Goal: Task Accomplishment & Management: Manage account settings

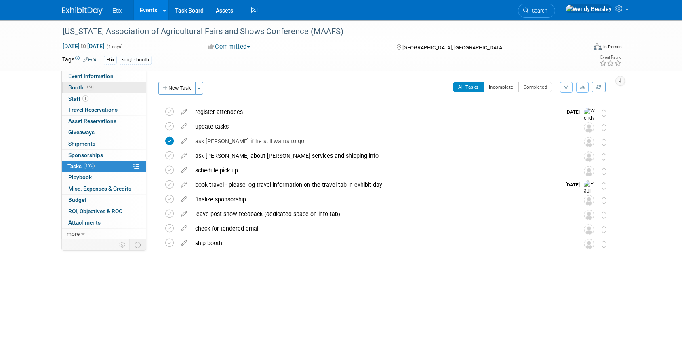
click at [77, 90] on span "Booth" at bounding box center [80, 87] width 25 height 6
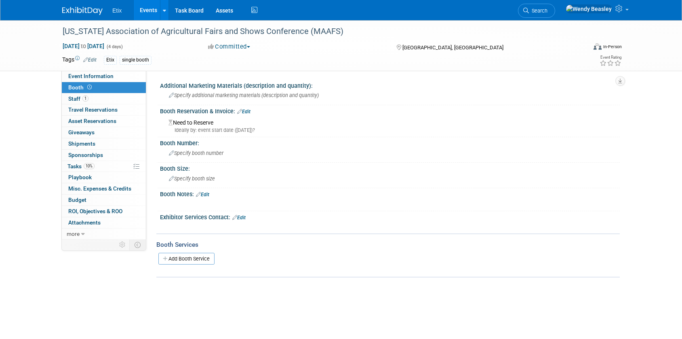
click at [249, 109] on link "Edit" at bounding box center [243, 112] width 13 height 6
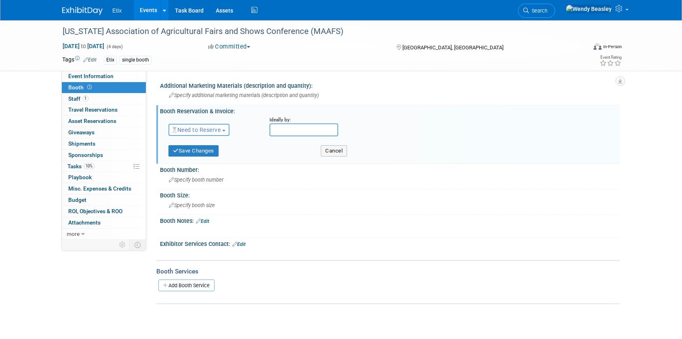
click at [206, 128] on span "Need to Reserve" at bounding box center [196, 129] width 48 height 6
click at [200, 153] on link "Reserved" at bounding box center [212, 154] width 86 height 11
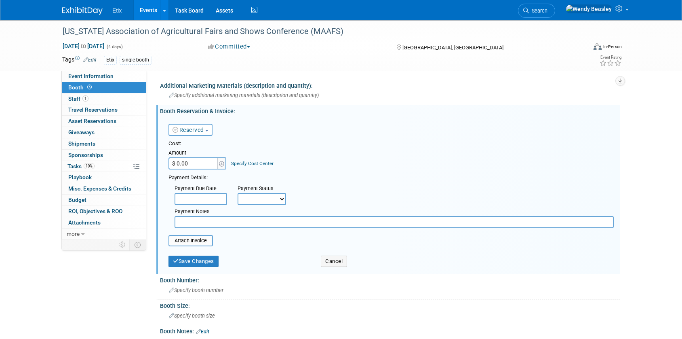
click at [282, 197] on select "Not Paid Yet Partially Paid Paid in Full" at bounding box center [262, 199] width 48 height 12
select select "1"
click at [238, 193] on select "Not Paid Yet Partially Paid Paid in Full" at bounding box center [262, 199] width 48 height 12
click at [192, 163] on input "$ 0.00" at bounding box center [193, 163] width 50 height 12
type input "$ 50.00"
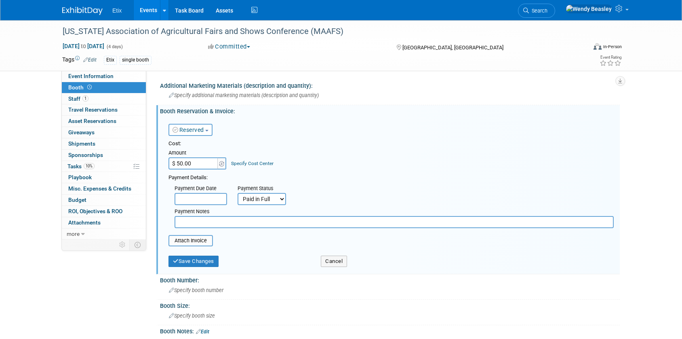
click at [217, 223] on input "text" at bounding box center [394, 222] width 439 height 12
type input "On same invoice as $100 membership dues and $250 registration for Paul"
click at [180, 241] on input "file" at bounding box center [164, 241] width 96 height 10
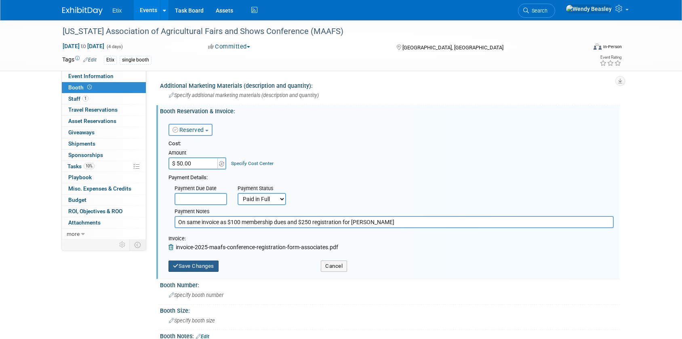
click at [204, 267] on button "Save Changes" at bounding box center [193, 265] width 50 height 11
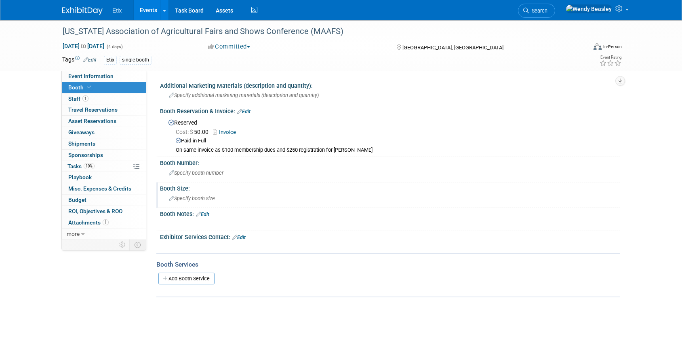
click at [188, 198] on span "Specify booth size" at bounding box center [192, 198] width 46 height 6
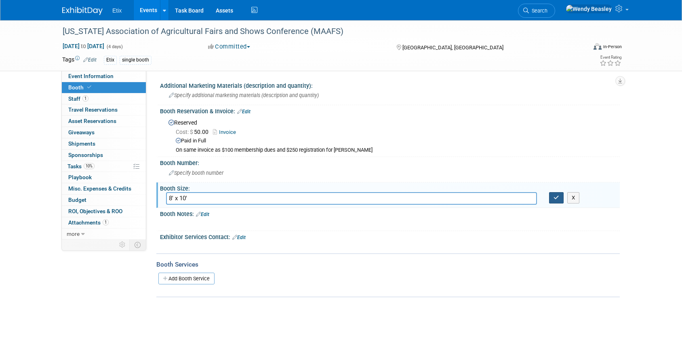
type input "8' x 10'"
click at [556, 200] on button "button" at bounding box center [556, 197] width 15 height 11
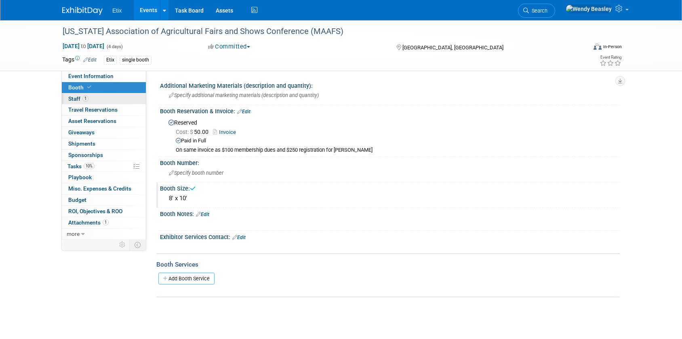
click at [71, 98] on span "Staff 1" at bounding box center [78, 98] width 20 height 6
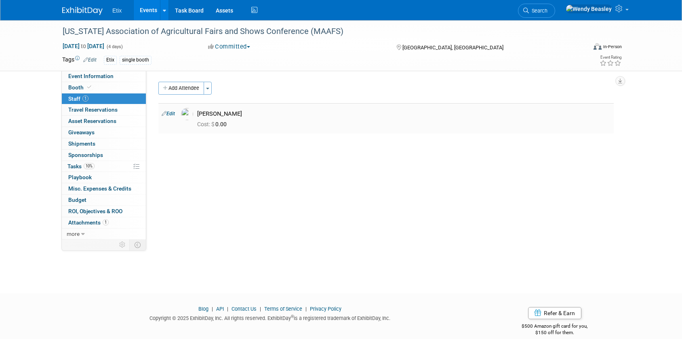
click at [171, 115] on link "Edit" at bounding box center [168, 114] width 13 height 6
select select "1a75ce82-3f41-4d77-8fa2-7ceeb94cdea1"
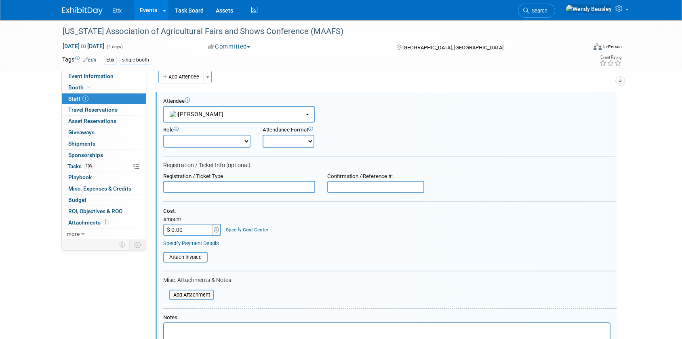
click at [244, 141] on select "Demonstrator Host Planner Presenter Sales Representative Set-up/Dismantle Crew …" at bounding box center [206, 141] width 87 height 13
select select "4"
click at [163, 135] on select "Demonstrator Host Planner Presenter Sales Representative Set-up/Dismantle Crew …" at bounding box center [206, 141] width 87 height 13
click at [310, 142] on select "Onsite Remote" at bounding box center [289, 141] width 52 height 13
select select "1"
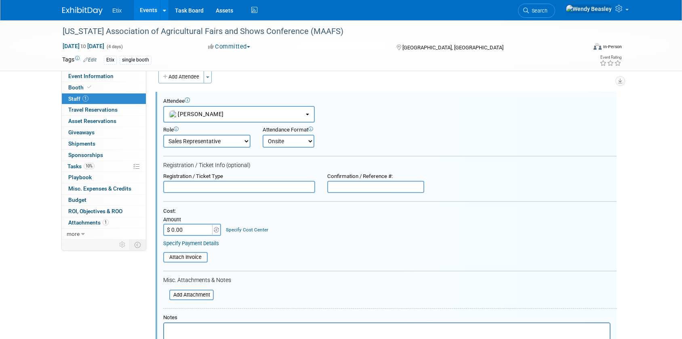
click at [263, 135] on select "Onsite Remote" at bounding box center [289, 141] width 52 height 13
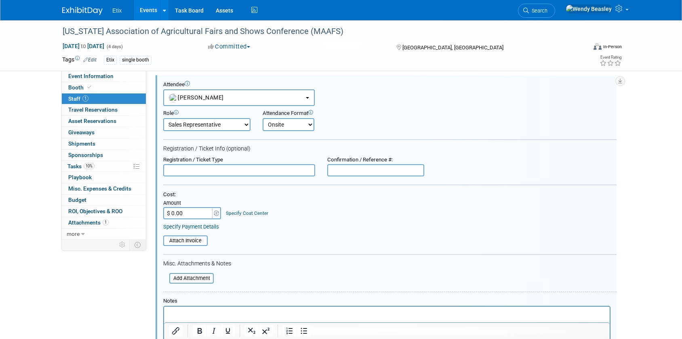
scroll to position [30, 0]
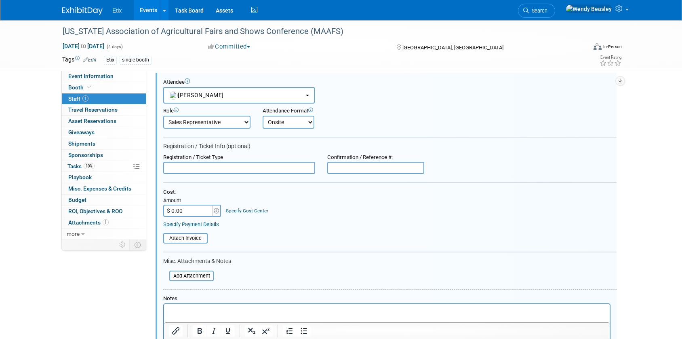
click at [187, 208] on input "$ 0.00" at bounding box center [188, 210] width 50 height 12
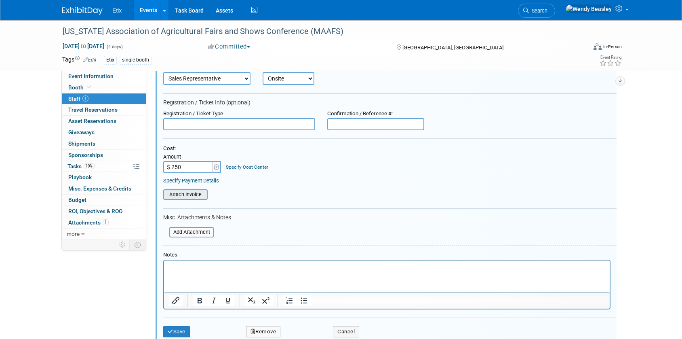
scroll to position [135, 0]
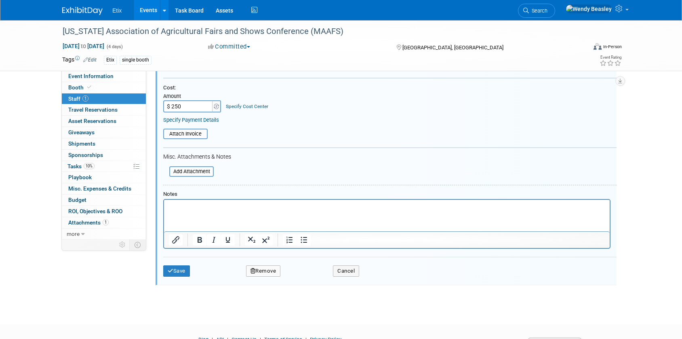
type input "$ 250.00"
click at [191, 210] on p "Rich Text Area. Press ALT-0 for help." at bounding box center [387, 207] width 436 height 8
click at [178, 268] on button "Save" at bounding box center [176, 270] width 27 height 11
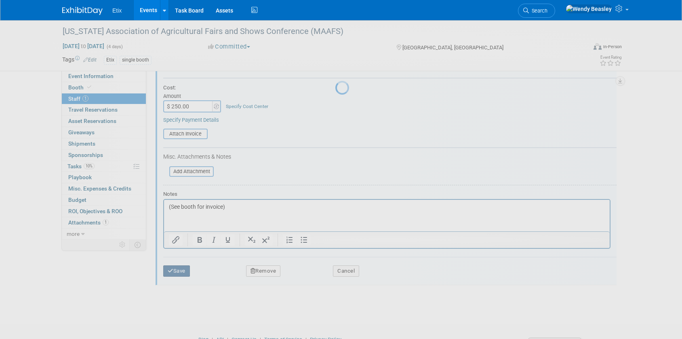
scroll to position [11, 0]
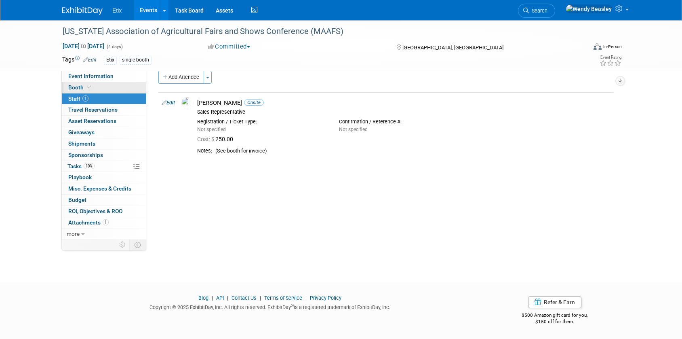
click at [82, 83] on link "Booth" at bounding box center [104, 87] width 84 height 11
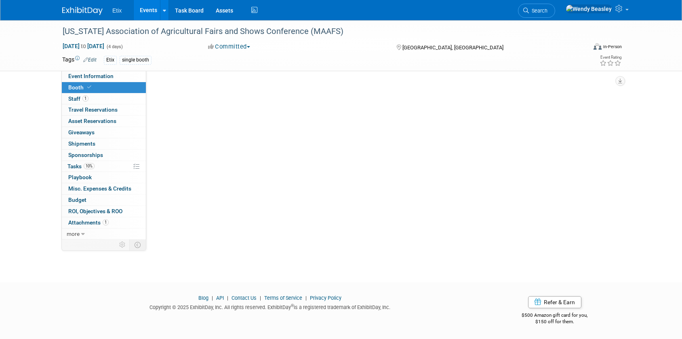
scroll to position [0, 0]
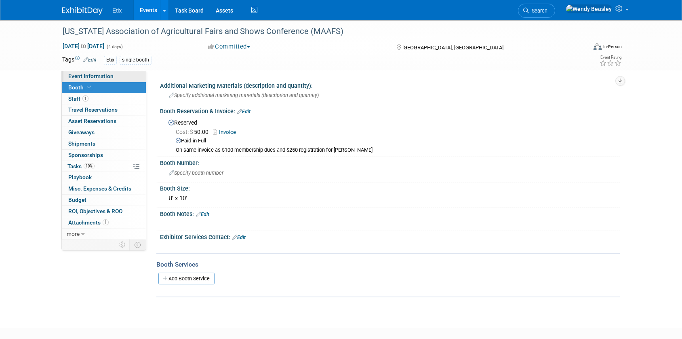
click at [88, 74] on span "Event Information" at bounding box center [90, 76] width 45 height 6
select select "No"
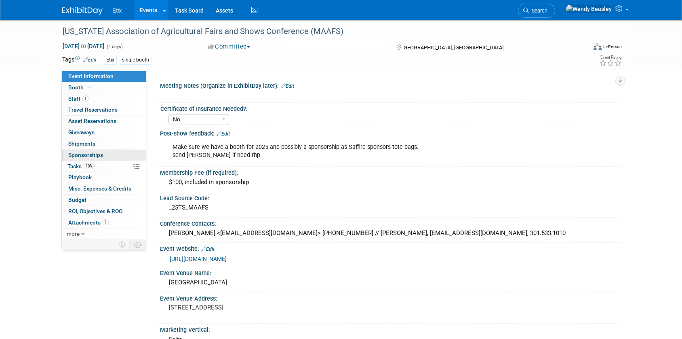
click at [90, 155] on span "Sponsorships 0" at bounding box center [85, 154] width 35 height 6
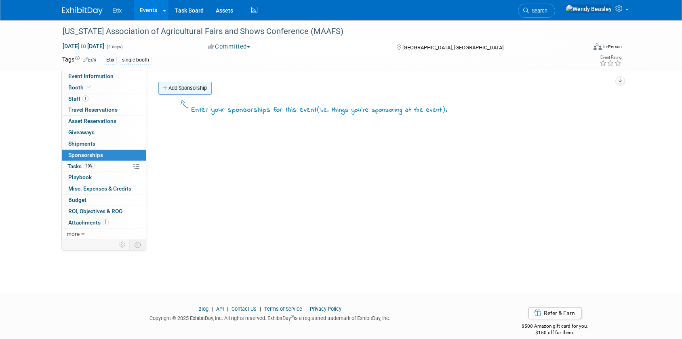
click at [193, 89] on link "Add Sponsorship" at bounding box center [184, 88] width 53 height 13
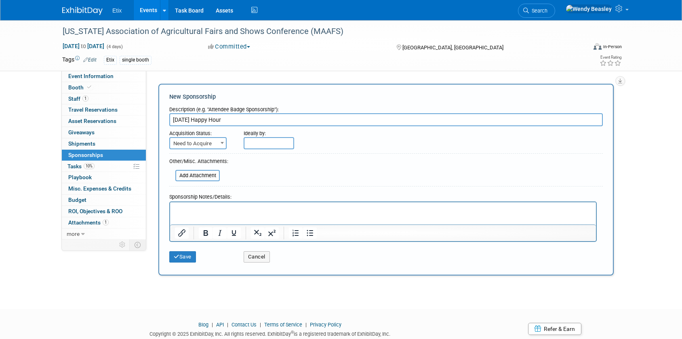
type input "Saturday Happy Hour"
click at [211, 145] on span "Need to Acquire" at bounding box center [198, 143] width 56 height 11
select select "2"
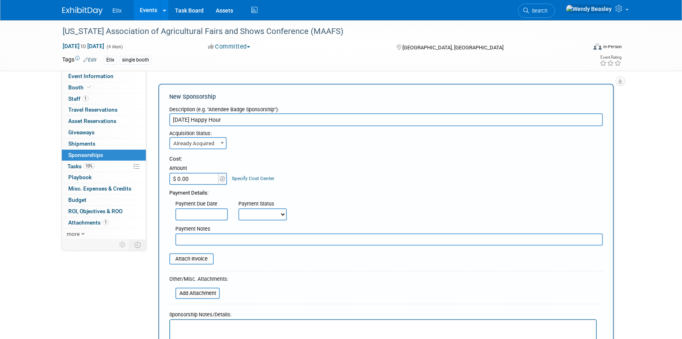
click at [267, 213] on select "Not Paid Yet Partially Paid Paid in Full" at bounding box center [262, 214] width 48 height 12
select select "1"
click at [238, 208] on select "Not Paid Yet Partially Paid Paid in Full" at bounding box center [262, 214] width 48 height 12
click at [200, 180] on input "$ 0.00" at bounding box center [194, 178] width 50 height 12
type input "$ 2,500.00"
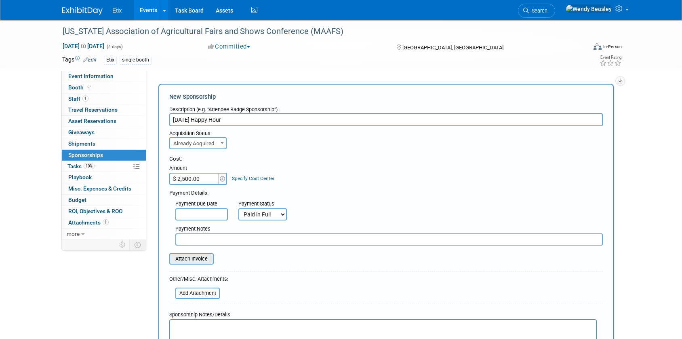
click at [193, 259] on input "file" at bounding box center [165, 259] width 96 height 10
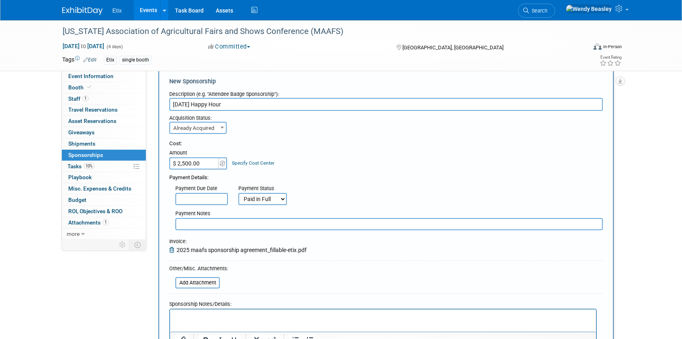
scroll to position [149, 0]
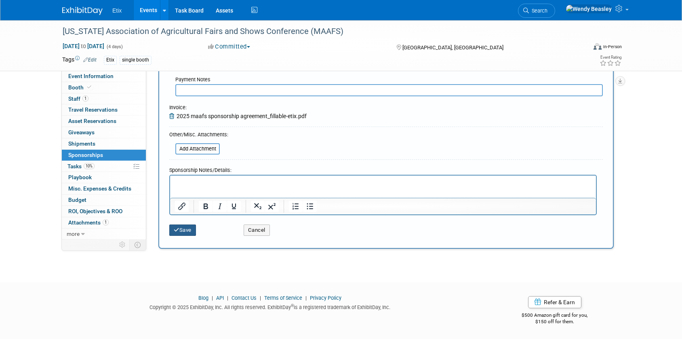
click at [184, 231] on button "Save" at bounding box center [182, 229] width 27 height 11
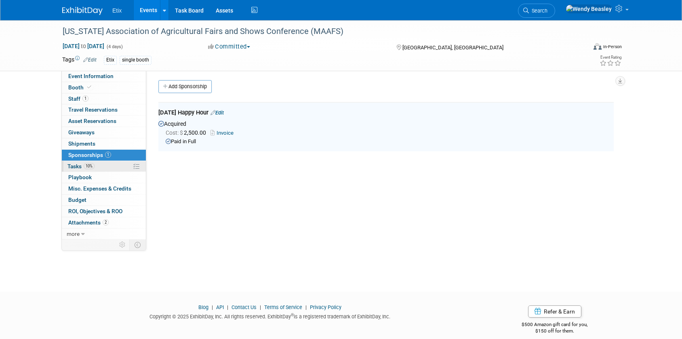
scroll to position [0, 0]
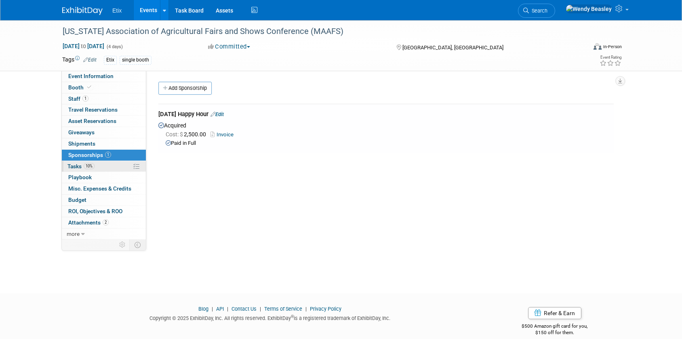
click at [78, 168] on span "Tasks 10%" at bounding box center [80, 166] width 27 height 6
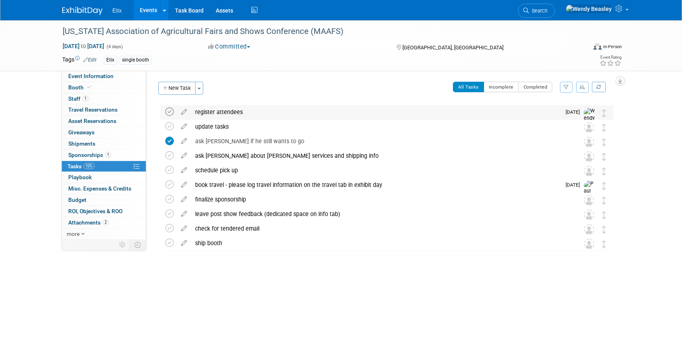
click at [168, 112] on icon at bounding box center [169, 111] width 8 height 8
click at [170, 158] on icon at bounding box center [169, 155] width 8 height 8
click at [171, 200] on icon at bounding box center [169, 199] width 8 height 8
click at [183, 243] on icon at bounding box center [184, 241] width 14 height 10
select select "9"
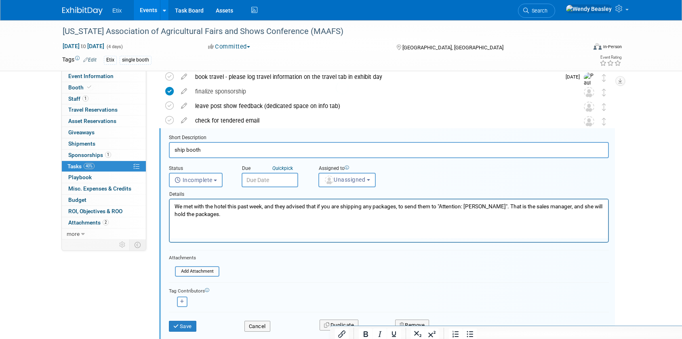
scroll to position [118, 0]
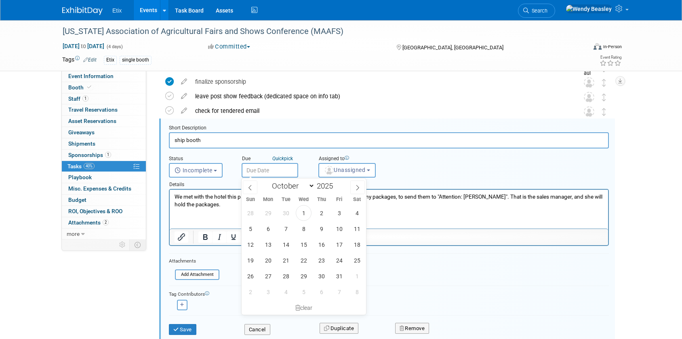
click at [271, 168] on input "text" at bounding box center [270, 170] width 57 height 15
click at [408, 206] on p "We met with the hotel this past week, and they advised that if you are shipping…" at bounding box center [389, 200] width 429 height 15
click at [318, 276] on span "30" at bounding box center [321, 276] width 16 height 16
type input "[DATE]"
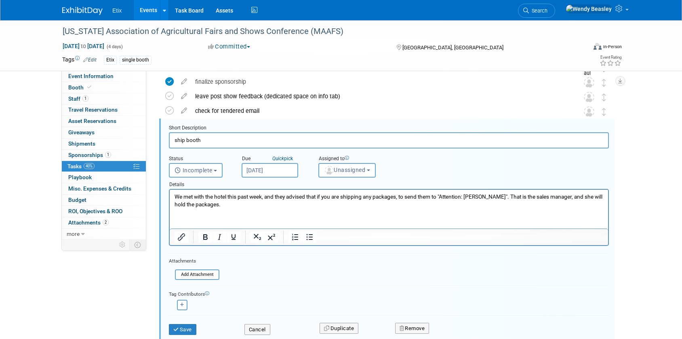
click at [305, 204] on p "We met with the hotel this past week, and they advised that if you are shipping…" at bounding box center [389, 200] width 429 height 15
drag, startPoint x: 258, startPoint y: 206, endPoint x: 158, endPoint y: 193, distance: 100.6
click at [170, 193] on html "We met with the hotel this past week, and they advised that if you are shipping…" at bounding box center [389, 198] width 438 height 19
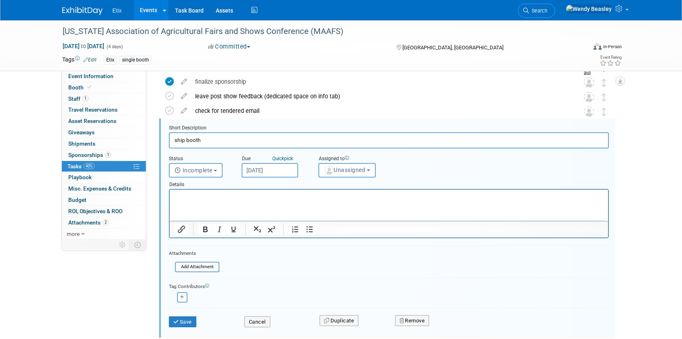
click at [185, 321] on button "Save" at bounding box center [182, 321] width 27 height 11
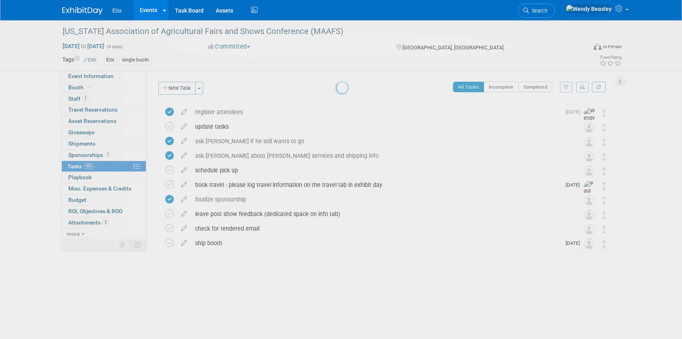
scroll to position [0, 0]
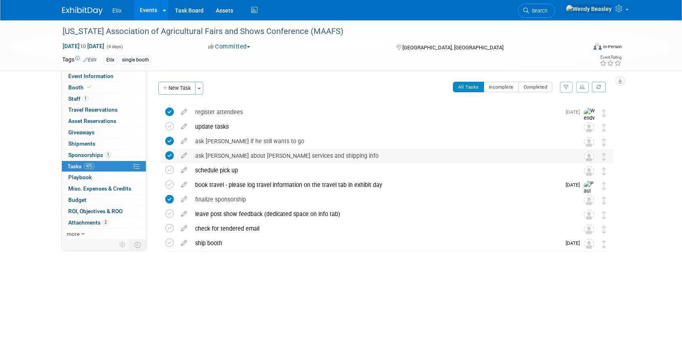
click at [587, 157] on img at bounding box center [589, 156] width 11 height 11
click at [181, 141] on icon at bounding box center [184, 139] width 14 height 10
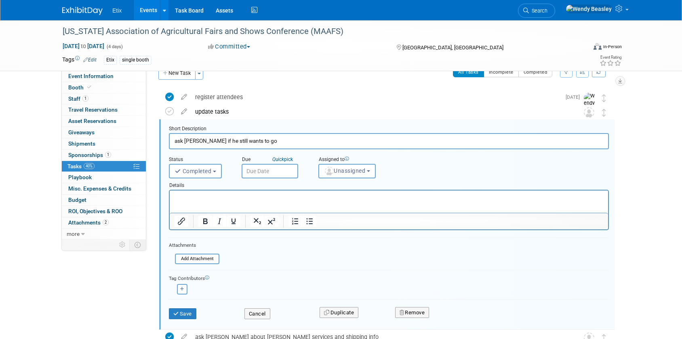
scroll to position [16, 0]
click at [363, 173] on button "Unassigned" at bounding box center [346, 170] width 57 height 15
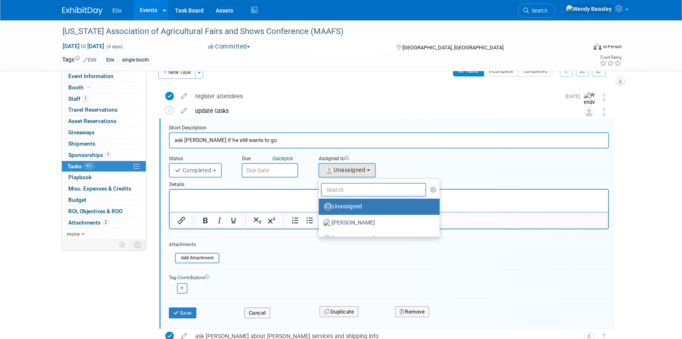
click at [363, 189] on input "text" at bounding box center [373, 190] width 105 height 14
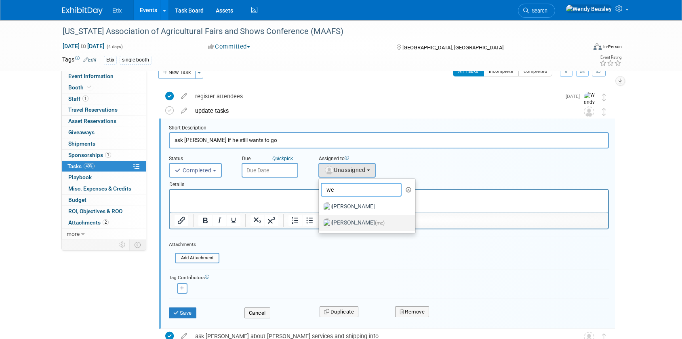
type input "we"
click at [354, 223] on label "Wendy Beasley (me)" at bounding box center [365, 222] width 84 height 13
click at [320, 223] on input "Wendy Beasley (me)" at bounding box center [317, 221] width 5 height 5
select select "67d77b69-99bf-450c-bf82-adffa46a8a34"
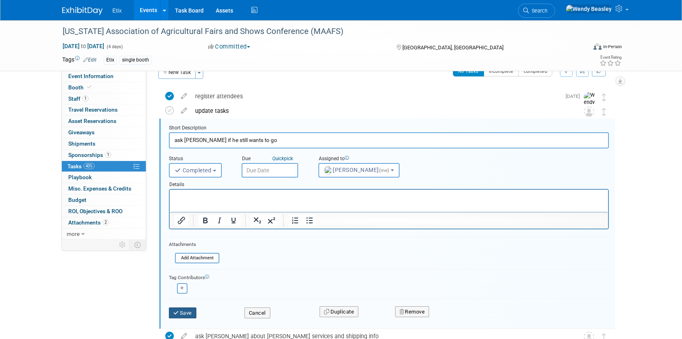
click at [181, 310] on button "Save" at bounding box center [182, 312] width 27 height 11
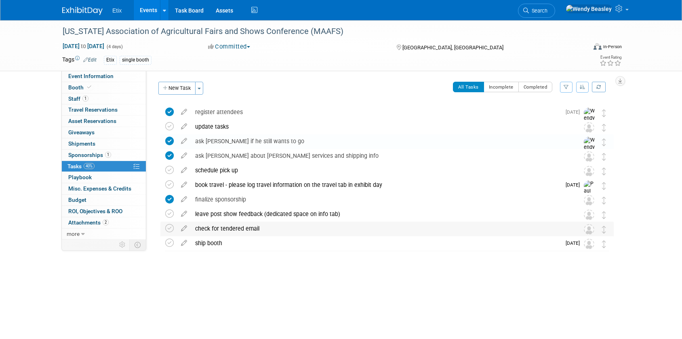
scroll to position [0, 0]
click at [182, 198] on icon at bounding box center [184, 197] width 14 height 10
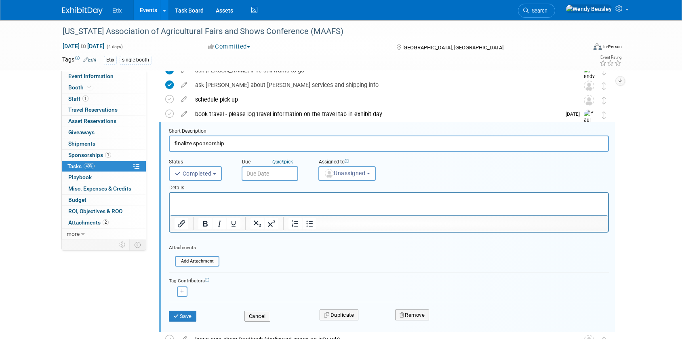
scroll to position [74, 0]
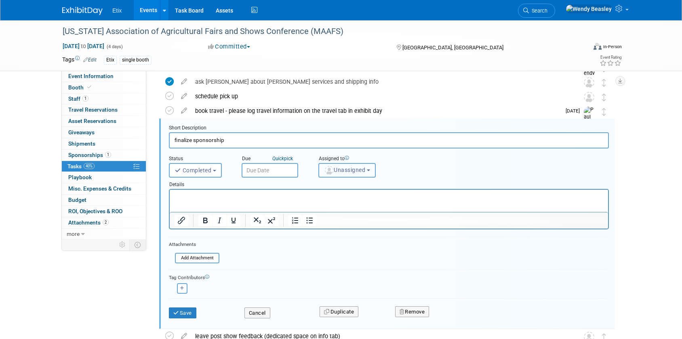
click at [354, 170] on span "Unassigned" at bounding box center [344, 169] width 41 height 6
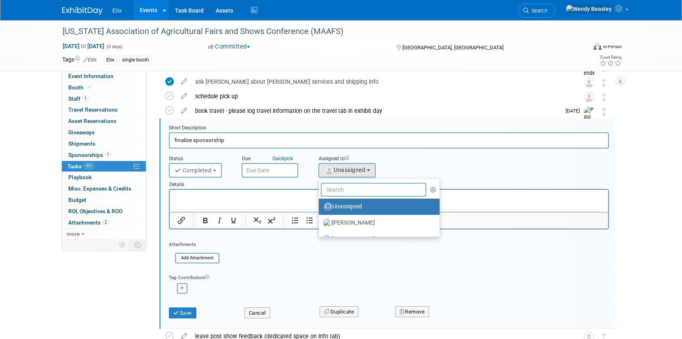
click at [355, 192] on input "text" at bounding box center [373, 190] width 105 height 14
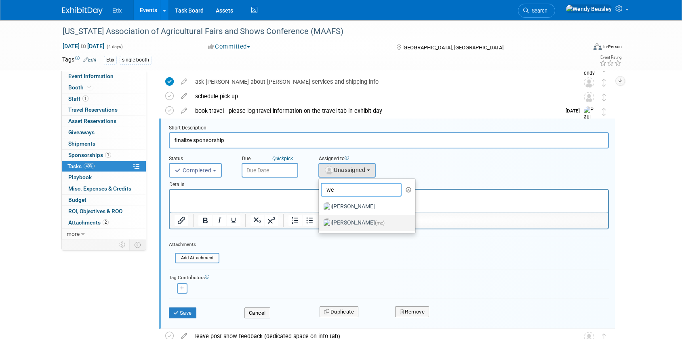
type input "we"
drag, startPoint x: 343, startPoint y: 221, endPoint x: 332, endPoint y: 222, distance: 11.0
click at [343, 221] on label "Wendy Beasley (me)" at bounding box center [365, 222] width 84 height 13
click at [320, 221] on input "Wendy Beasley (me)" at bounding box center [317, 221] width 5 height 5
select select "67d77b69-99bf-450c-bf82-adffa46a8a34"
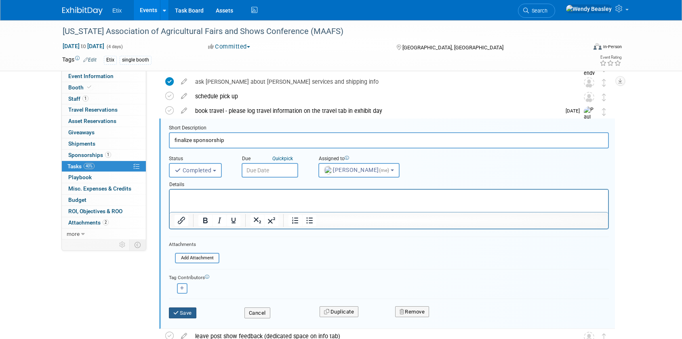
click at [182, 312] on button "Save" at bounding box center [182, 312] width 27 height 11
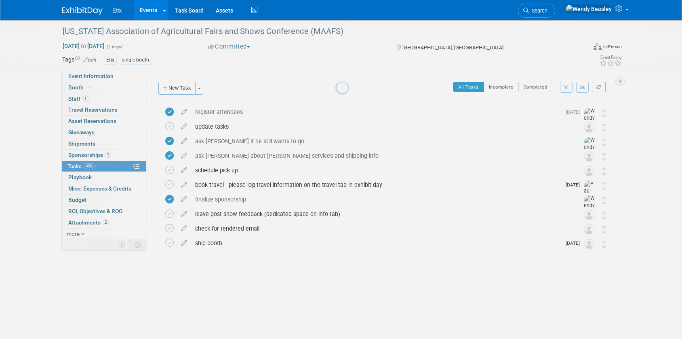
scroll to position [0, 0]
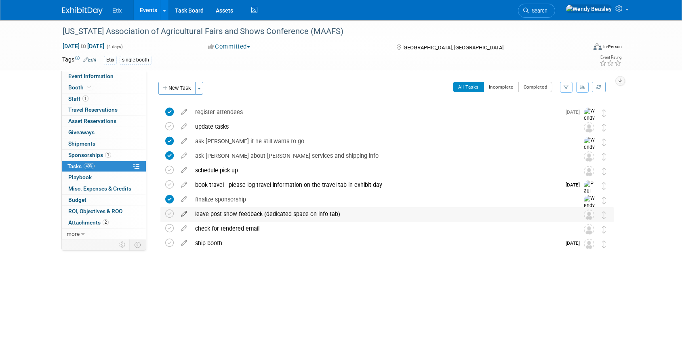
click at [182, 215] on icon at bounding box center [184, 212] width 14 height 10
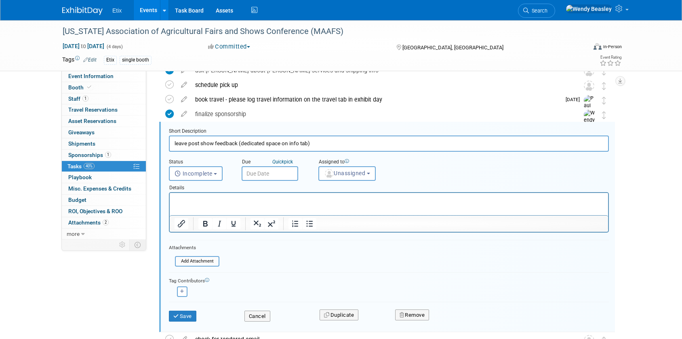
scroll to position [88, 0]
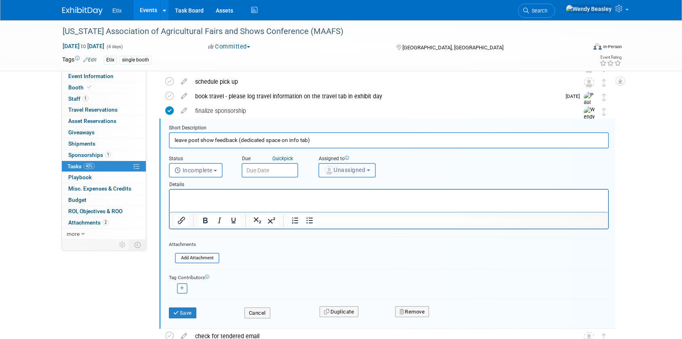
click at [349, 170] on span "Unassigned" at bounding box center [344, 169] width 41 height 6
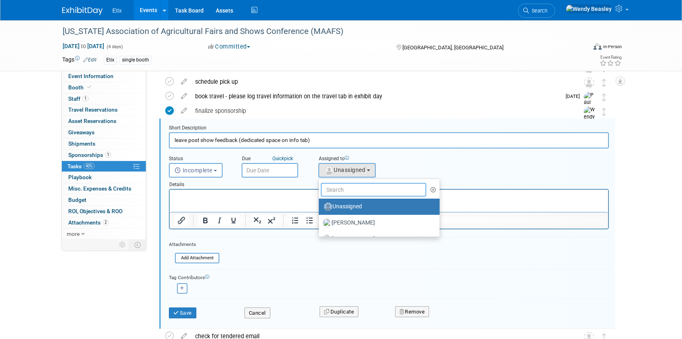
click at [359, 188] on input "text" at bounding box center [373, 190] width 105 height 14
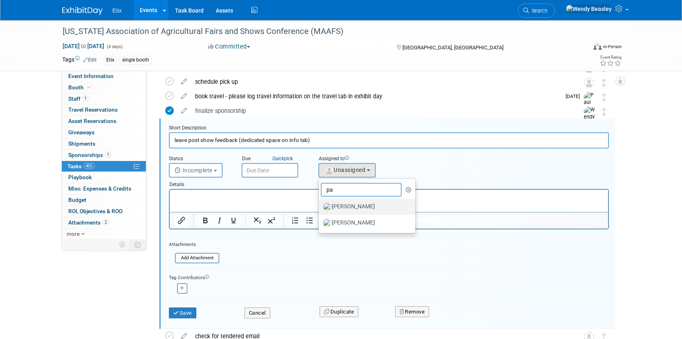
type input "pa"
click at [358, 204] on label "Paul Laughter" at bounding box center [365, 206] width 84 height 13
click at [320, 204] on input "Paul Laughter" at bounding box center [317, 205] width 5 height 5
select select "1a75ce82-3f41-4d77-8fa2-7ceeb94cdea1"
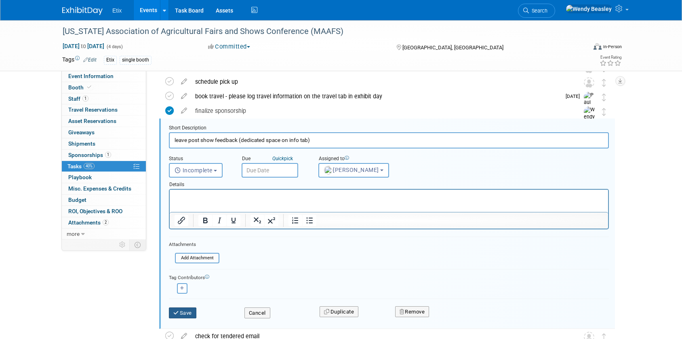
scroll to position [87, 0]
click at [185, 313] on button "Save" at bounding box center [182, 314] width 27 height 11
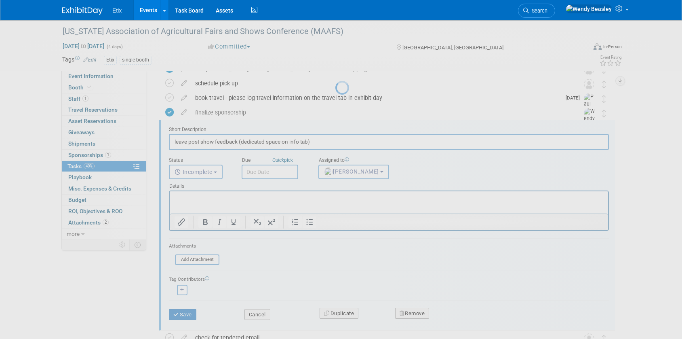
scroll to position [0, 0]
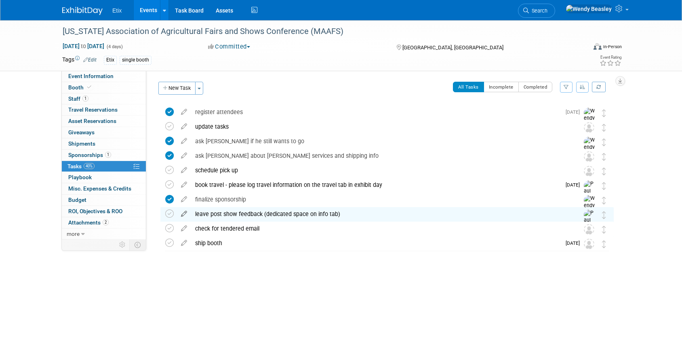
click at [183, 214] on icon at bounding box center [184, 212] width 14 height 10
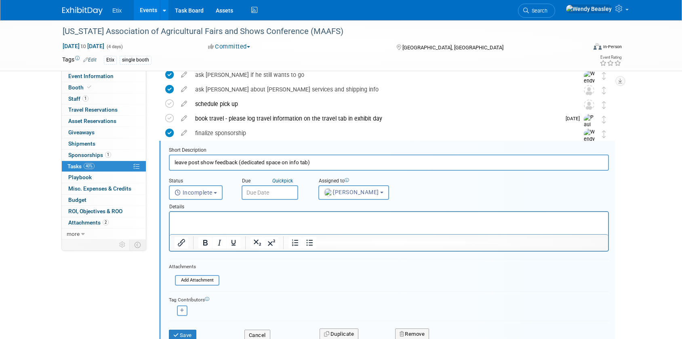
scroll to position [88, 0]
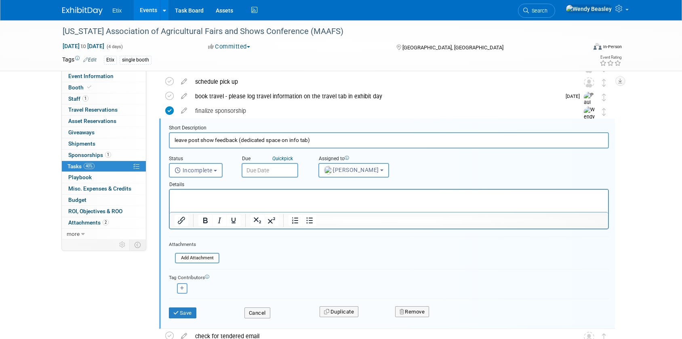
click at [265, 172] on input "text" at bounding box center [270, 170] width 57 height 15
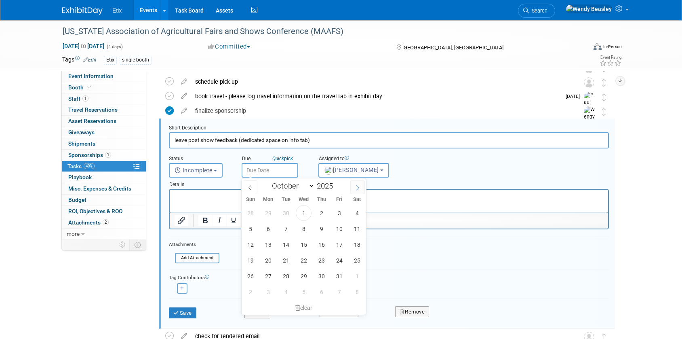
click at [356, 187] on icon at bounding box center [358, 188] width 6 height 6
select select "10"
click at [324, 261] on span "20" at bounding box center [321, 260] width 16 height 16
type input "[DATE]"
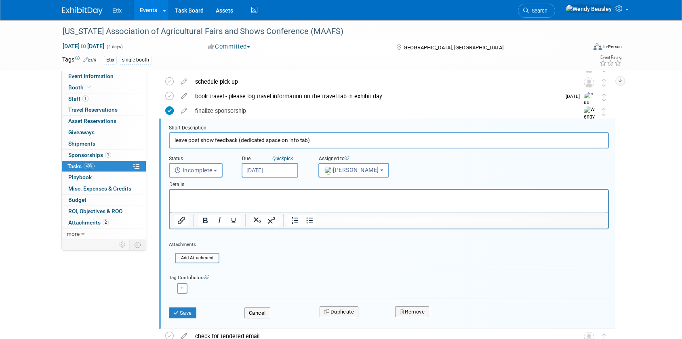
click at [239, 140] on input "leave post show feedback (dedicated space on info tab)" at bounding box center [389, 140] width 440 height 16
type input "leave post show feedback including the names of all orgs you met with (dedicate…"
click at [183, 286] on button "button" at bounding box center [182, 288] width 11 height 11
select select
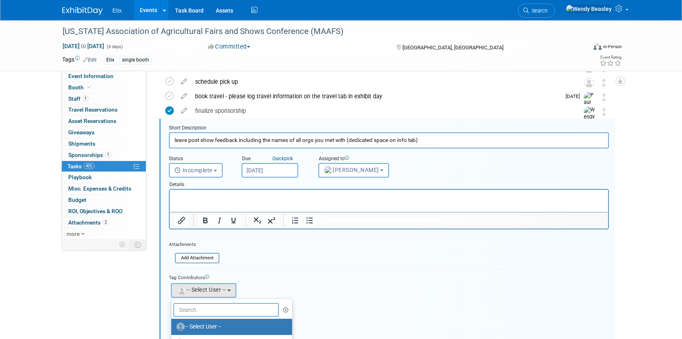
click at [215, 307] on input "text" at bounding box center [225, 310] width 105 height 14
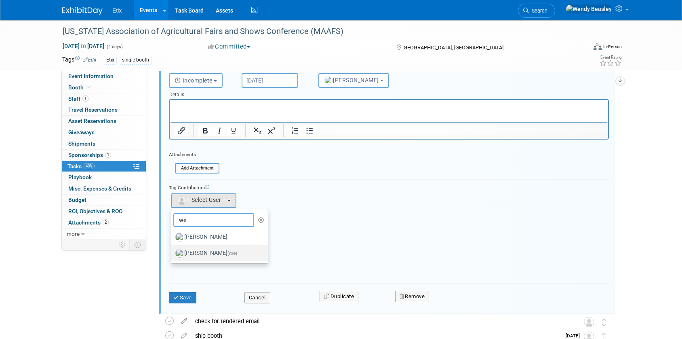
type input "we"
click at [217, 254] on label "Wendy Beasley (me)" at bounding box center [217, 252] width 84 height 13
click at [172, 254] on input "Wendy Beasley (me)" at bounding box center [169, 251] width 5 height 5
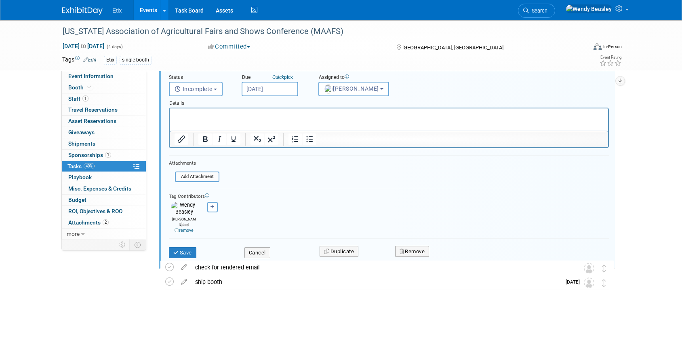
scroll to position [170, 0]
click at [183, 247] on button "Save" at bounding box center [182, 252] width 27 height 11
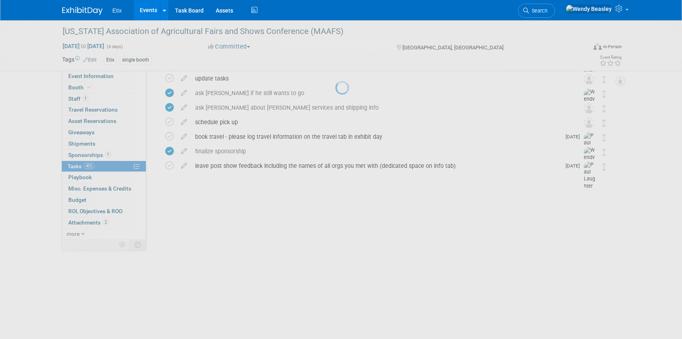
scroll to position [0, 0]
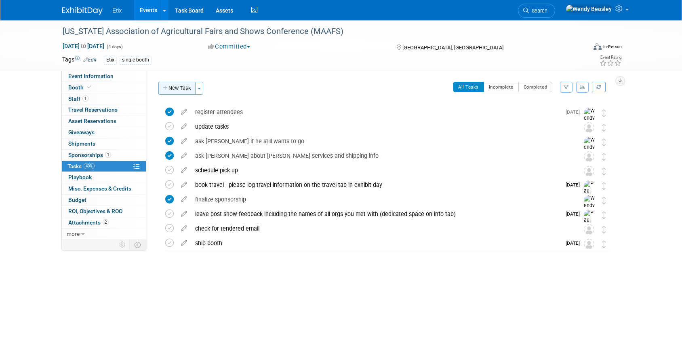
click at [177, 91] on button "New Task" at bounding box center [176, 88] width 37 height 13
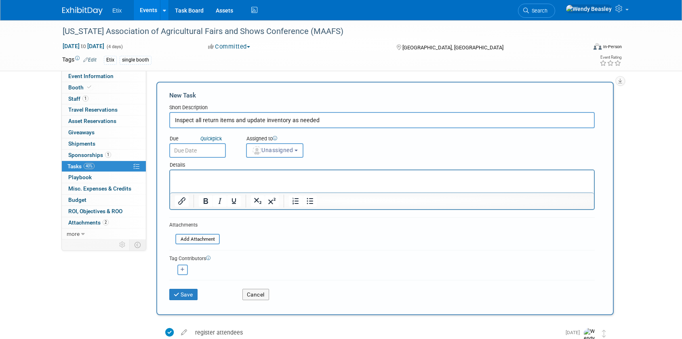
click at [217, 121] on input "Inspect all return items and update inventory as needed" at bounding box center [381, 120] width 425 height 16
type input "Inspect all returned booth items and swag, and update inventory as needed"
click at [198, 154] on input "text" at bounding box center [197, 150] width 57 height 15
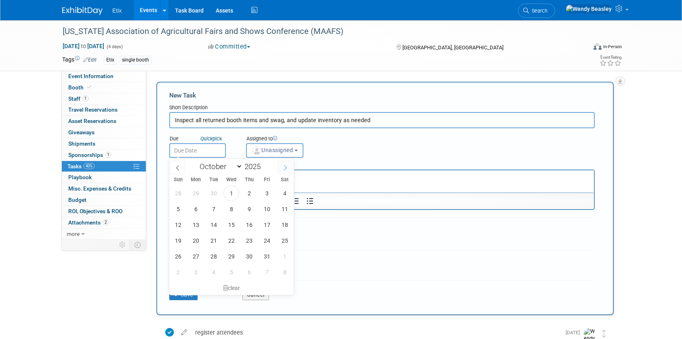
click at [282, 166] on span at bounding box center [285, 167] width 15 height 14
select select "10"
click at [209, 240] on span "18" at bounding box center [214, 240] width 16 height 16
type input "Nov 18, 2025"
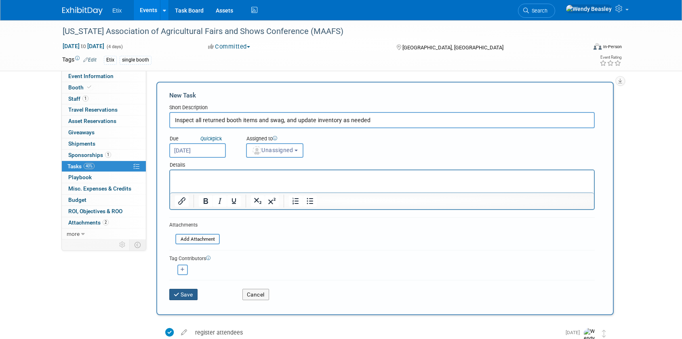
click at [187, 292] on button "Save" at bounding box center [183, 293] width 28 height 11
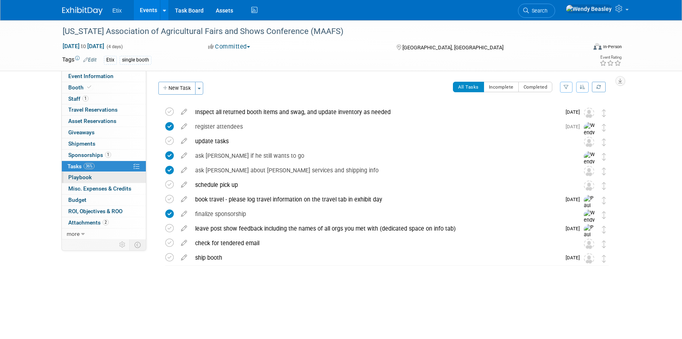
click at [80, 176] on span "Playbook 0" at bounding box center [79, 177] width 23 height 6
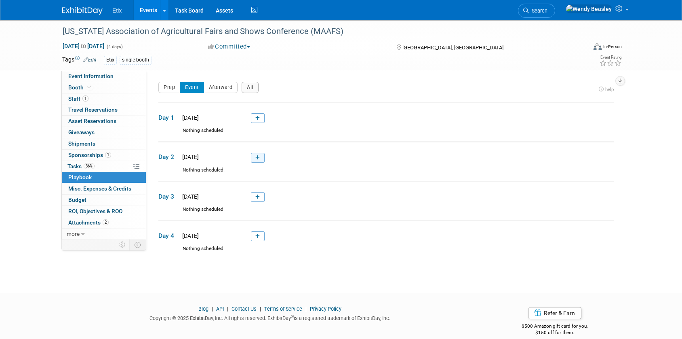
click at [257, 158] on icon at bounding box center [257, 157] width 4 height 5
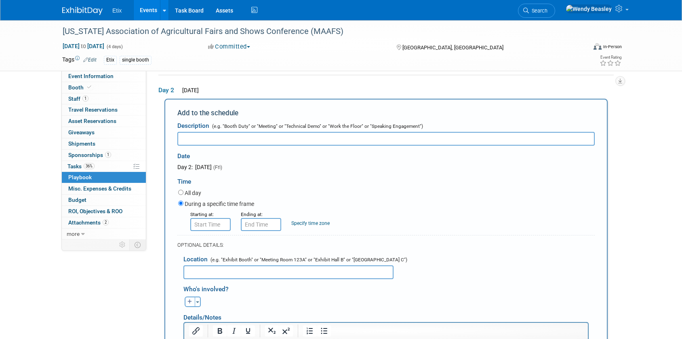
click at [232, 141] on input "text" at bounding box center [385, 139] width 417 height 14
type input "Trade show setup"
type input "8:00 AM"
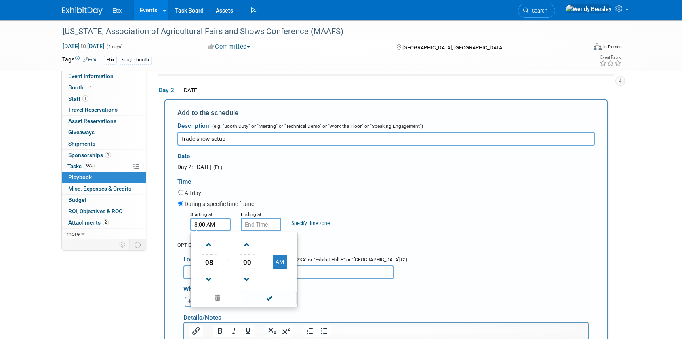
click at [215, 225] on input "8:00 AM" at bounding box center [210, 224] width 40 height 13
click at [265, 298] on span at bounding box center [269, 297] width 55 height 14
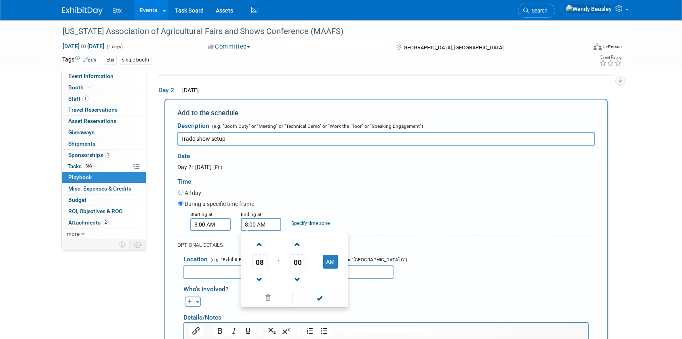
click at [264, 227] on input "8:00 AM" at bounding box center [261, 224] width 40 height 13
click at [265, 244] on span at bounding box center [259, 244] width 14 height 14
click at [266, 244] on span at bounding box center [259, 244] width 14 height 14
click at [260, 244] on span at bounding box center [259, 244] width 14 height 14
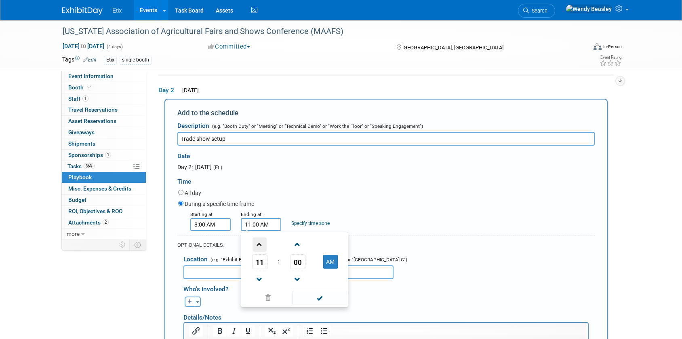
type input "12:00 PM"
click at [313, 299] on span at bounding box center [319, 297] width 55 height 14
click at [189, 299] on button "button" at bounding box center [190, 301] width 11 height 11
select select
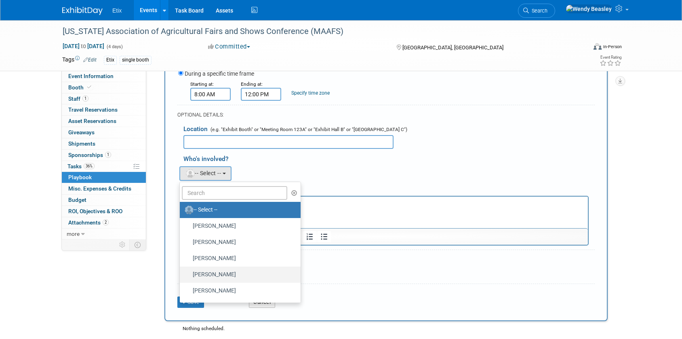
scroll to position [220, 0]
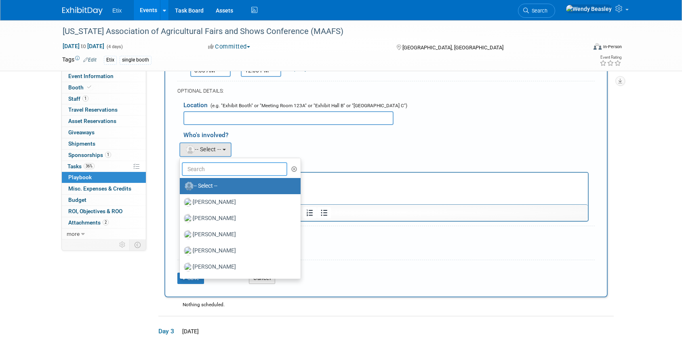
click at [216, 172] on input "text" at bounding box center [234, 169] width 105 height 14
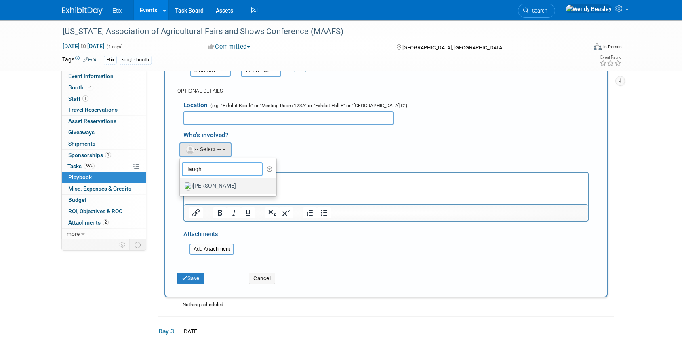
type input "laugh"
click at [221, 185] on label "Paul Laughter" at bounding box center [226, 185] width 84 height 13
click at [181, 185] on input "Paul Laughter" at bounding box center [178, 184] width 5 height 5
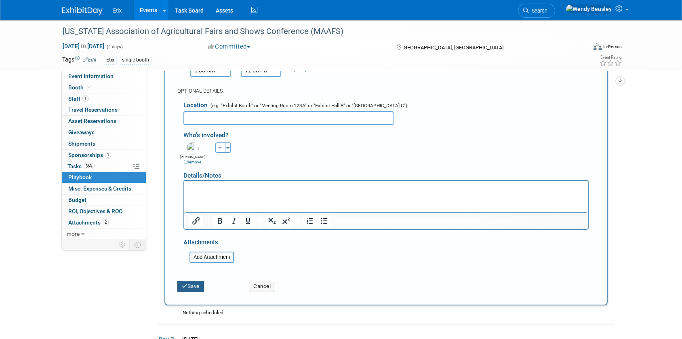
click at [188, 286] on button "Save" at bounding box center [190, 285] width 27 height 11
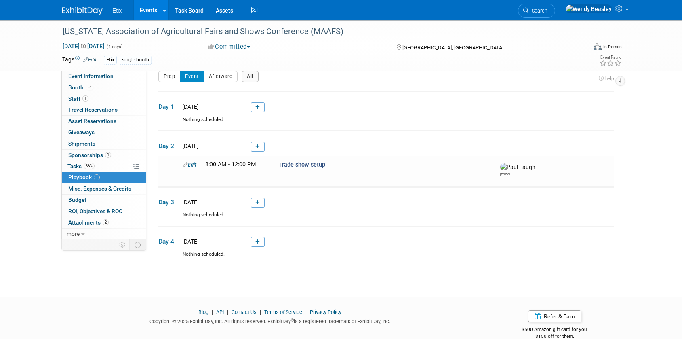
scroll to position [28, 0]
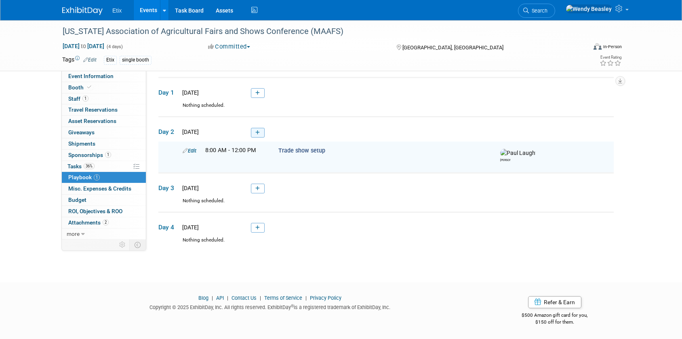
click at [256, 130] on icon at bounding box center [257, 132] width 4 height 5
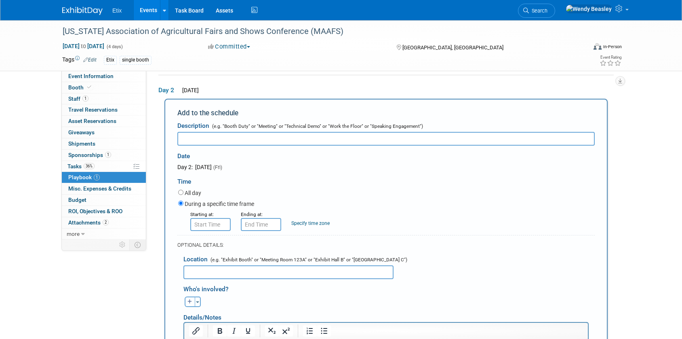
scroll to position [0, 0]
type input "T"
type input "Booth Duty"
click at [206, 225] on input "8:00 AM" at bounding box center [210, 224] width 40 height 13
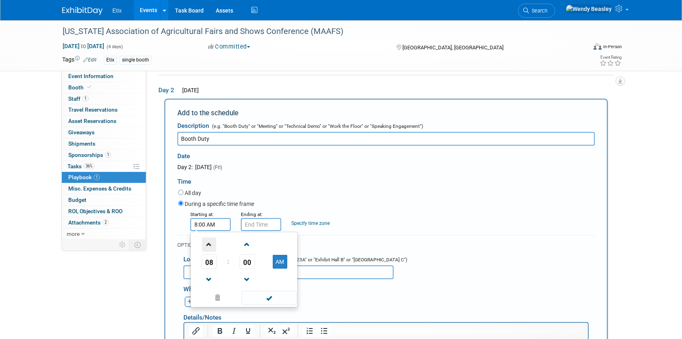
click at [211, 242] on span at bounding box center [209, 244] width 14 height 14
type input "12:00 PM"
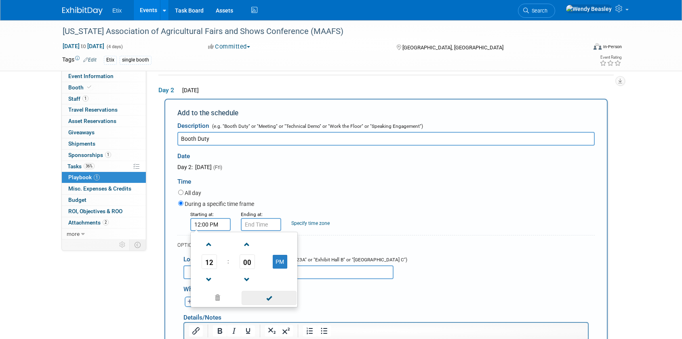
click at [267, 302] on span at bounding box center [269, 297] width 55 height 14
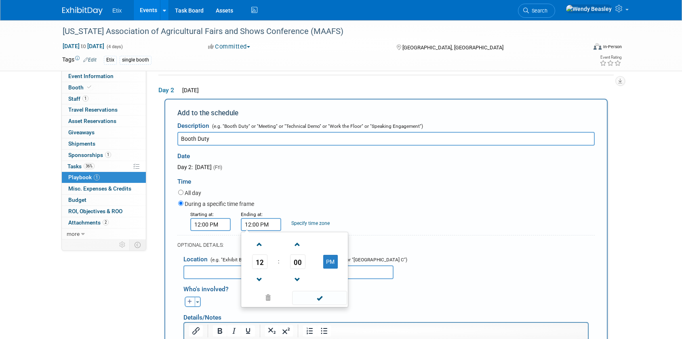
click at [262, 225] on input "12:00 PM" at bounding box center [261, 224] width 40 height 13
click at [255, 241] on span at bounding box center [259, 244] width 14 height 14
type input "2:00 PM"
click at [318, 299] on span at bounding box center [319, 297] width 55 height 14
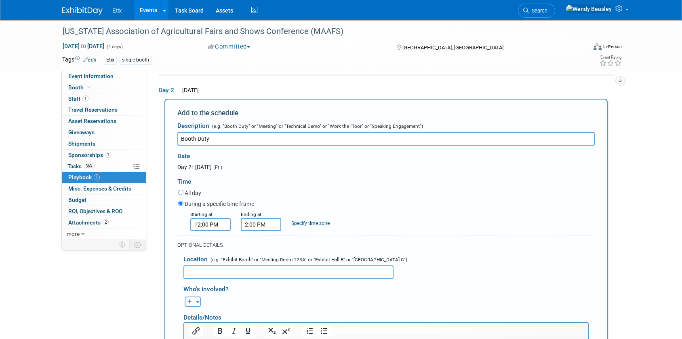
click at [189, 302] on icon "button" at bounding box center [189, 301] width 5 height 5
select select
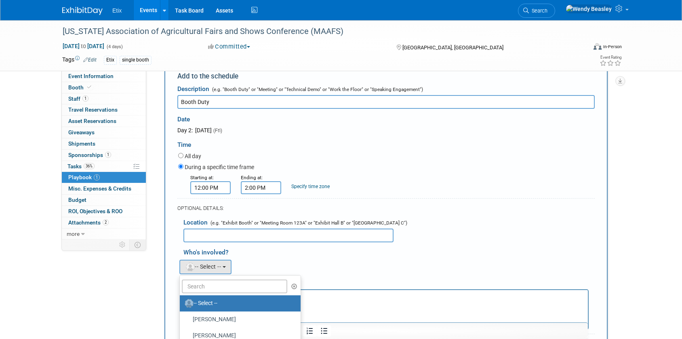
scroll to position [125, 0]
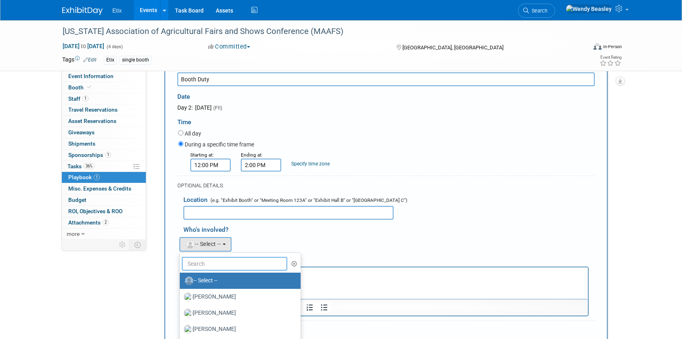
click at [204, 265] on input "text" at bounding box center [234, 264] width 105 height 14
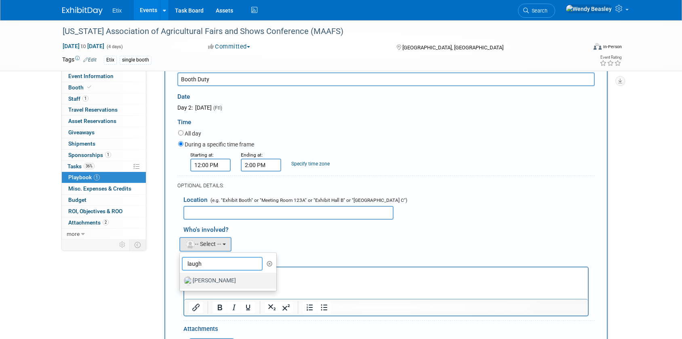
type input "laugh"
click at [212, 280] on label "Paul Laughter" at bounding box center [226, 280] width 84 height 13
click at [181, 280] on input "Paul Laughter" at bounding box center [178, 279] width 5 height 5
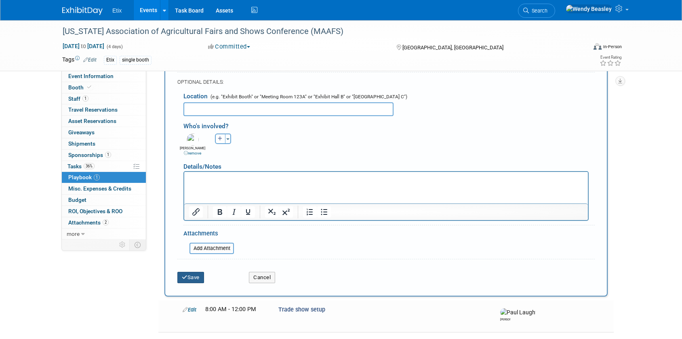
click at [195, 279] on button "Save" at bounding box center [190, 276] width 27 height 11
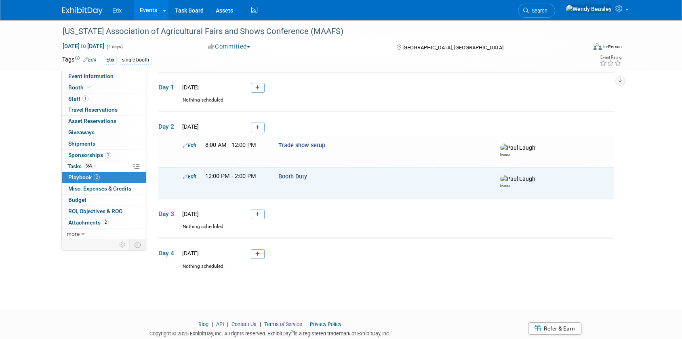
scroll to position [15, 0]
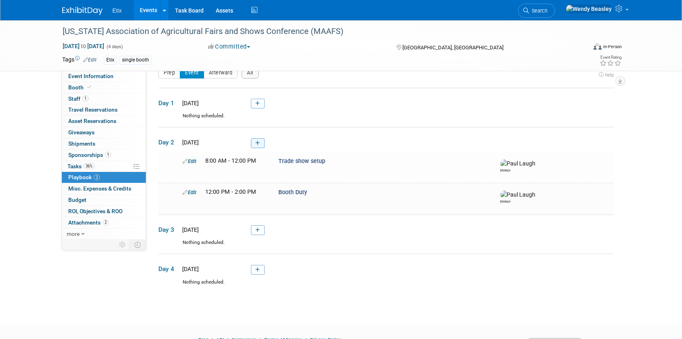
click at [259, 141] on icon at bounding box center [257, 143] width 4 height 5
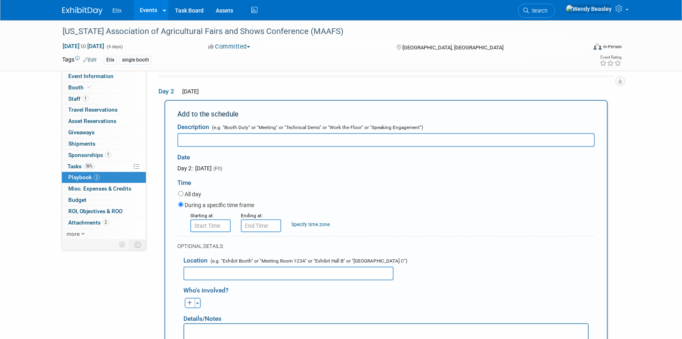
scroll to position [66, 0]
type input "Booth Duty"
click at [207, 228] on input "8:00 AM" at bounding box center [210, 224] width 40 height 13
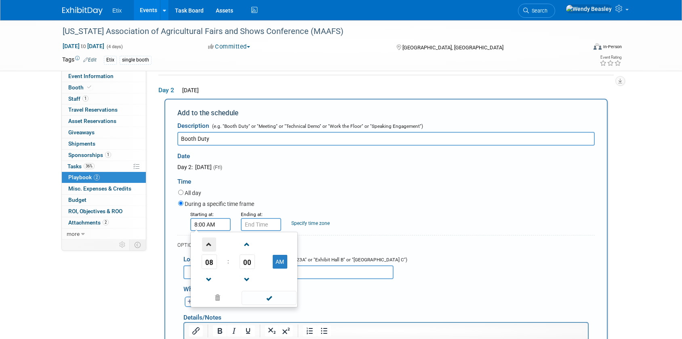
click at [212, 244] on span at bounding box center [209, 244] width 14 height 14
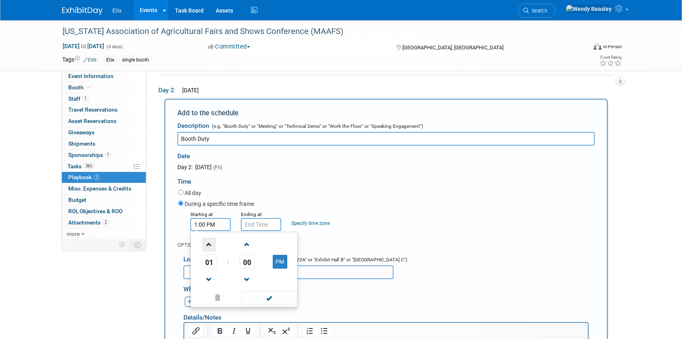
click at [212, 244] on span at bounding box center [209, 244] width 14 height 14
type input "4:00 PM"
drag, startPoint x: 271, startPoint y: 298, endPoint x: 271, endPoint y: 278, distance: 19.8
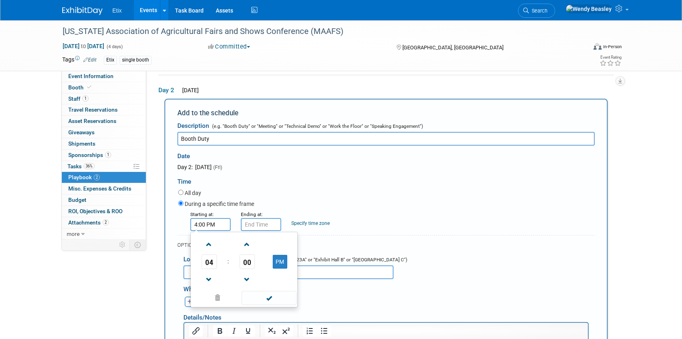
click at [271, 298] on span at bounding box center [269, 297] width 55 height 14
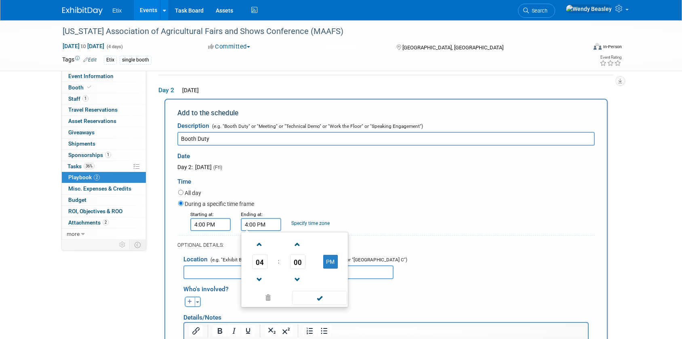
click at [254, 223] on input "4:00 PM" at bounding box center [261, 224] width 40 height 13
click at [258, 242] on span at bounding box center [259, 244] width 14 height 14
type input "6:00 PM"
click at [319, 294] on span at bounding box center [319, 297] width 55 height 14
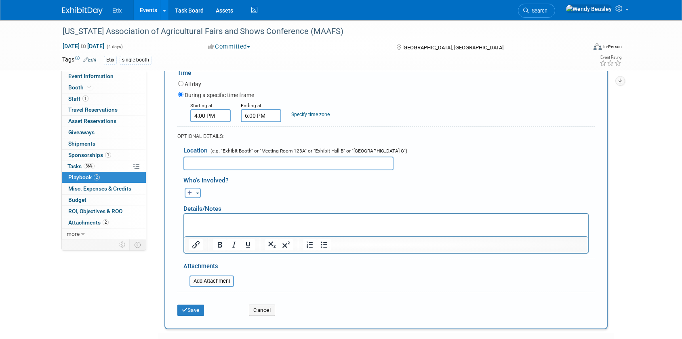
scroll to position [175, 0]
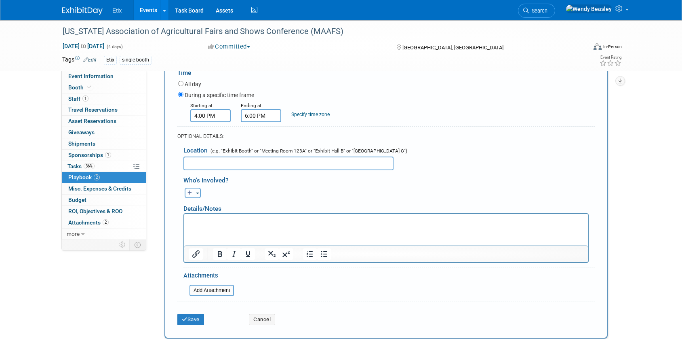
click at [191, 194] on icon "button" at bounding box center [189, 192] width 5 height 5
select select
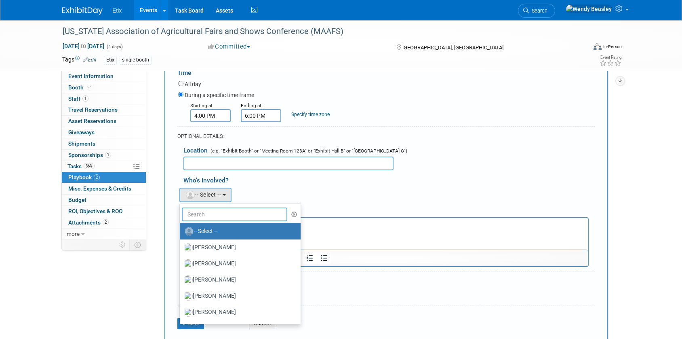
click at [221, 213] on input "text" at bounding box center [234, 214] width 105 height 14
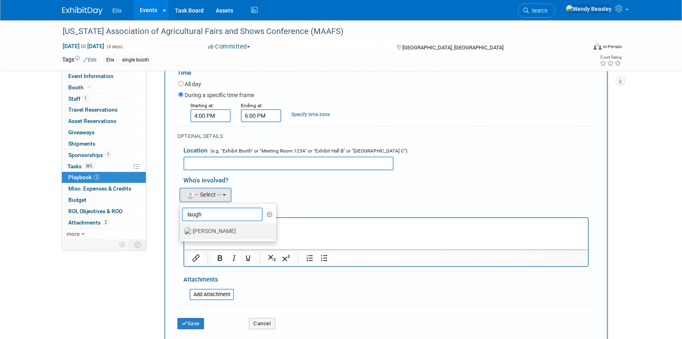
type input "laugh"
click at [227, 233] on label "Paul Laughter" at bounding box center [226, 231] width 84 height 13
click at [181, 233] on input "Paul Laughter" at bounding box center [178, 229] width 5 height 5
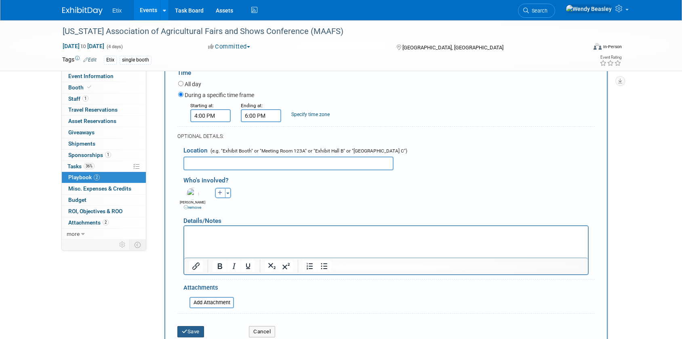
click at [196, 328] on button "Save" at bounding box center [190, 331] width 27 height 11
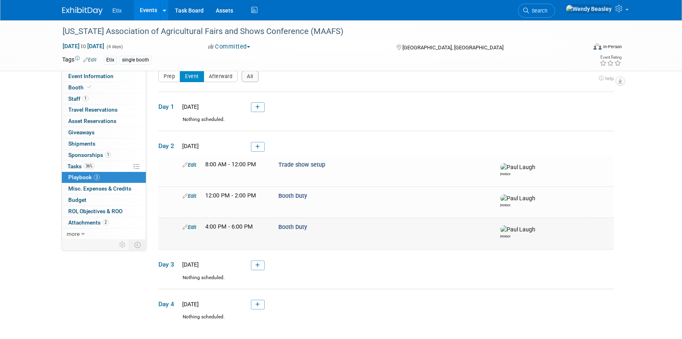
scroll to position [96, 0]
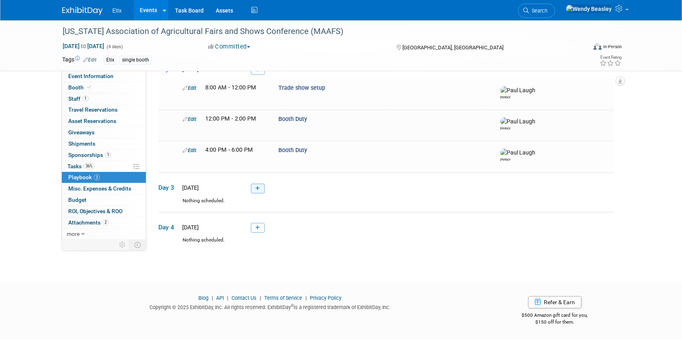
click at [257, 189] on icon at bounding box center [257, 188] width 4 height 5
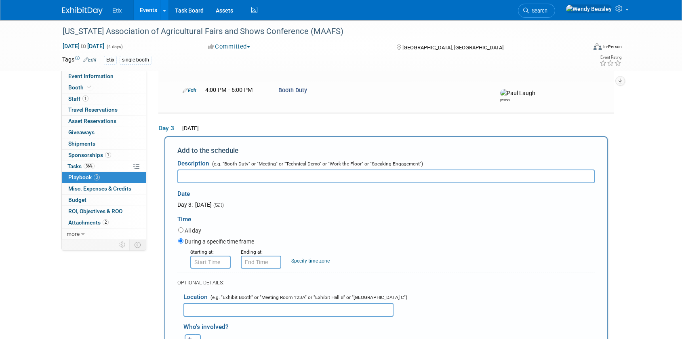
scroll to position [154, 0]
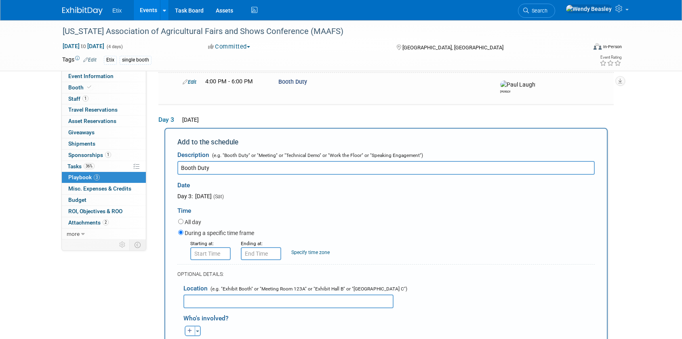
type input "Booth Duty"
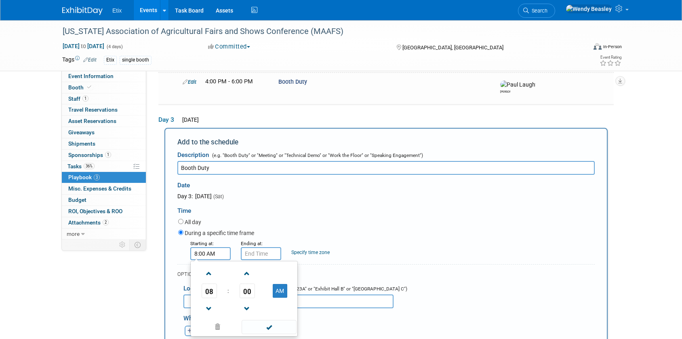
click at [209, 257] on input "8:00 AM" at bounding box center [210, 253] width 40 height 13
click at [211, 280] on span at bounding box center [209, 273] width 14 height 14
type input "9:00 AM"
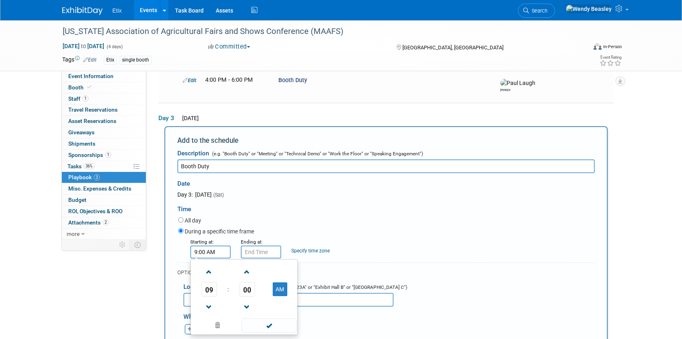
scroll to position [161, 0]
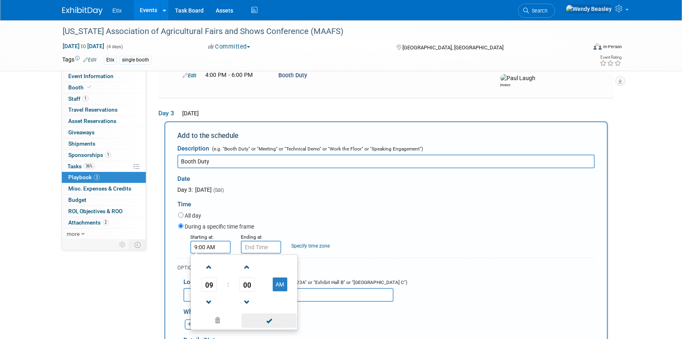
click at [269, 326] on span at bounding box center [269, 320] width 55 height 14
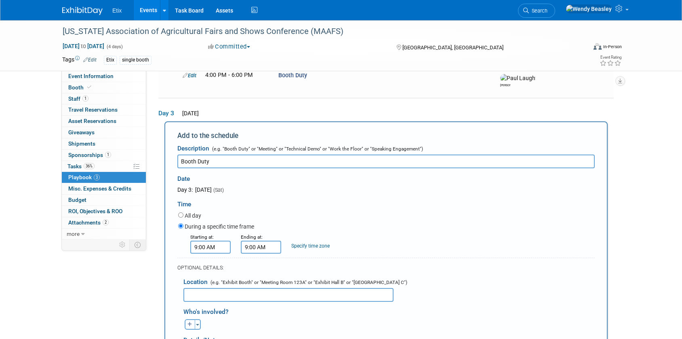
click at [256, 253] on input "9:00 AM" at bounding box center [261, 246] width 40 height 13
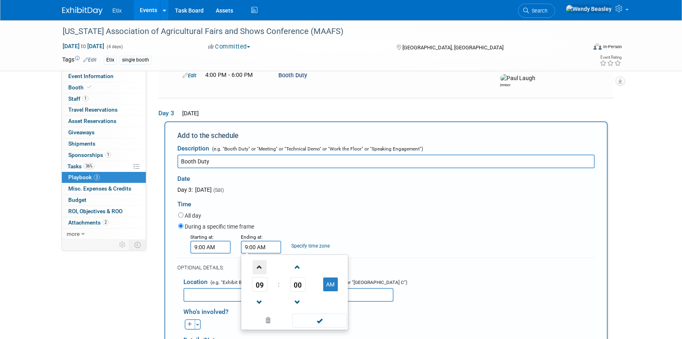
click at [257, 271] on span at bounding box center [259, 267] width 14 height 14
click at [258, 271] on span at bounding box center [259, 267] width 14 height 14
drag, startPoint x: 261, startPoint y: 309, endPoint x: 271, endPoint y: 307, distance: 10.0
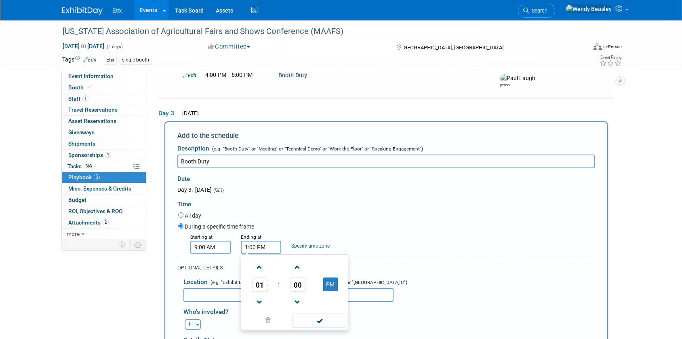
click at [261, 309] on span at bounding box center [259, 302] width 14 height 14
type input "12:00 PM"
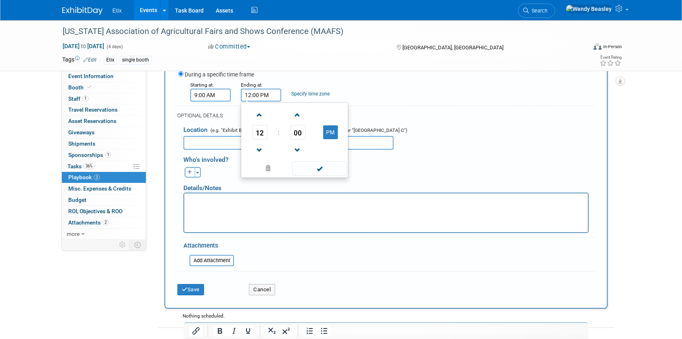
scroll to position [343, 0]
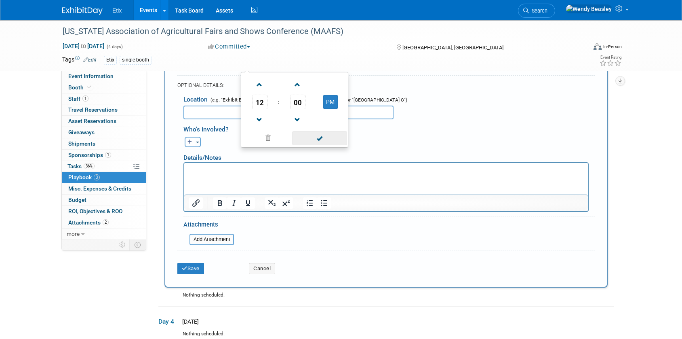
click at [319, 145] on span at bounding box center [319, 138] width 55 height 14
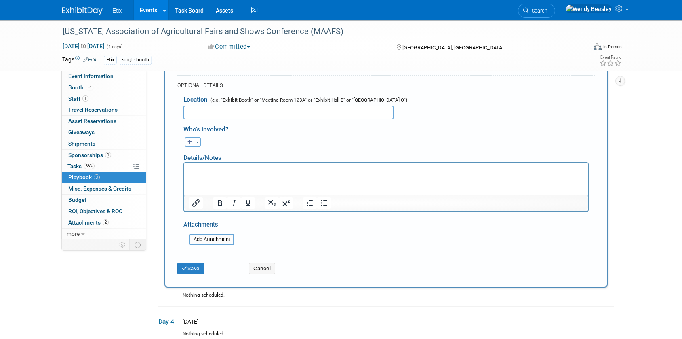
click at [189, 147] on button "button" at bounding box center [190, 142] width 11 height 11
select select
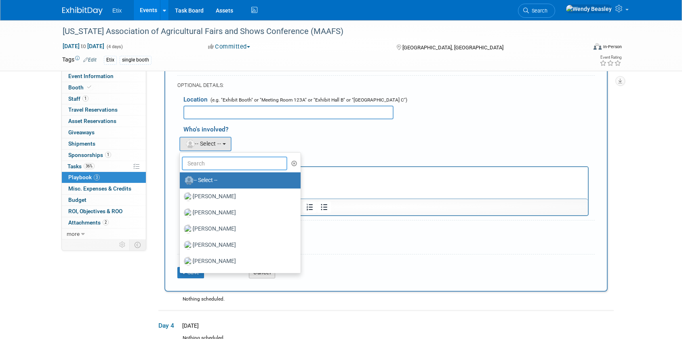
click at [224, 170] on input "text" at bounding box center [234, 163] width 105 height 14
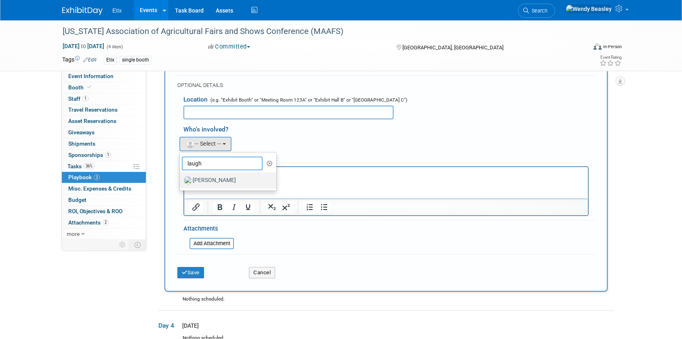
type input "laugh"
click at [220, 187] on label "Paul Laughter" at bounding box center [226, 180] width 84 height 13
click at [181, 182] on input "Paul Laughter" at bounding box center [178, 179] width 5 height 5
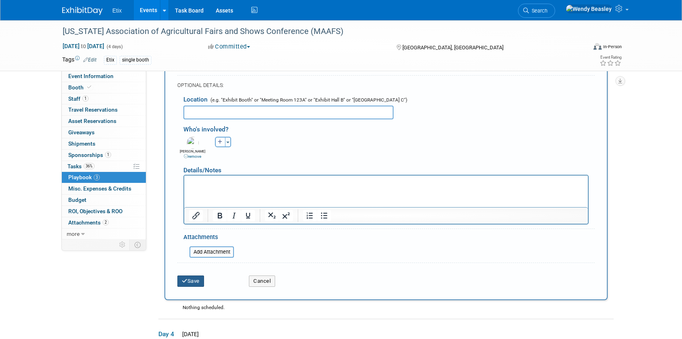
click at [201, 286] on button "Save" at bounding box center [190, 280] width 27 height 11
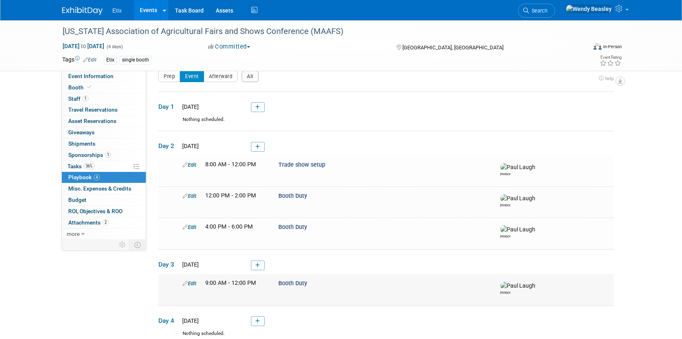
scroll to position [115, 0]
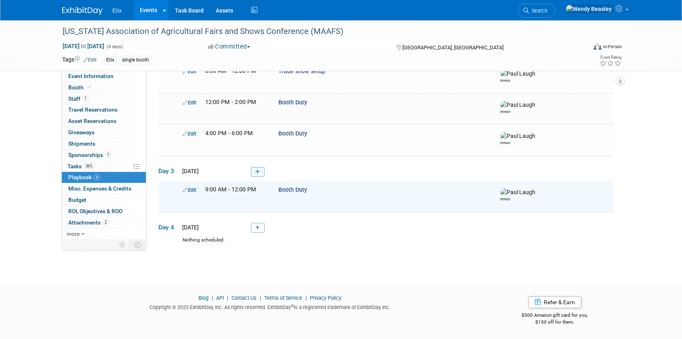
click at [259, 169] on icon at bounding box center [257, 171] width 4 height 5
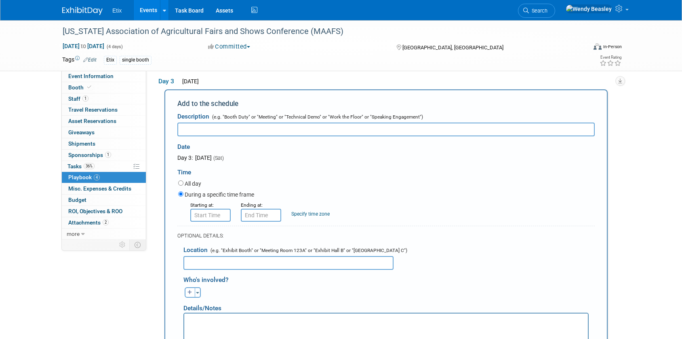
scroll to position [0, 0]
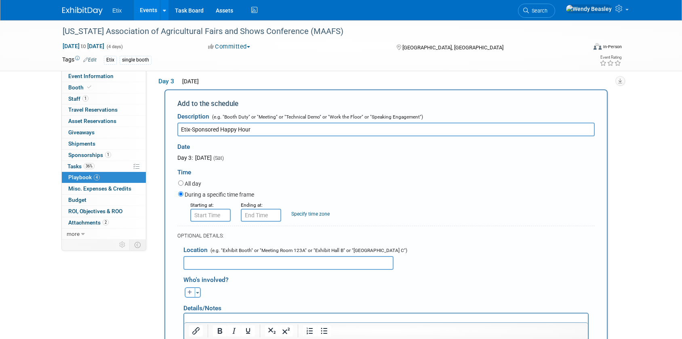
type input "Etix-Sponsored Happy Hour"
click at [238, 269] on input "text" at bounding box center [288, 263] width 210 height 14
type input "Schooner's Restaurant"
click at [215, 221] on input "8:00 AM" at bounding box center [210, 214] width 40 height 13
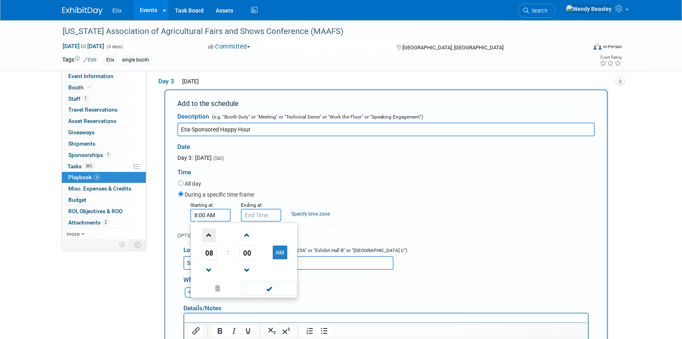
click at [210, 242] on span at bounding box center [209, 235] width 14 height 14
click at [211, 242] on span at bounding box center [209, 235] width 14 height 14
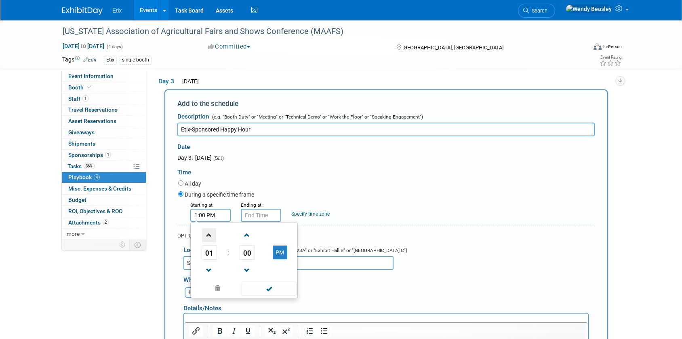
click at [211, 242] on span at bounding box center [209, 235] width 14 height 14
type input "5:00 PM"
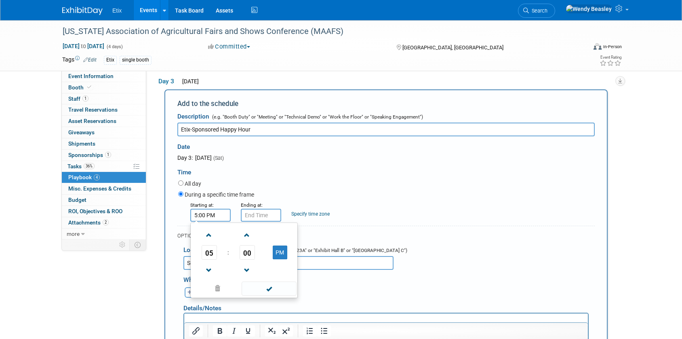
drag, startPoint x: 269, startPoint y: 297, endPoint x: 263, endPoint y: 241, distance: 56.0
click at [269, 295] on span at bounding box center [269, 288] width 55 height 14
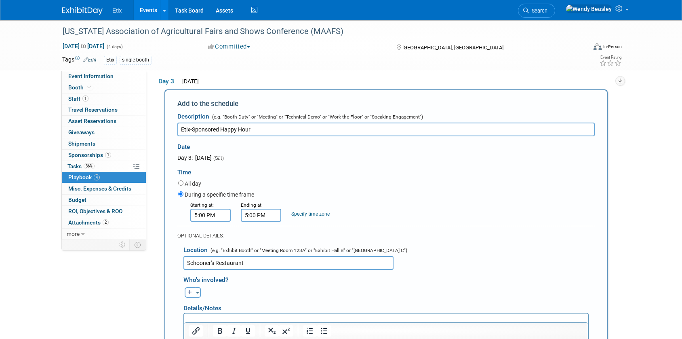
click at [257, 221] on input "5:00 PM" at bounding box center [261, 214] width 40 height 13
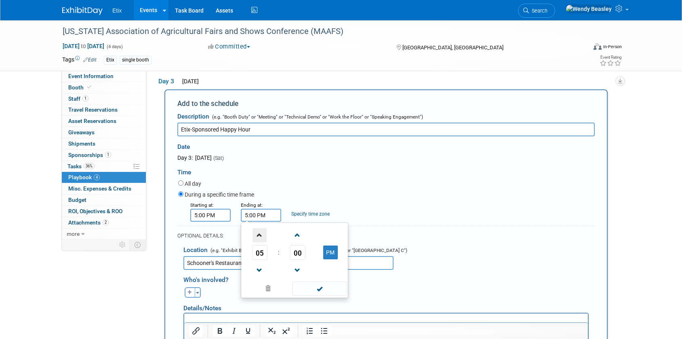
click at [260, 238] on span at bounding box center [259, 235] width 14 height 14
type input "6:00 PM"
click at [319, 295] on span at bounding box center [319, 288] width 55 height 14
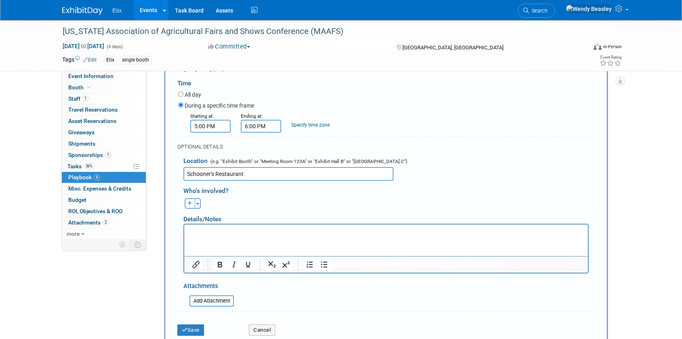
scroll to position [283, 0]
click at [252, 179] on input "Schooner's Restaurant" at bounding box center [288, 172] width 210 height 14
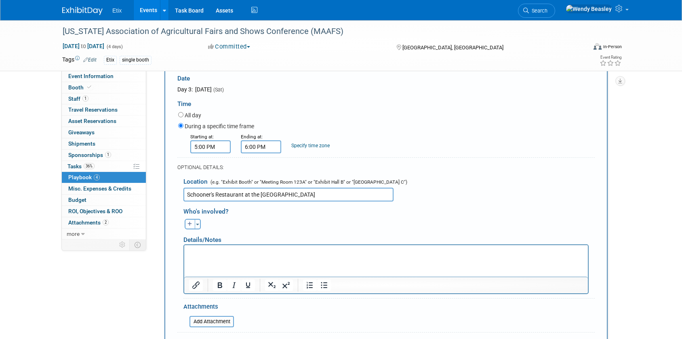
scroll to position [259, 0]
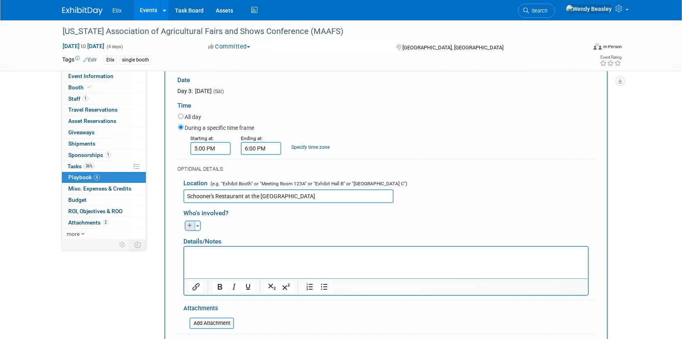
type input "Schooner's Restaurant at the Princess Royale Oceanfront Resort"
click at [188, 228] on icon "button" at bounding box center [189, 225] width 5 height 5
select select
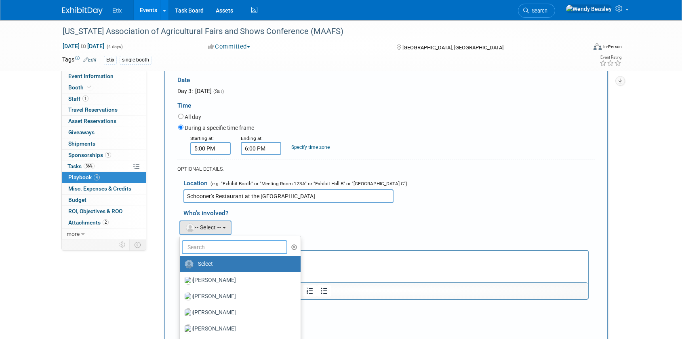
click at [229, 253] on input "text" at bounding box center [234, 247] width 105 height 14
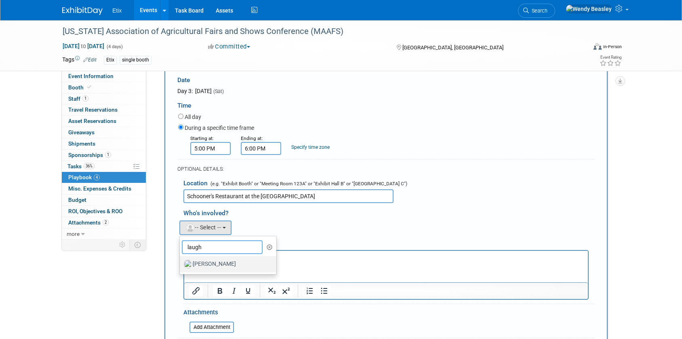
type input "laugh"
click at [220, 270] on label "Paul Laughter" at bounding box center [226, 263] width 84 height 13
click at [181, 265] on input "Paul Laughter" at bounding box center [178, 262] width 5 height 5
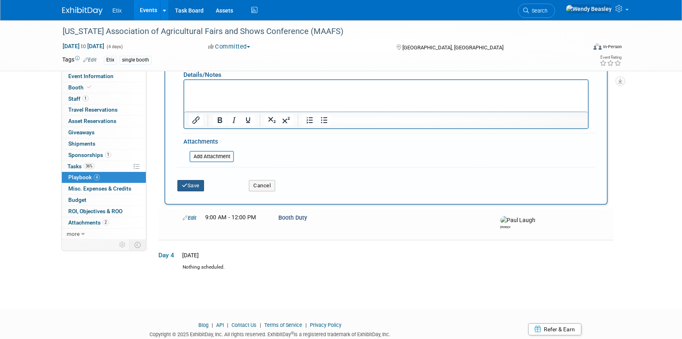
click at [193, 191] on button "Save" at bounding box center [190, 185] width 27 height 11
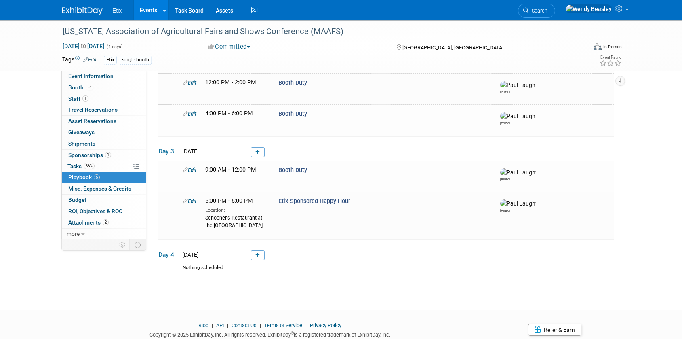
scroll to position [80, 0]
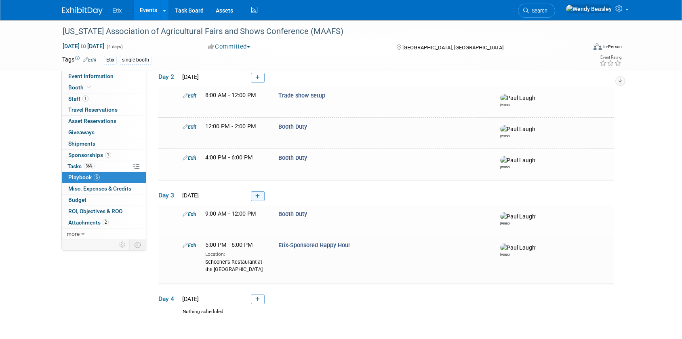
click at [258, 198] on icon at bounding box center [257, 195] width 4 height 5
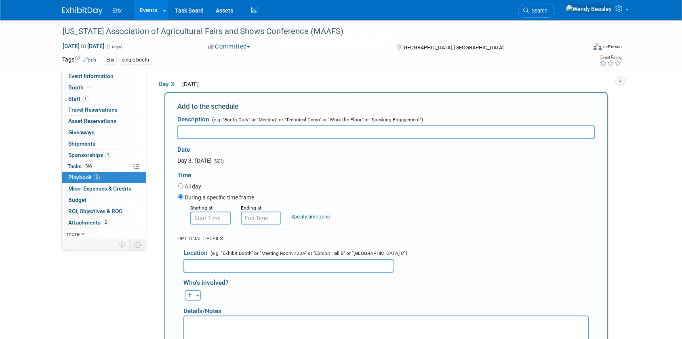
scroll to position [193, 0]
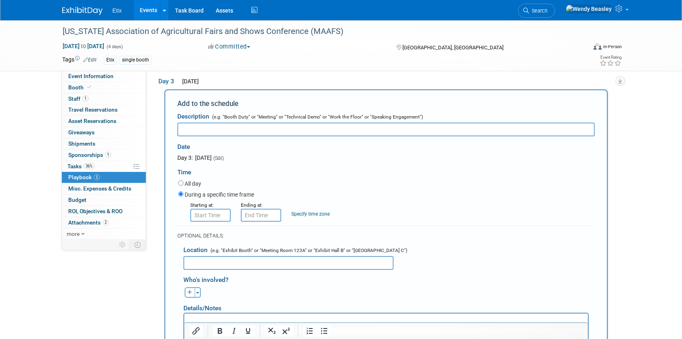
click at [212, 136] on input "text" at bounding box center [385, 129] width 417 height 14
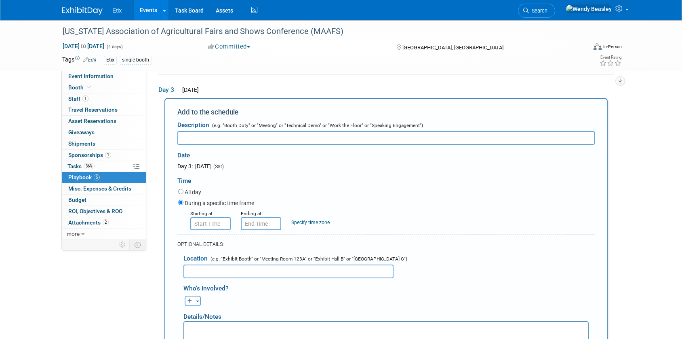
scroll to position [189, 0]
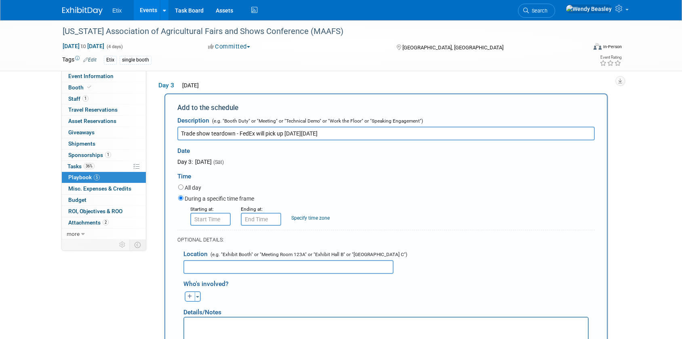
drag, startPoint x: 239, startPoint y: 141, endPoint x: 261, endPoint y: 155, distance: 25.8
click at [240, 140] on input "Trade show teardown - FedEx will pick up on Monday Nov 10" at bounding box center [385, 133] width 417 height 14
type input "Trade show teardown - Let hotel know that FedEx will pick up on Monday Nov 10"
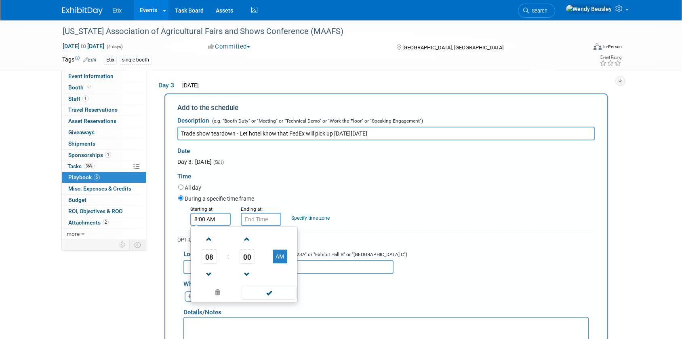
click at [209, 225] on input "8:00 AM" at bounding box center [210, 218] width 40 height 13
click at [209, 243] on span at bounding box center [209, 239] width 14 height 14
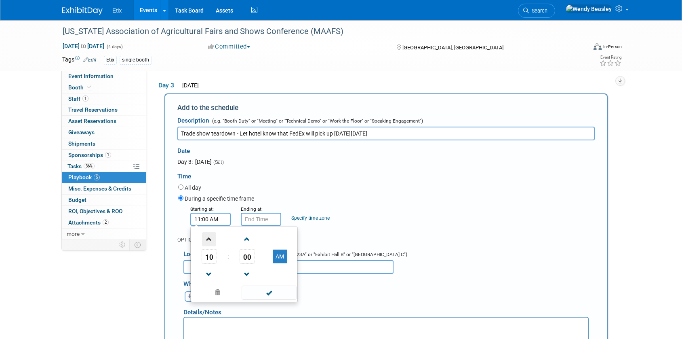
type input "12:00 PM"
drag, startPoint x: 265, startPoint y: 301, endPoint x: 272, endPoint y: 261, distance: 41.4
click at [265, 299] on span at bounding box center [269, 292] width 55 height 14
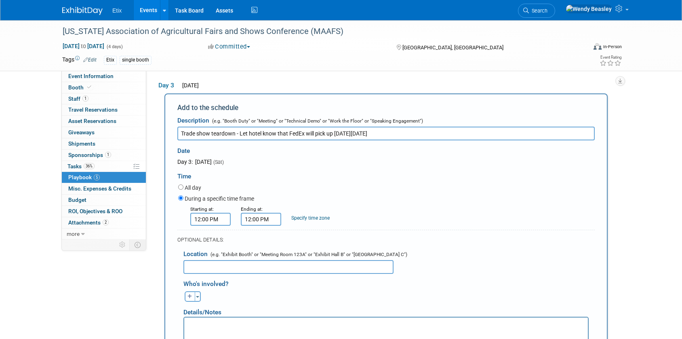
click at [262, 225] on input "12:00 PM" at bounding box center [261, 218] width 40 height 13
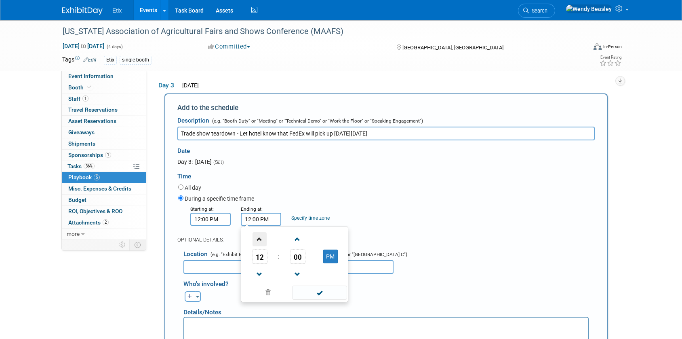
click at [263, 246] on span at bounding box center [259, 239] width 14 height 14
type input "3:00 PM"
drag, startPoint x: 318, startPoint y: 303, endPoint x: 291, endPoint y: 298, distance: 27.1
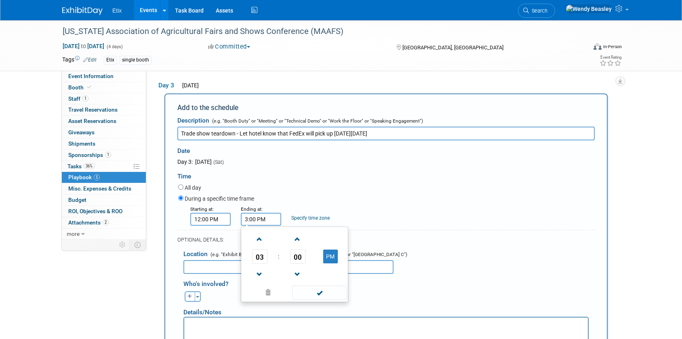
click at [318, 299] on span at bounding box center [319, 292] width 55 height 14
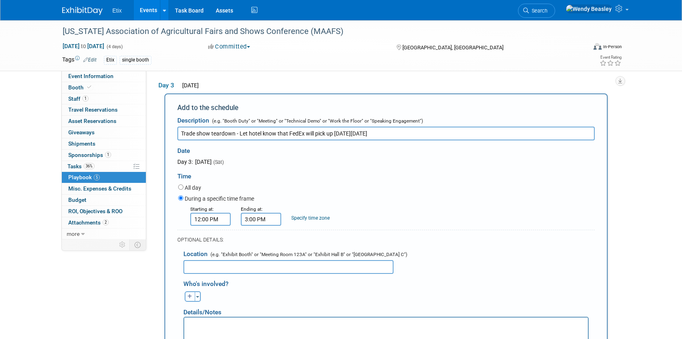
click at [190, 299] on icon "button" at bounding box center [189, 296] width 5 height 5
select select
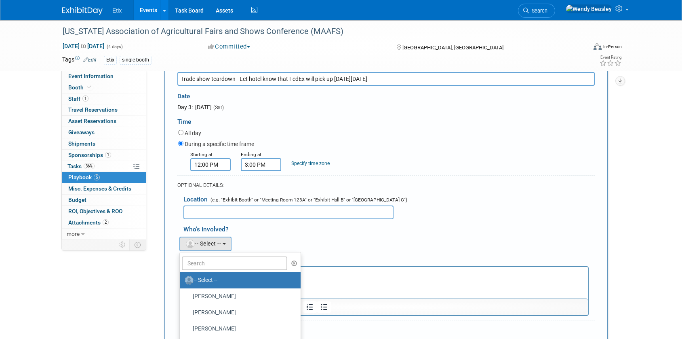
scroll to position [246, 0]
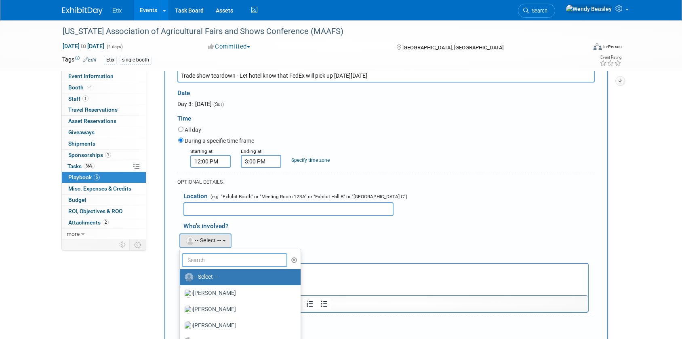
click at [240, 267] on input "text" at bounding box center [234, 260] width 105 height 14
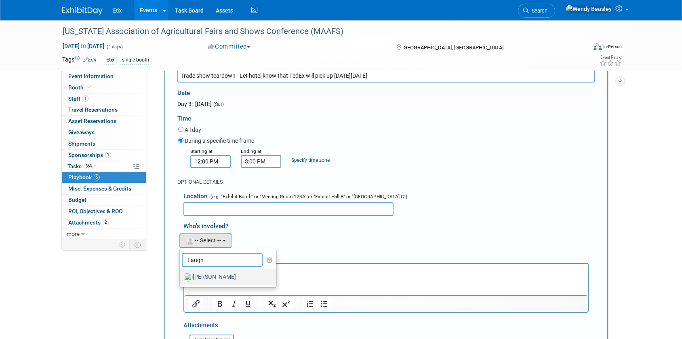
type input "Laugh"
click at [236, 283] on label "Paul Laughter" at bounding box center [226, 276] width 84 height 13
click at [181, 278] on input "Paul Laughter" at bounding box center [178, 275] width 5 height 5
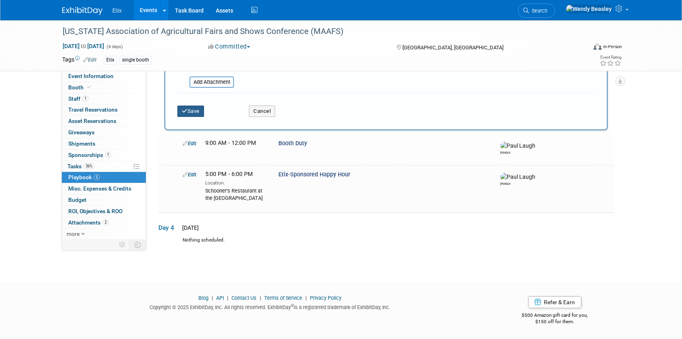
click at [196, 105] on button "Save" at bounding box center [190, 110] width 27 height 11
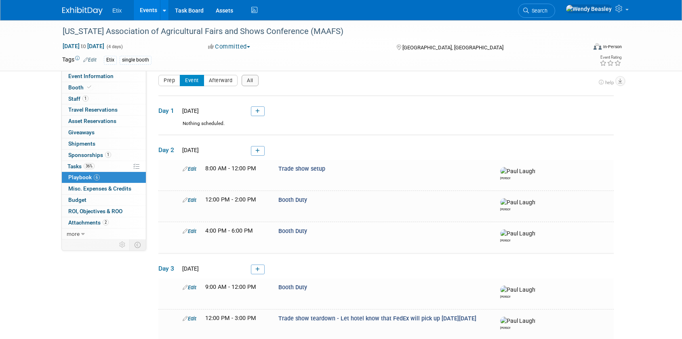
scroll to position [0, 0]
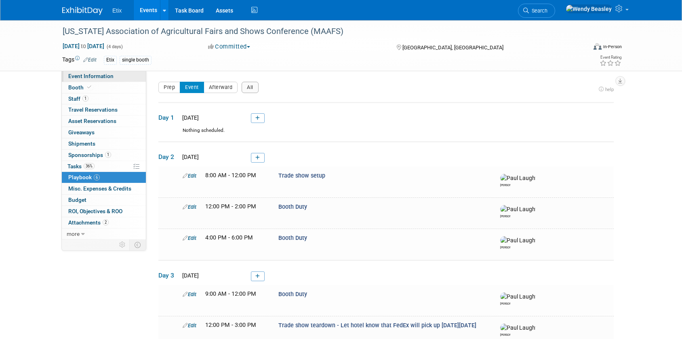
click at [86, 75] on span "Event Information" at bounding box center [90, 76] width 45 height 6
select select "No"
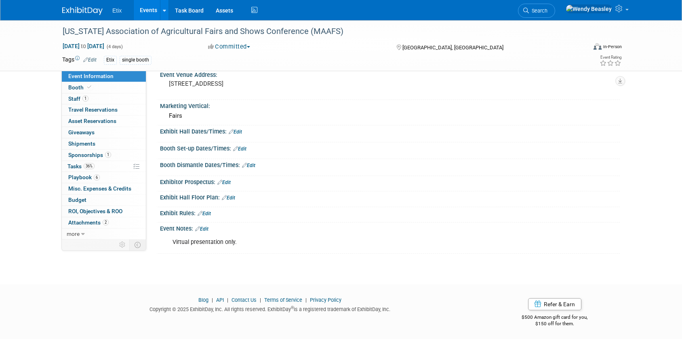
scroll to position [225, 0]
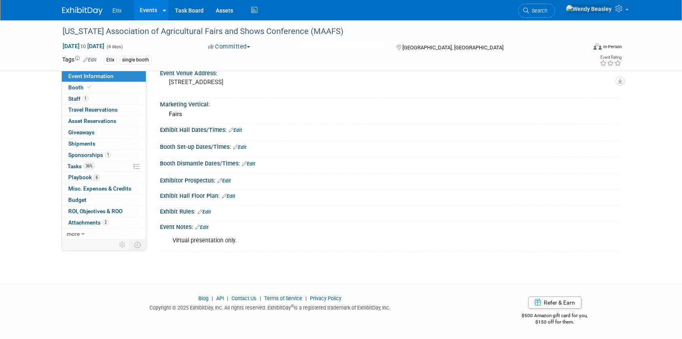
click at [240, 130] on link "Edit" at bounding box center [235, 130] width 13 height 6
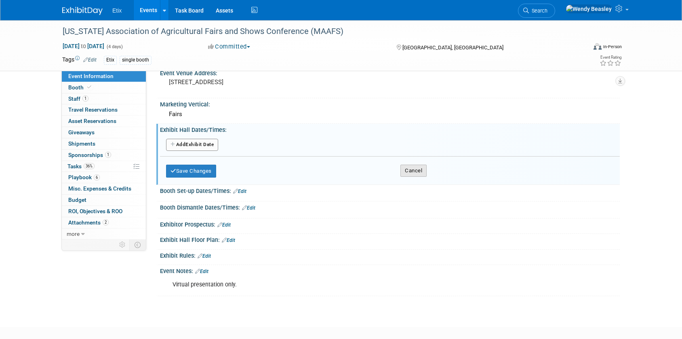
click at [411, 174] on button "Cancel" at bounding box center [413, 170] width 26 height 12
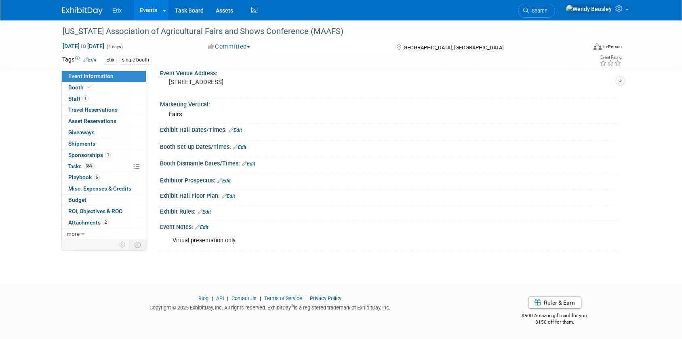
click at [204, 227] on link "Edit" at bounding box center [201, 227] width 13 height 6
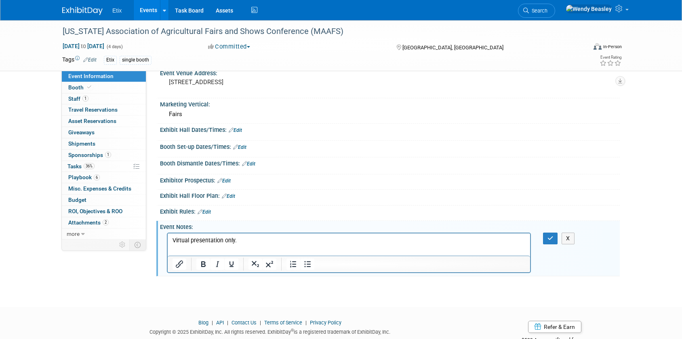
scroll to position [0, 0]
drag, startPoint x: 245, startPoint y: 241, endPoint x: 313, endPoint y: 466, distance: 235.3
click at [168, 233] on html "Virtual presentation only." at bounding box center [349, 238] width 362 height 11
click at [547, 237] on icon "button" at bounding box center [550, 238] width 6 height 6
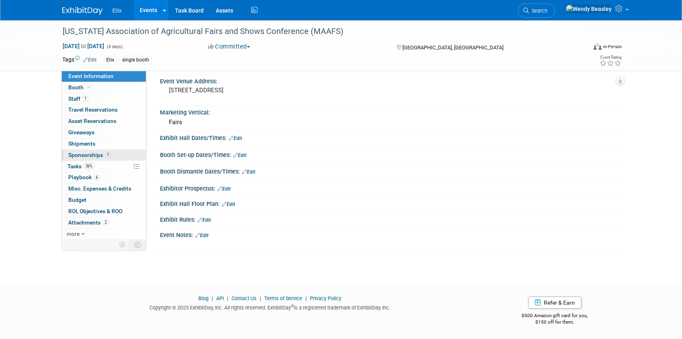
click at [84, 154] on span "Sponsorships 1" at bounding box center [89, 154] width 43 height 6
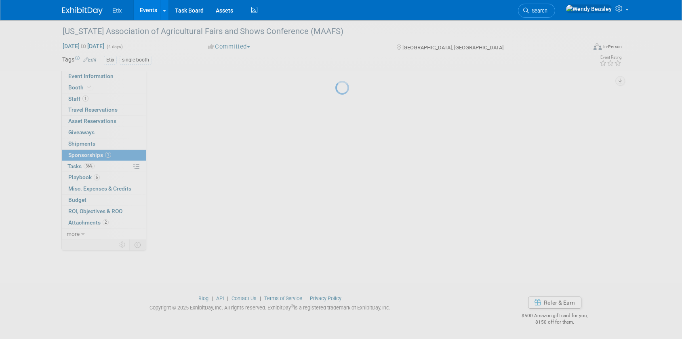
scroll to position [0, 0]
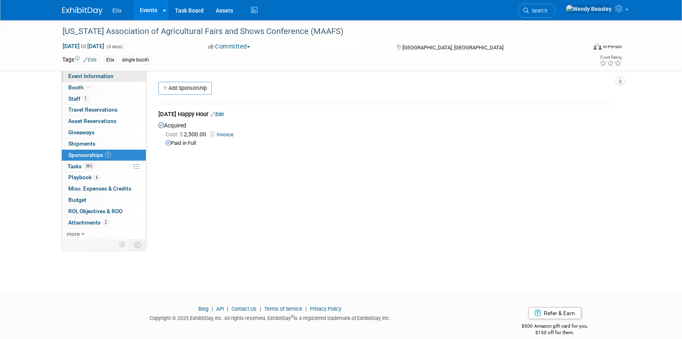
click at [95, 74] on span "Event Information" at bounding box center [90, 76] width 45 height 6
select select "No"
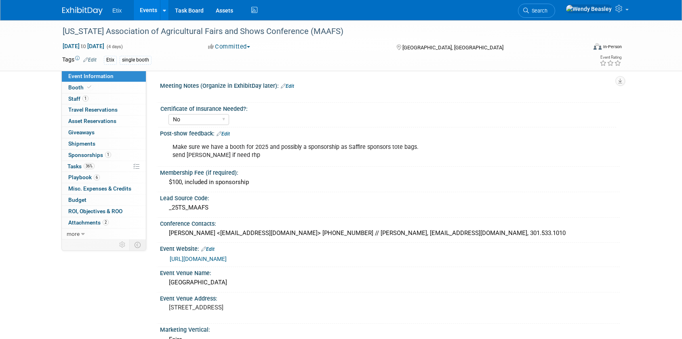
click at [144, 8] on link "Events" at bounding box center [148, 10] width 29 height 20
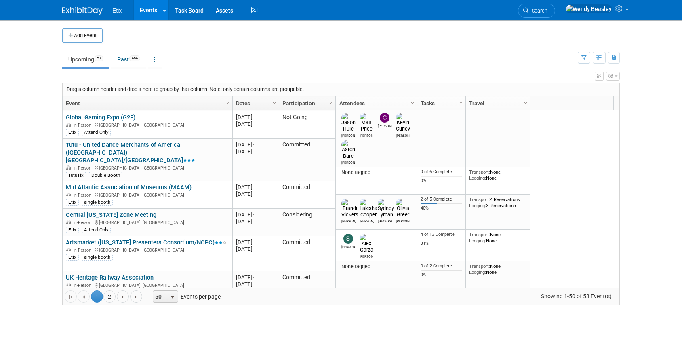
scroll to position [339, 0]
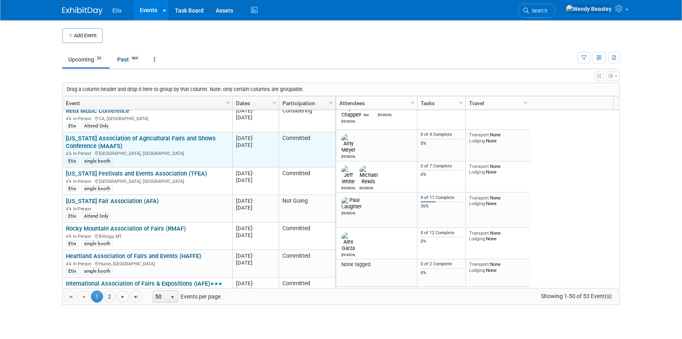
click at [101, 139] on link "[US_STATE] Association of Agricultural Fairs and Shows Conference (MAAFS)" at bounding box center [141, 142] width 150 height 15
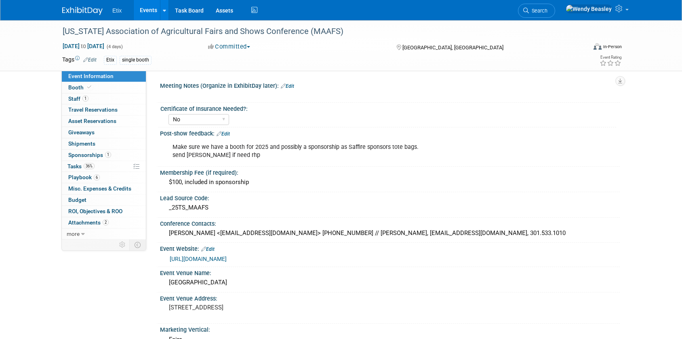
select select "No"
click at [74, 175] on span "Playbook 6" at bounding box center [84, 177] width 32 height 6
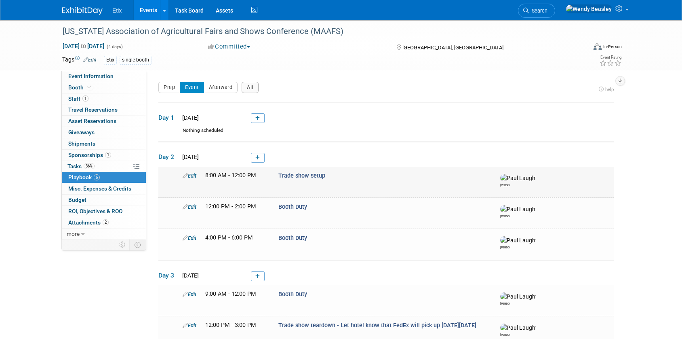
click at [185, 175] on icon at bounding box center [185, 175] width 5 height 5
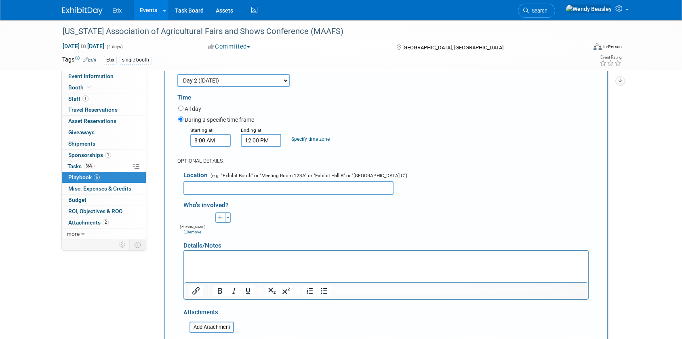
scroll to position [154, 0]
click at [219, 328] on input "file" at bounding box center [185, 326] width 96 height 10
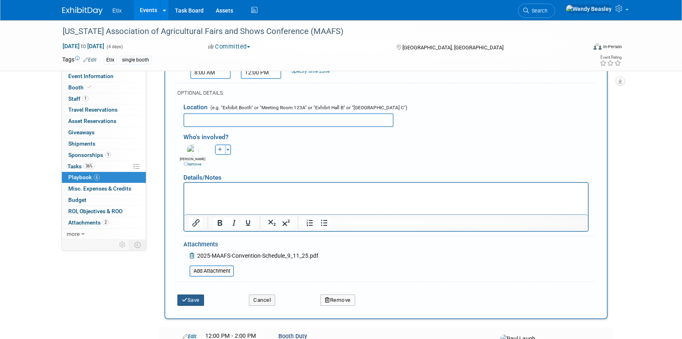
click at [202, 299] on button "Save" at bounding box center [190, 299] width 27 height 11
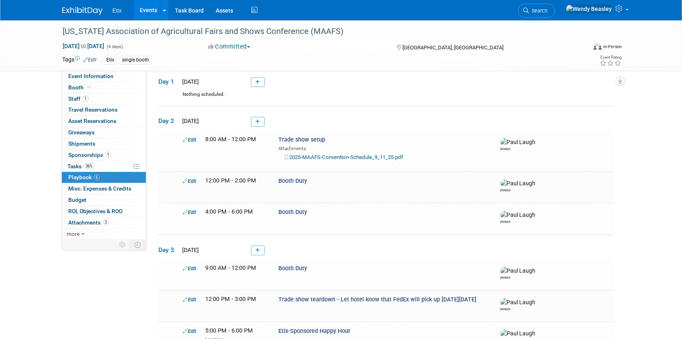
scroll to position [65, 0]
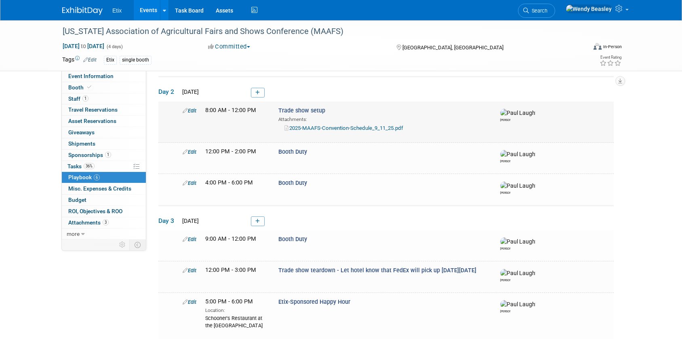
click at [361, 126] on link "2025-MAAFS-Convention-Schedule_9_11_25.pdf" at bounding box center [343, 128] width 119 height 6
click at [144, 12] on link "Events" at bounding box center [148, 10] width 29 height 20
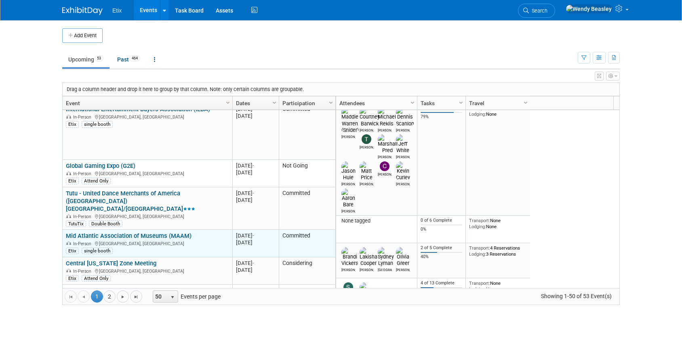
scroll to position [145, 0]
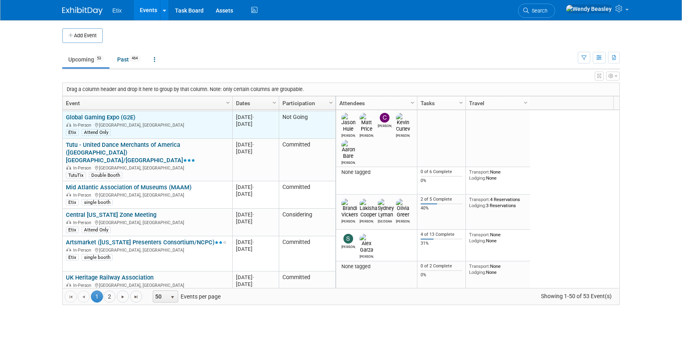
click at [117, 117] on link "Global Gaming Expo (G2E)" at bounding box center [100, 117] width 69 height 7
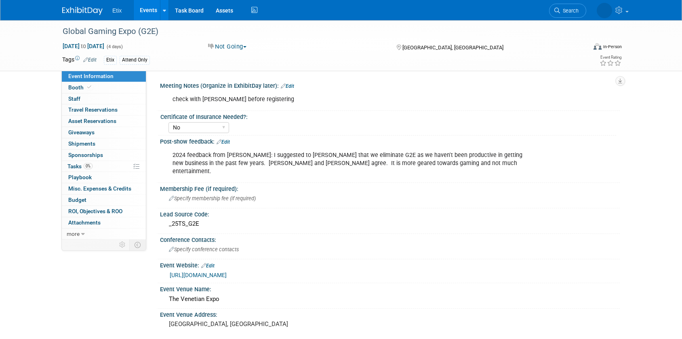
select select "No"
click at [82, 87] on span "Booth" at bounding box center [80, 87] width 25 height 6
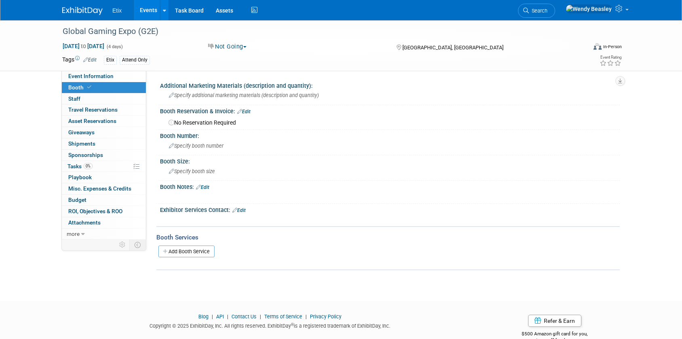
click at [154, 8] on link "Events" at bounding box center [148, 10] width 29 height 20
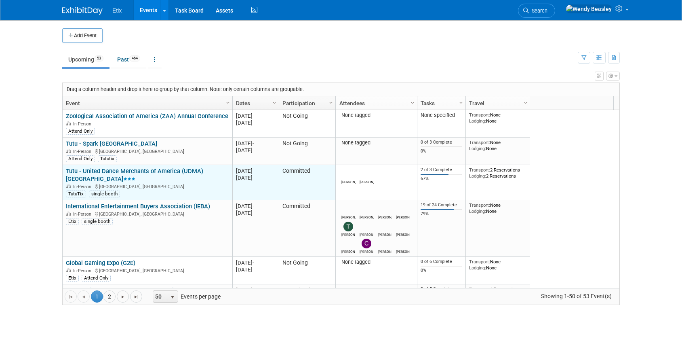
scroll to position [48, 0]
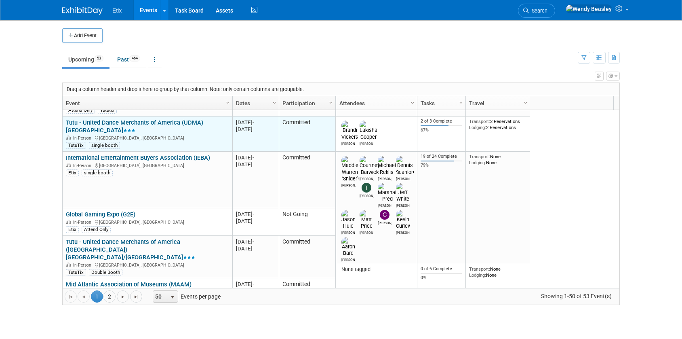
click at [107, 138] on div "In-Person Dallas, TX" at bounding box center [147, 137] width 163 height 7
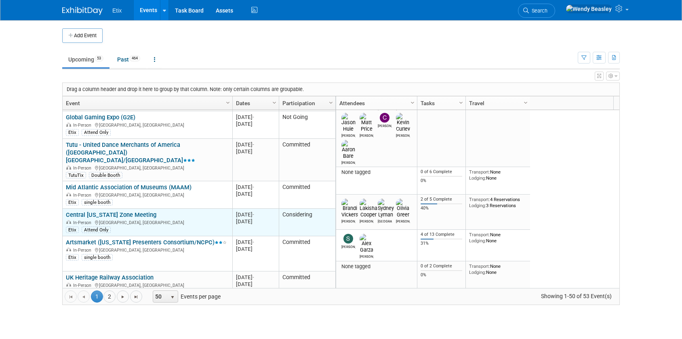
scroll to position [194, 0]
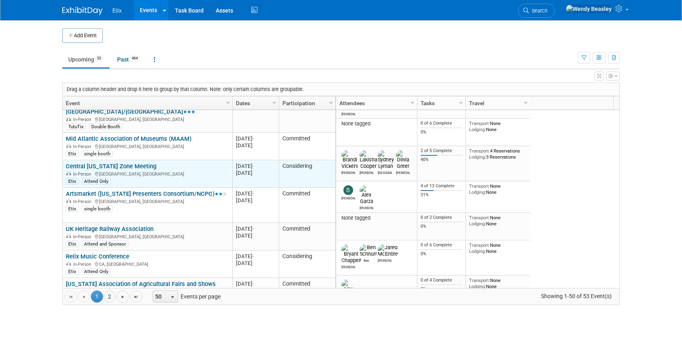
click at [126, 162] on link "Central [US_STATE] Zone Meeting" at bounding box center [111, 165] width 90 height 7
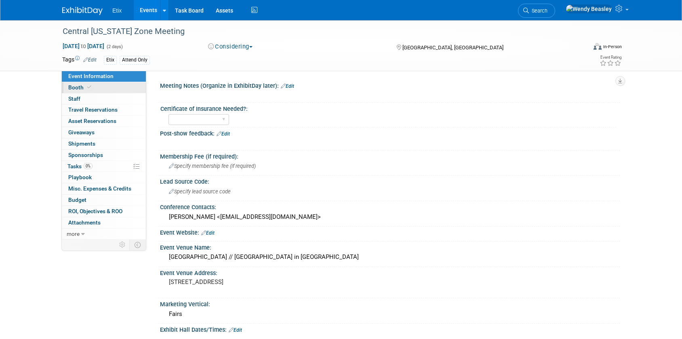
click at [86, 87] on span at bounding box center [89, 87] width 7 height 6
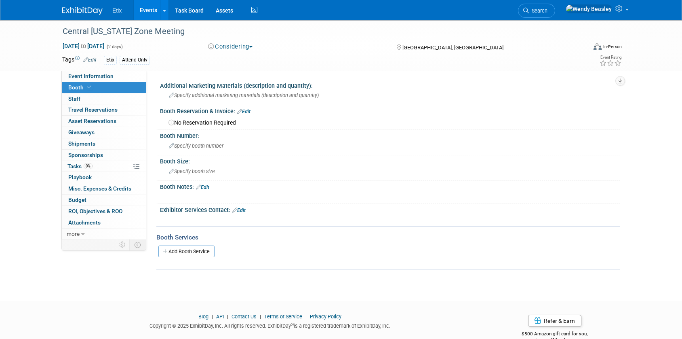
click at [153, 12] on link "Events" at bounding box center [148, 10] width 29 height 20
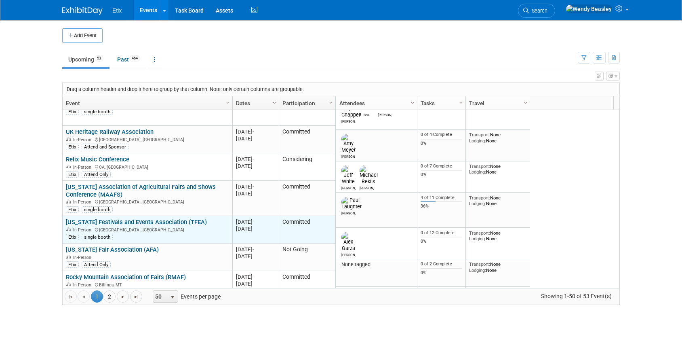
scroll to position [339, 0]
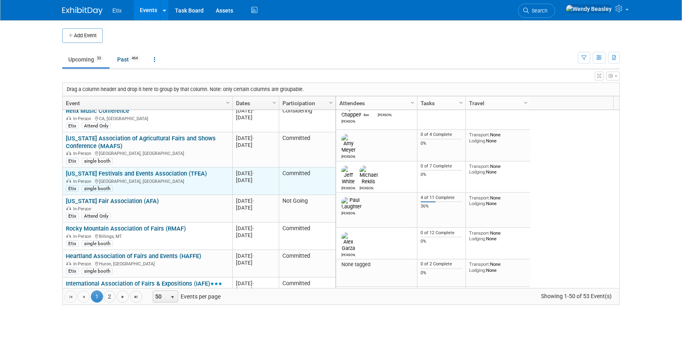
click at [148, 170] on link "[US_STATE] Festivals and Events Association (TFEA)" at bounding box center [136, 173] width 141 height 7
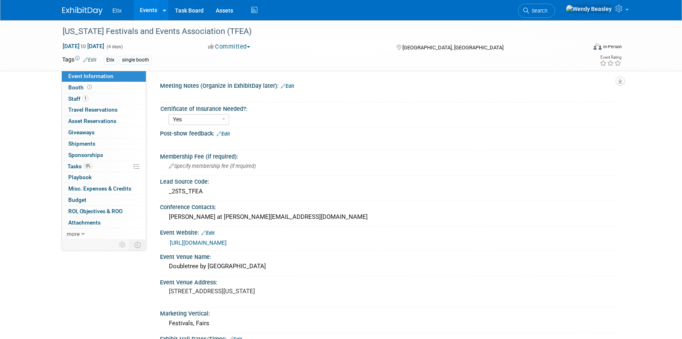
select select "Yes"
click at [84, 84] on span "Booth" at bounding box center [80, 87] width 25 height 6
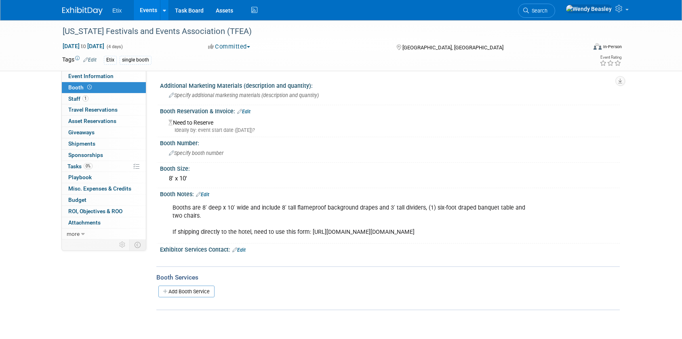
click at [145, 12] on link "Events" at bounding box center [148, 10] width 29 height 20
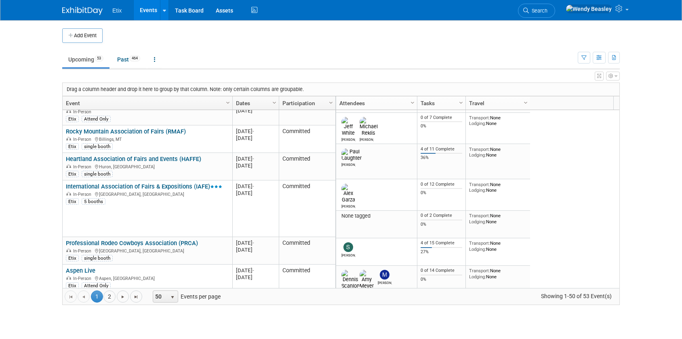
scroll to position [388, 0]
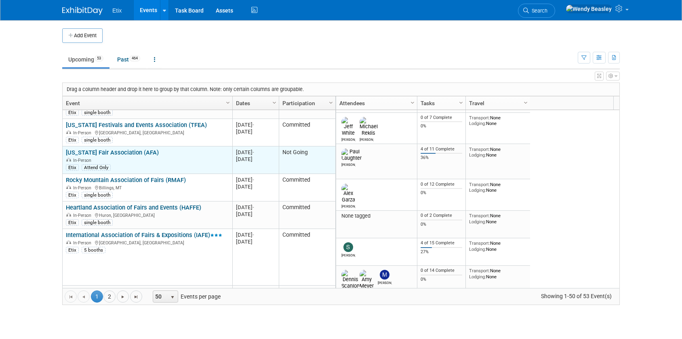
click at [126, 149] on link "[US_STATE] Fair Association (AFA)" at bounding box center [112, 152] width 93 height 7
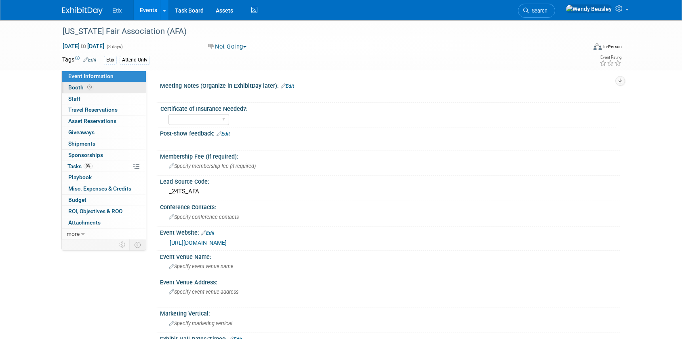
click at [90, 87] on icon at bounding box center [89, 87] width 4 height 4
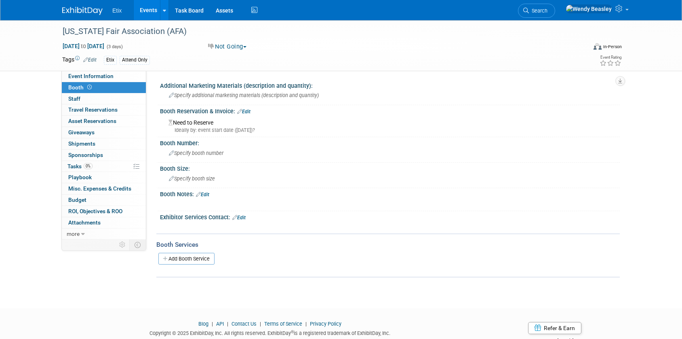
click at [245, 111] on link "Edit" at bounding box center [243, 112] width 13 height 6
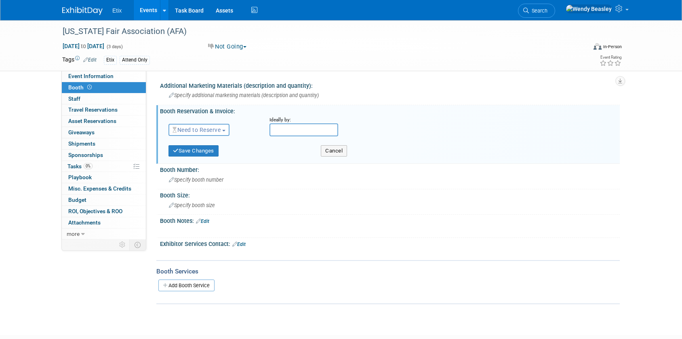
click at [224, 127] on button "Need to Reserve" at bounding box center [198, 130] width 61 height 12
click at [221, 164] on link "No Reservation Required" at bounding box center [212, 165] width 86 height 11
click at [196, 149] on button "Save Changes" at bounding box center [193, 150] width 50 height 11
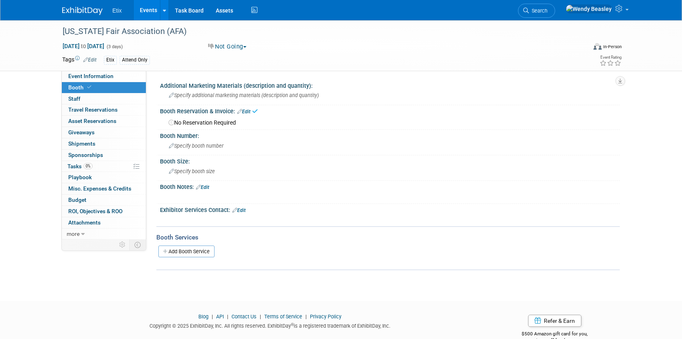
click at [145, 10] on link "Events" at bounding box center [148, 10] width 29 height 20
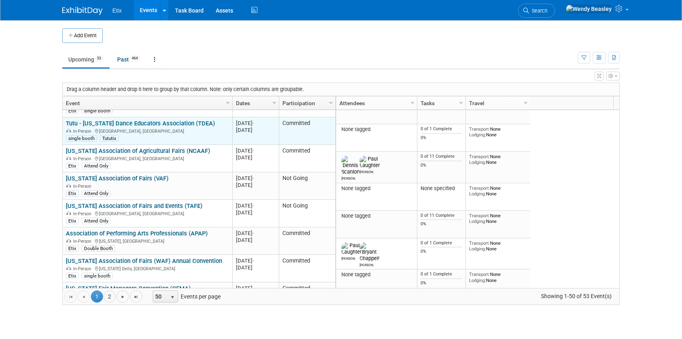
click at [159, 120] on link "Tutu - [US_STATE] Dance Educators Association (TDEA)" at bounding box center [140, 123] width 149 height 7
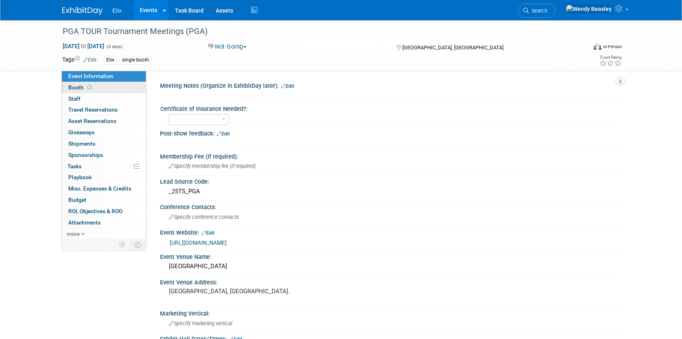
click at [77, 87] on span "Booth" at bounding box center [80, 87] width 25 height 6
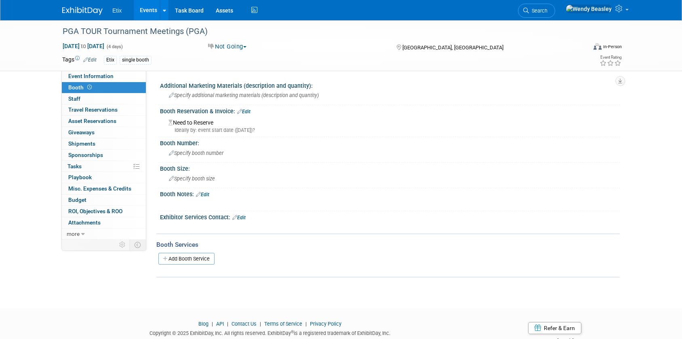
click at [245, 109] on link "Edit" at bounding box center [243, 112] width 13 height 6
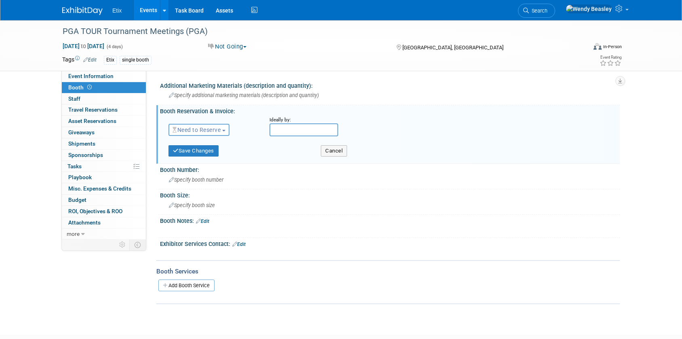
click at [225, 130] on span "button" at bounding box center [223, 131] width 3 height 2
click at [213, 162] on link "No Reservation Required" at bounding box center [212, 165] width 86 height 11
click at [198, 147] on button "Save Changes" at bounding box center [193, 150] width 50 height 11
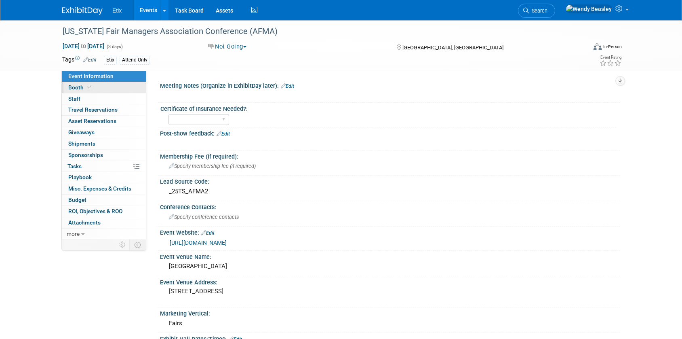
click at [78, 88] on span "Booth" at bounding box center [80, 87] width 25 height 6
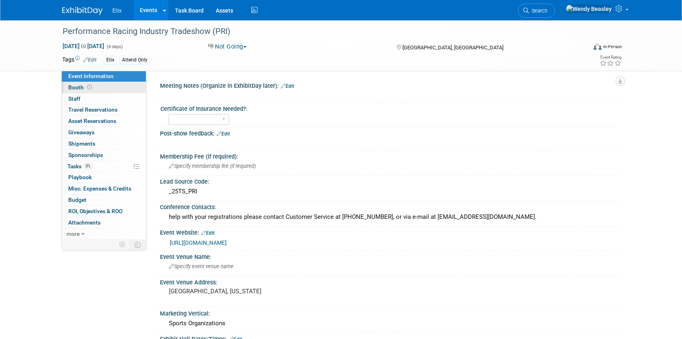
click at [79, 88] on span "Booth" at bounding box center [80, 87] width 25 height 6
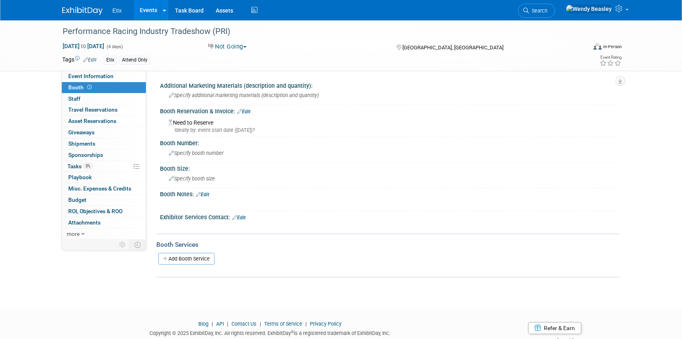
click at [248, 110] on link "Edit" at bounding box center [243, 112] width 13 height 6
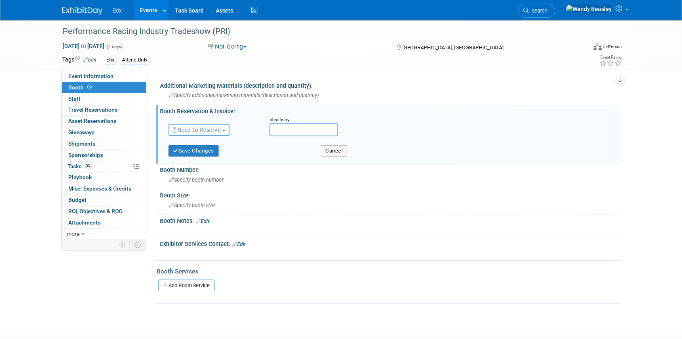
click at [221, 129] on span "Need to Reserve" at bounding box center [196, 129] width 48 height 6
click at [193, 165] on link "No Reservation Required" at bounding box center [212, 165] width 86 height 11
click at [190, 151] on button "Save Changes" at bounding box center [193, 150] width 50 height 11
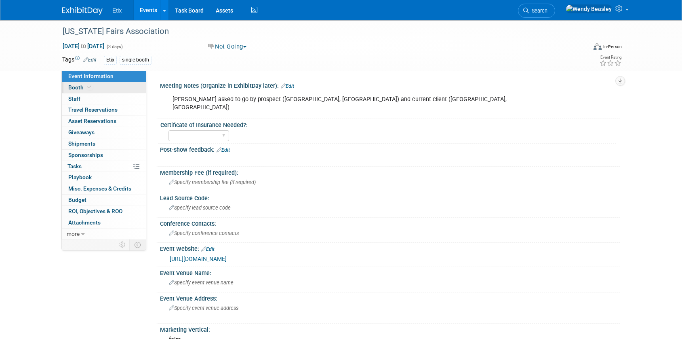
click at [89, 87] on icon at bounding box center [89, 87] width 4 height 4
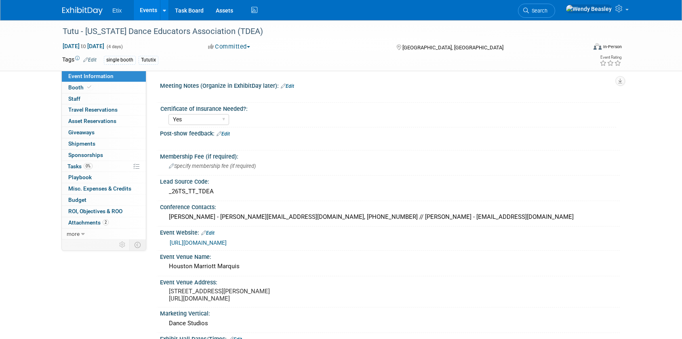
select select "Yes"
click at [79, 97] on span "Staff 0" at bounding box center [74, 98] width 12 height 6
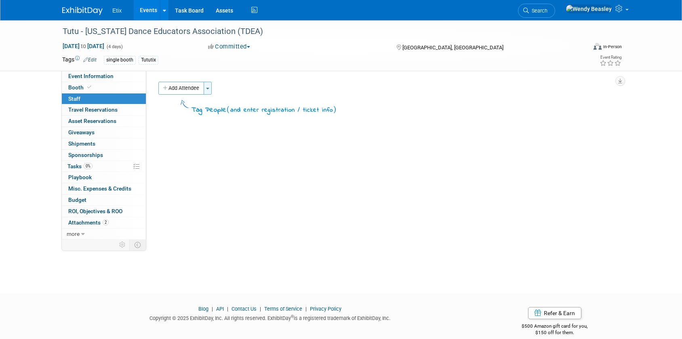
click at [208, 86] on button "Toggle Dropdown" at bounding box center [208, 88] width 8 height 13
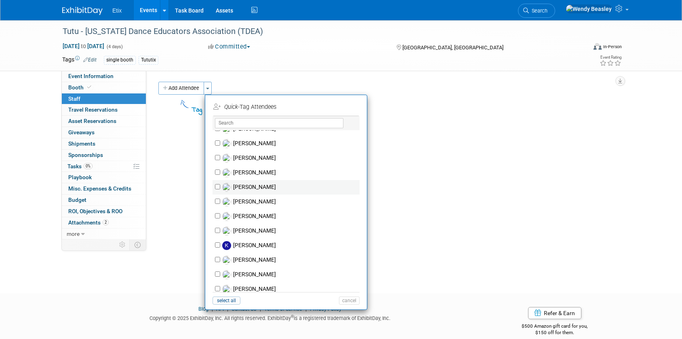
scroll to position [318, 0]
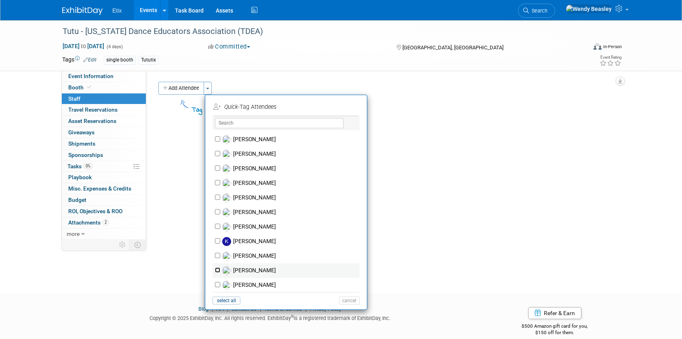
click at [215, 269] on input "Lakisha Cooper" at bounding box center [217, 269] width 5 height 5
checkbox input "true"
click at [345, 107] on button "Apply" at bounding box center [346, 107] width 25 height 12
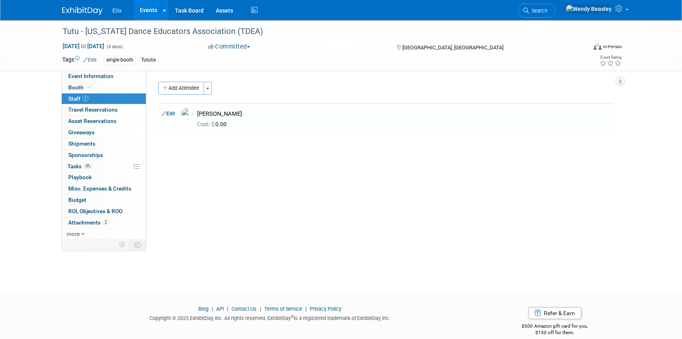
click at [150, 11] on link "Events" at bounding box center [148, 10] width 29 height 20
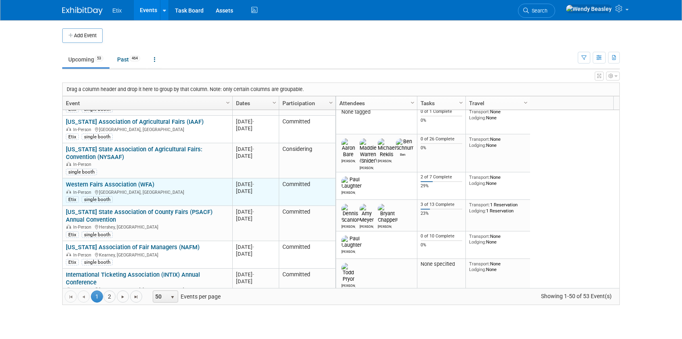
scroll to position [1018, 0]
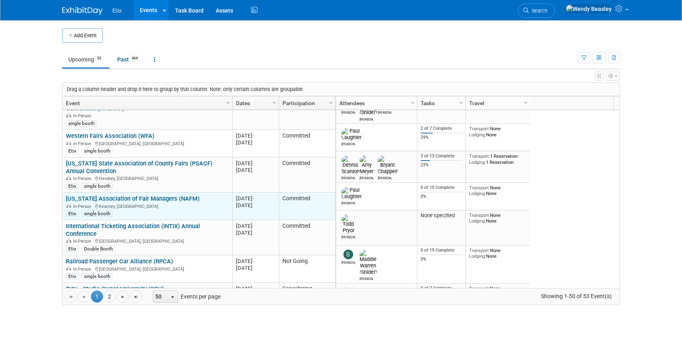
click at [148, 195] on link "Nebraska Association of Fair Managers (NAFM)" at bounding box center [133, 198] width 134 height 7
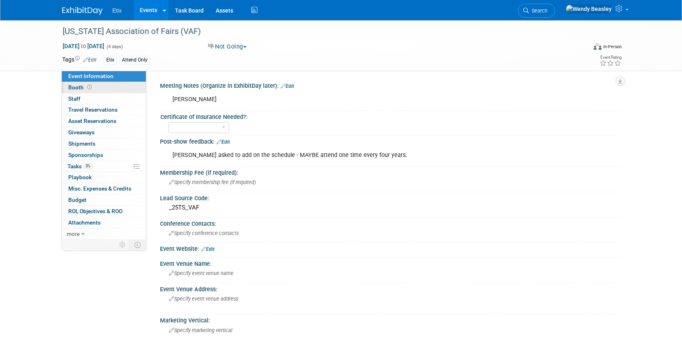
click at [81, 88] on span "Booth" at bounding box center [80, 87] width 25 height 6
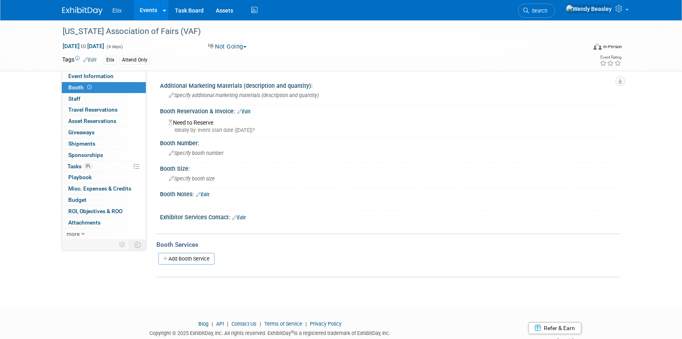
click at [253, 108] on div "Booth Reservation & Invoice: Edit" at bounding box center [390, 110] width 460 height 11
click at [249, 110] on link "Edit" at bounding box center [243, 112] width 13 height 6
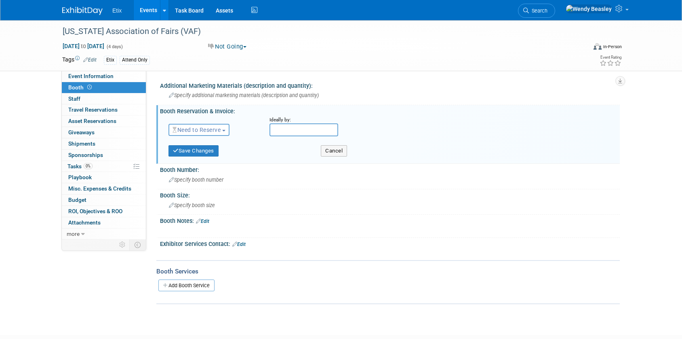
click at [224, 128] on button "Need to Reserve" at bounding box center [198, 130] width 61 height 12
click at [210, 164] on link "No Reservation Required" at bounding box center [212, 165] width 86 height 11
drag, startPoint x: 203, startPoint y: 149, endPoint x: 196, endPoint y: 145, distance: 8.4
click at [203, 149] on button "Save Changes" at bounding box center [193, 150] width 50 height 11
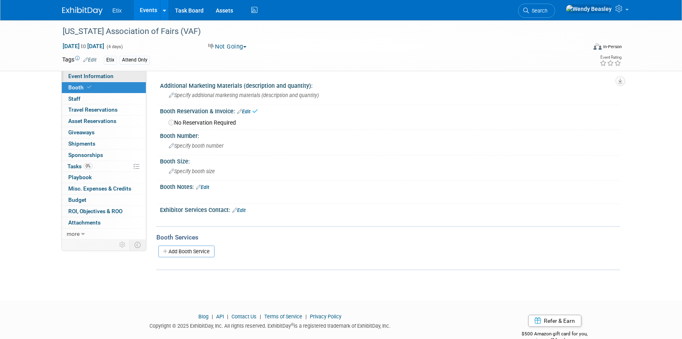
click at [104, 74] on span "Event Information" at bounding box center [90, 76] width 45 height 6
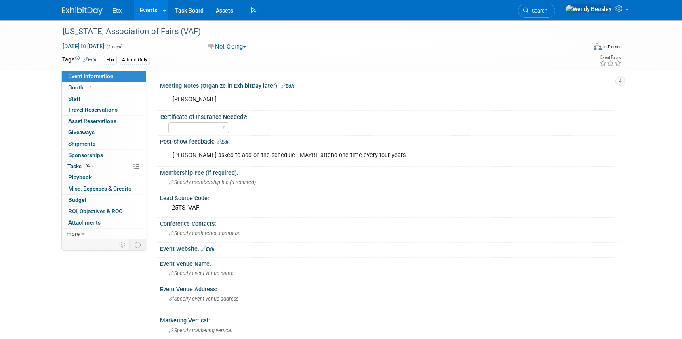
click at [290, 84] on link "Edit" at bounding box center [287, 86] width 13 height 6
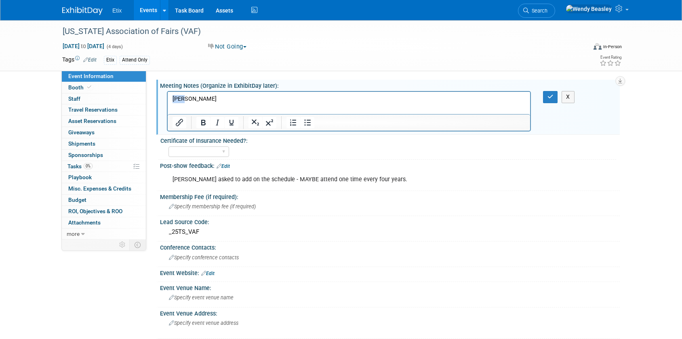
drag, startPoint x: 207, startPoint y: 99, endPoint x: 152, endPoint y: 98, distance: 55.4
click at [168, 98] on html "[PERSON_NAME]" at bounding box center [349, 97] width 362 height 11
click at [547, 98] on icon "button" at bounding box center [550, 97] width 6 height 6
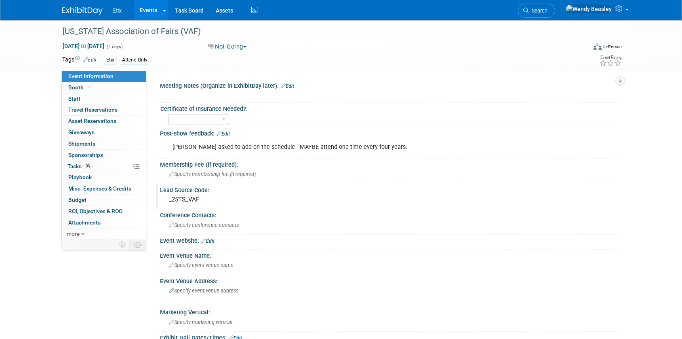
click at [177, 201] on div "_25TS_VAF" at bounding box center [390, 199] width 448 height 13
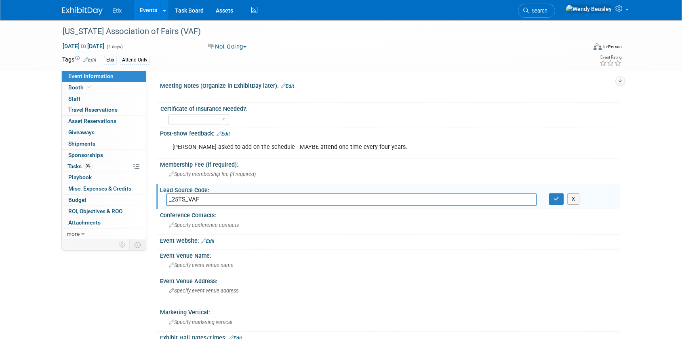
drag, startPoint x: 175, startPoint y: 201, endPoint x: 179, endPoint y: 200, distance: 4.2
click at [179, 200] on input "_25TS_VAF" at bounding box center [351, 199] width 371 height 13
type input "_26TS_VAF"
click at [556, 197] on icon "button" at bounding box center [556, 198] width 6 height 5
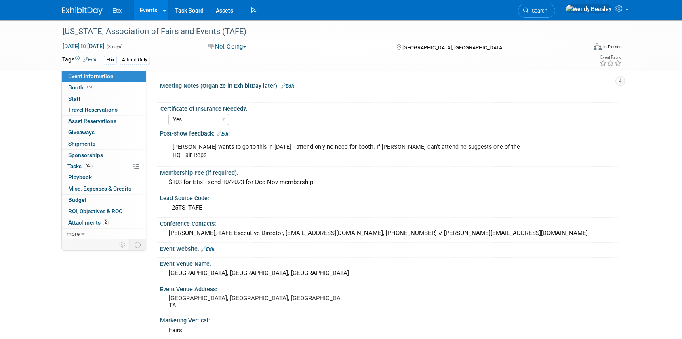
select select "Yes"
click at [181, 201] on div "_25TS_TAFE" at bounding box center [390, 207] width 448 height 13
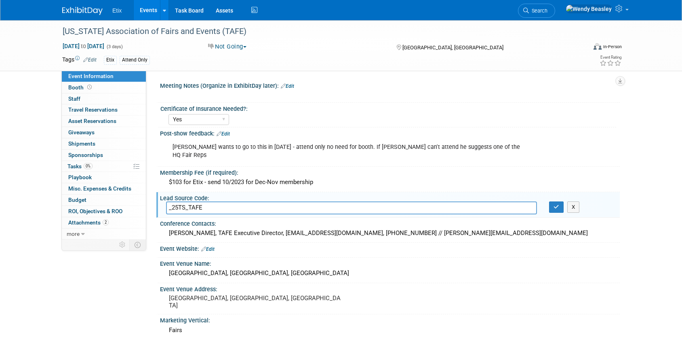
click at [173, 201] on input "_25TS_TAFE" at bounding box center [351, 207] width 371 height 13
click at [172, 201] on input "_62TS_TAFE" at bounding box center [351, 207] width 371 height 13
click at [177, 201] on input "_25TS_TAFE" at bounding box center [351, 207] width 371 height 13
click at [178, 201] on input "_25TS_TAFE" at bounding box center [351, 207] width 371 height 13
type input "_26TS_TAFE"
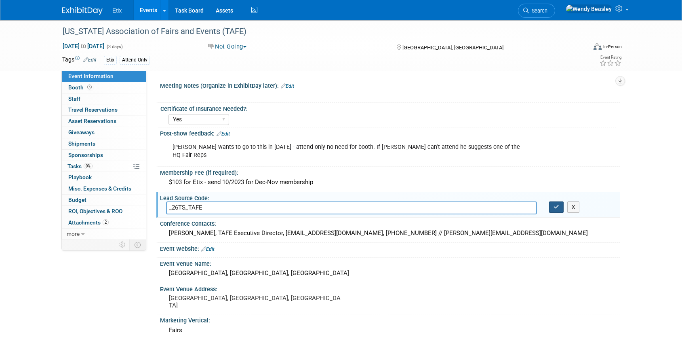
click at [556, 204] on icon "button" at bounding box center [556, 206] width 6 height 5
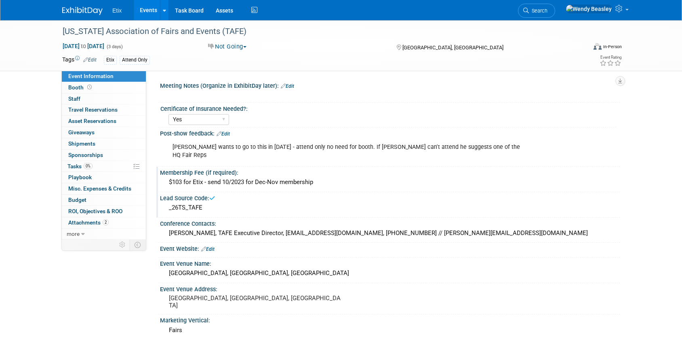
click at [224, 166] on div "Membership Fee (if required):" at bounding box center [390, 171] width 460 height 10
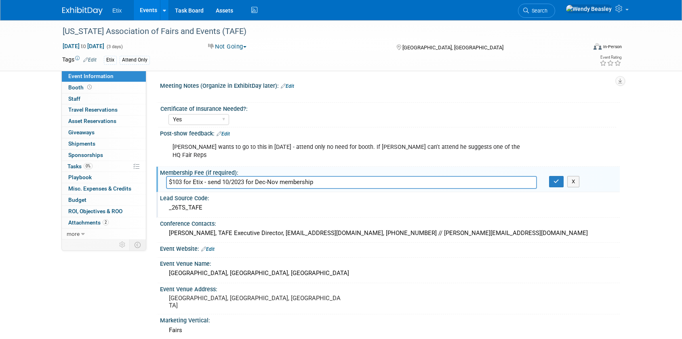
click at [245, 176] on input "$103 for Etix - send 10/2023 for Dec-Nov membership" at bounding box center [351, 182] width 371 height 13
type input "$103 for Etix - send 10/2025 for Dec-Nov membership"
click at [562, 176] on button "button" at bounding box center [556, 181] width 15 height 11
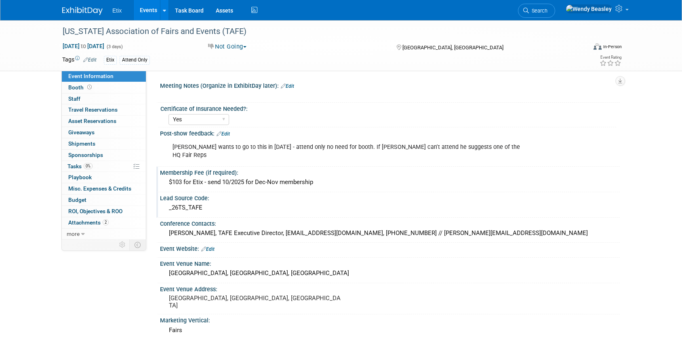
click at [295, 147] on div "Paul wants to go to this in 2025 - attend only no need for booth. If Paul can't…" at bounding box center [349, 151] width 364 height 24
click at [75, 89] on span "Booth" at bounding box center [80, 87] width 25 height 6
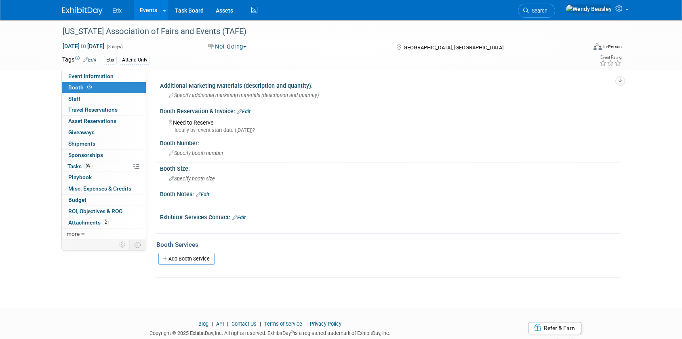
click at [250, 110] on link "Edit" at bounding box center [243, 112] width 13 height 6
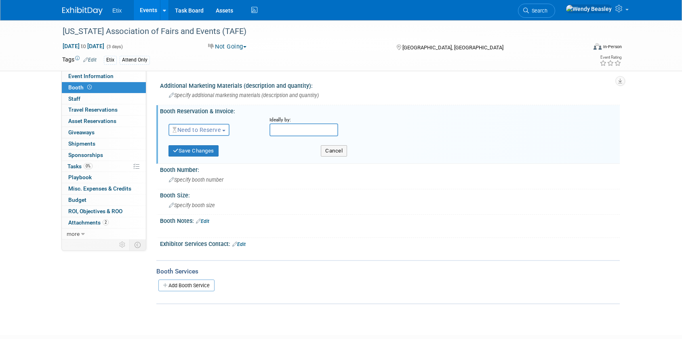
click at [221, 130] on span "Need to Reserve" at bounding box center [196, 129] width 48 height 6
click at [218, 164] on link "No Reservation Required" at bounding box center [212, 165] width 86 height 11
click at [202, 149] on button "Save Changes" at bounding box center [193, 150] width 50 height 11
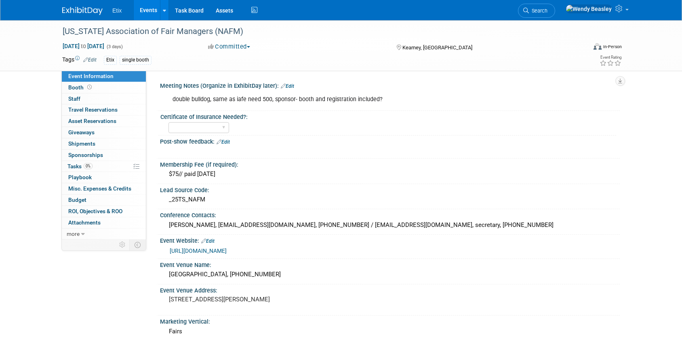
click at [252, 45] on button "Committed" at bounding box center [229, 46] width 48 height 8
click at [245, 68] on link "Considering" at bounding box center [238, 70] width 64 height 11
click at [146, 11] on link "Events" at bounding box center [148, 10] width 29 height 20
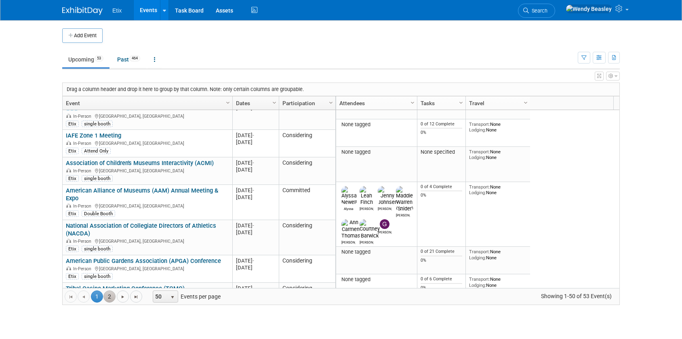
click at [111, 298] on link "2" at bounding box center [109, 296] width 12 height 12
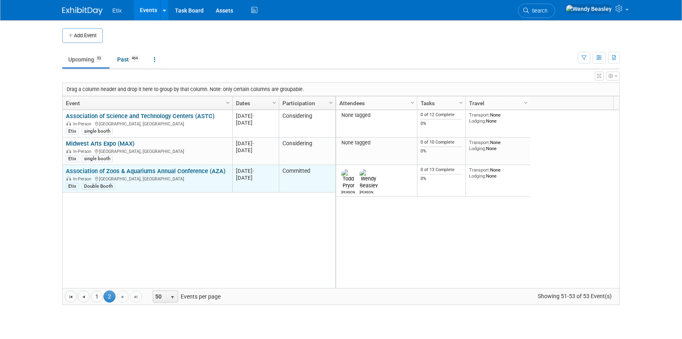
click at [191, 171] on link "Association of Zoos & Aquariums Annual Conference (AZA)" at bounding box center [146, 170] width 160 height 7
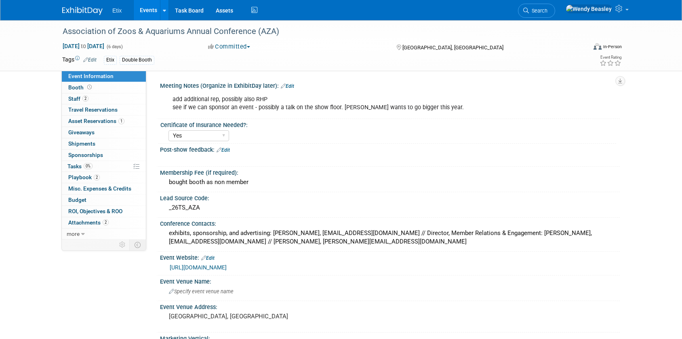
select select "Yes"
click at [81, 97] on span "Staff 2" at bounding box center [78, 98] width 20 height 6
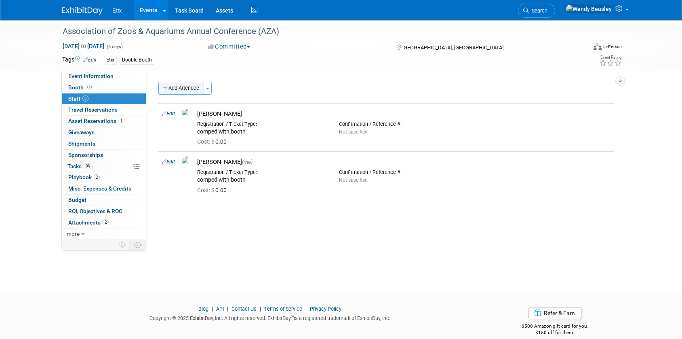
click at [197, 89] on button "Add Attendee" at bounding box center [181, 88] width 46 height 13
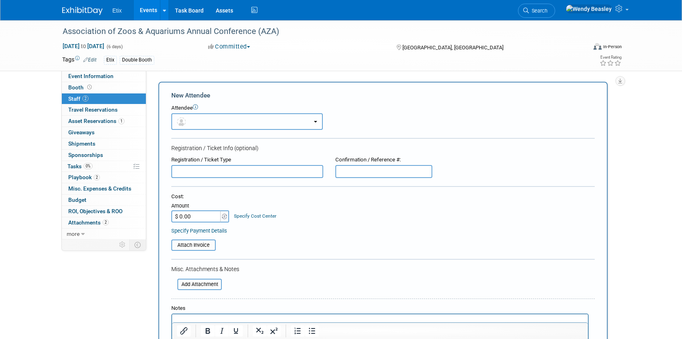
click at [210, 118] on button "button" at bounding box center [246, 121] width 151 height 17
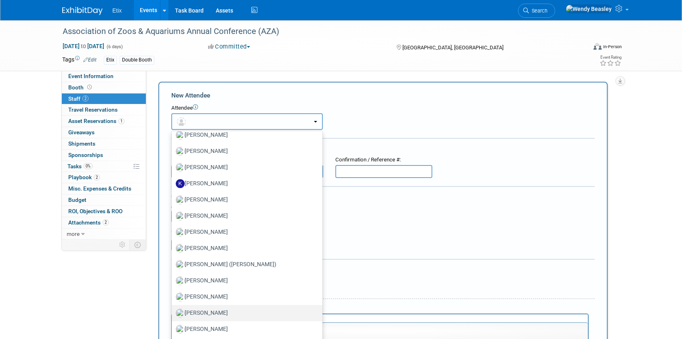
scroll to position [572, 0]
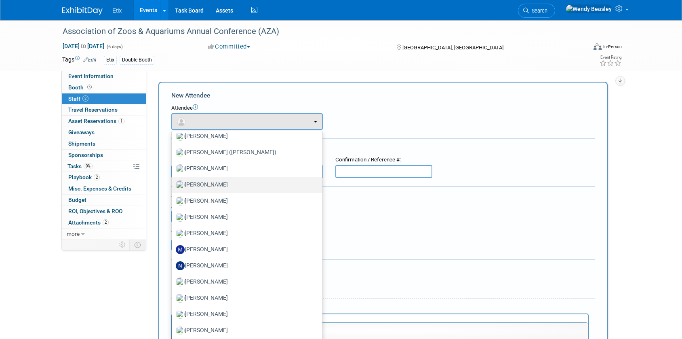
click at [211, 181] on label "Marshall Pred" at bounding box center [245, 184] width 139 height 13
click at [173, 181] on input "Marshall Pred" at bounding box center [170, 183] width 5 height 5
select select "6de4c46f-07e8-477f-9095-4d3d78134f4e"
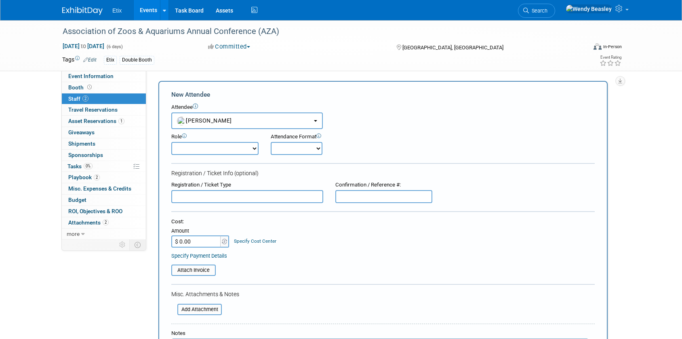
scroll to position [2, 0]
click at [251, 144] on select "Demonstrator Host Planner Presenter Sales Representative Set-up/Dismantle Crew …" at bounding box center [214, 147] width 87 height 13
select select "4"
click at [171, 141] on select "Demonstrator Host Planner Presenter Sales Representative Set-up/Dismantle Crew …" at bounding box center [214, 147] width 87 height 13
click at [319, 147] on select "Onsite Remote" at bounding box center [297, 147] width 52 height 13
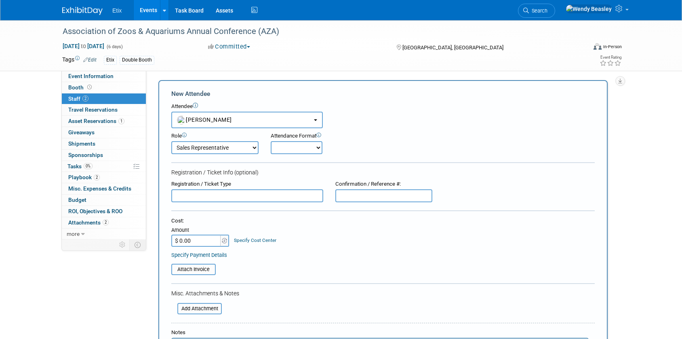
select select "1"
click at [271, 141] on select "Onsite Remote" at bounding box center [297, 147] width 52 height 13
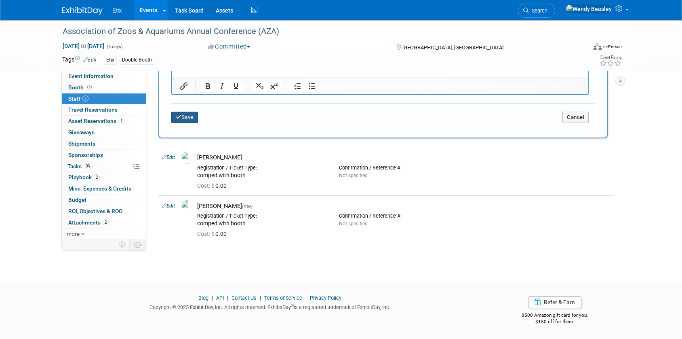
click at [187, 116] on button "Save" at bounding box center [184, 116] width 27 height 11
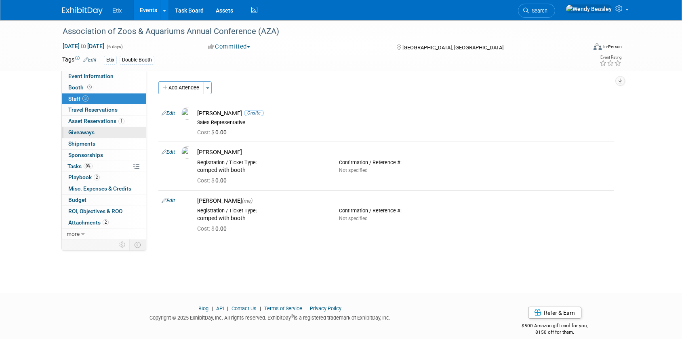
scroll to position [0, 0]
click at [92, 120] on span "Asset Reservations 1" at bounding box center [96, 121] width 56 height 6
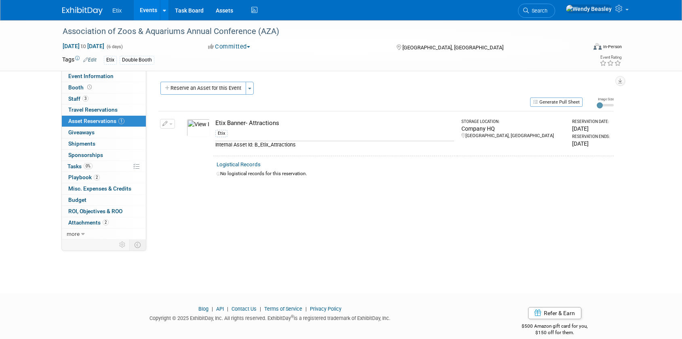
click at [173, 122] on button "button" at bounding box center [167, 124] width 15 height 10
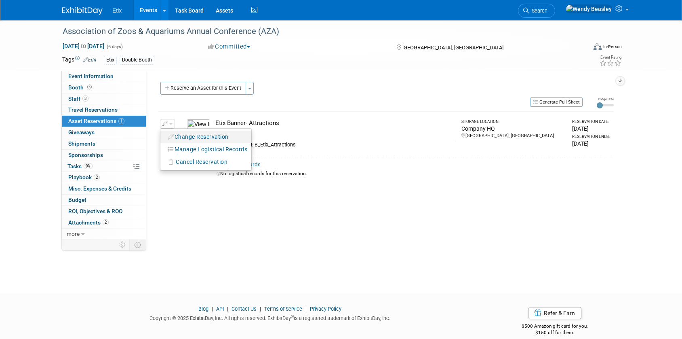
click at [189, 135] on button "Change Reservation" at bounding box center [198, 136] width 68 height 11
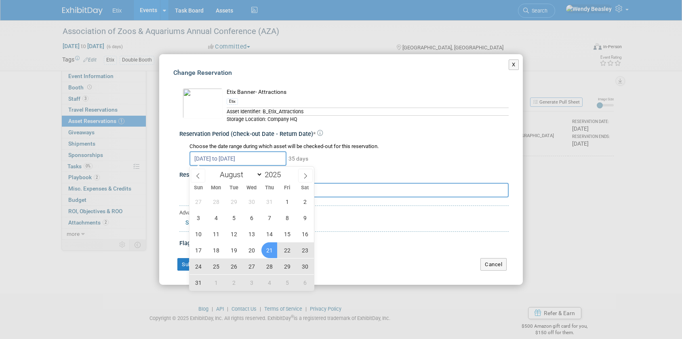
click at [250, 158] on input "Aug 21, 2025 to Sep 24, 2025" at bounding box center [237, 158] width 97 height 15
click at [307, 177] on icon at bounding box center [306, 176] width 6 height 6
select select "8"
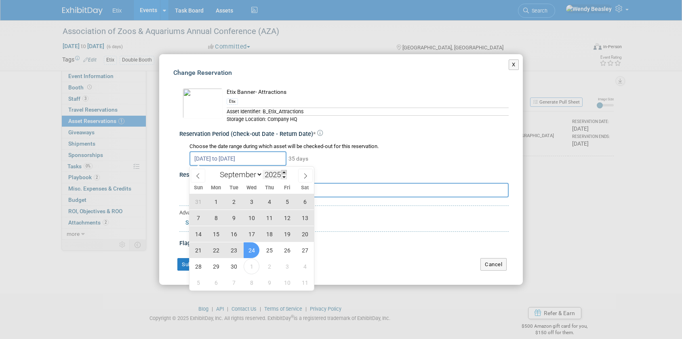
click at [285, 172] on span at bounding box center [284, 172] width 6 height 5
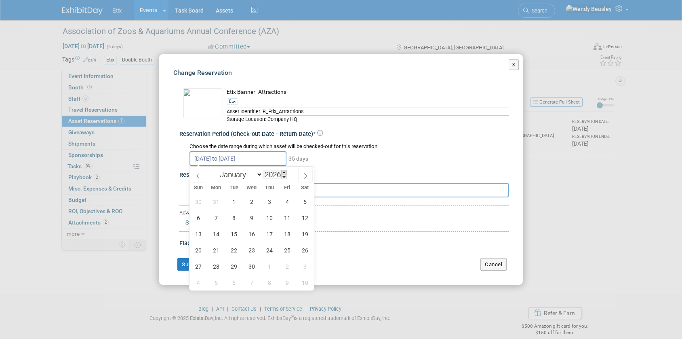
click at [285, 172] on span at bounding box center [284, 172] width 6 height 5
click at [285, 176] on span at bounding box center [284, 176] width 6 height 5
type input "2026"
click at [219, 238] on span "14" at bounding box center [216, 234] width 16 height 16
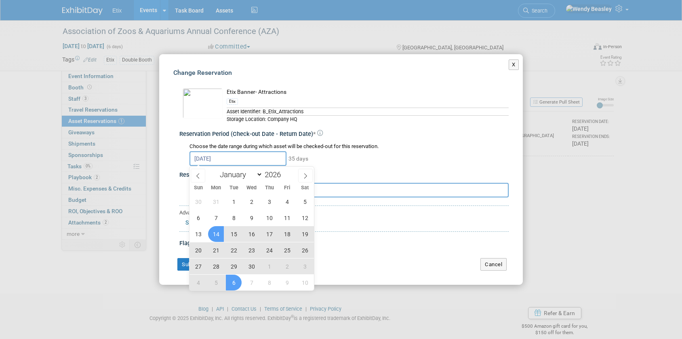
click at [239, 281] on span "6" at bounding box center [234, 282] width 16 height 16
type input "Sep 14, 2026 to Oct 6, 2026"
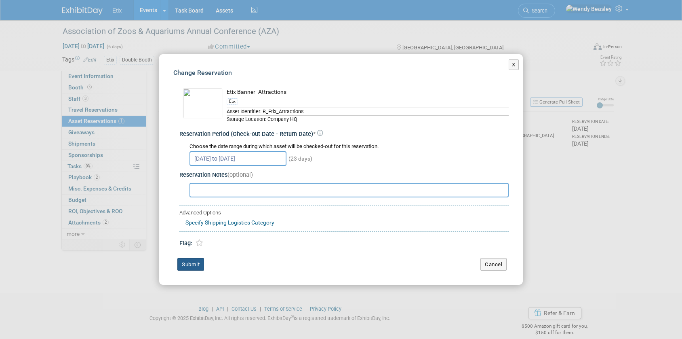
click at [191, 261] on button "Submit" at bounding box center [190, 264] width 27 height 13
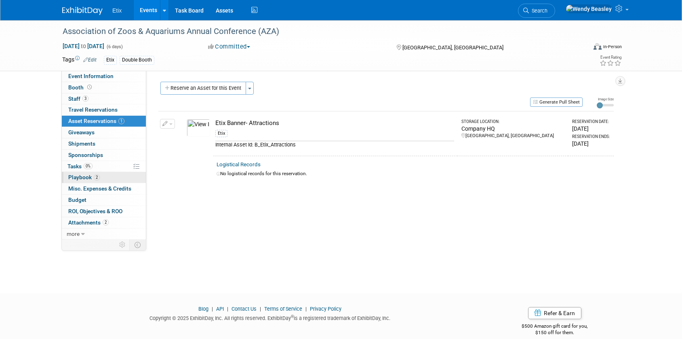
click at [76, 176] on span "Playbook 2" at bounding box center [84, 177] width 32 height 6
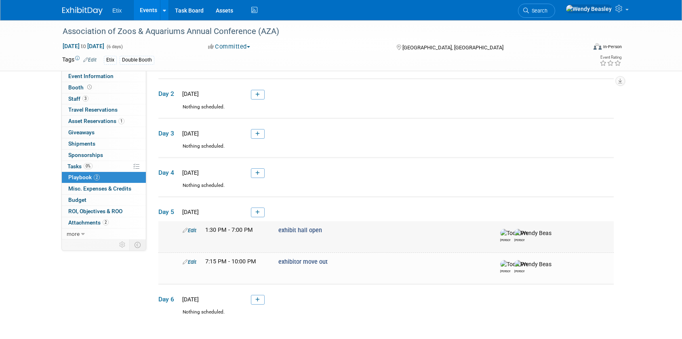
scroll to position [79, 0]
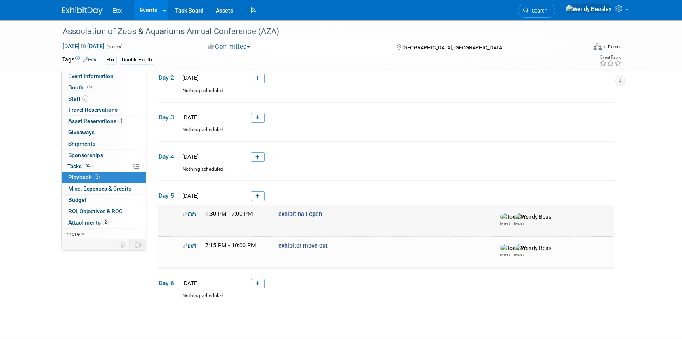
click at [183, 215] on icon at bounding box center [185, 213] width 5 height 5
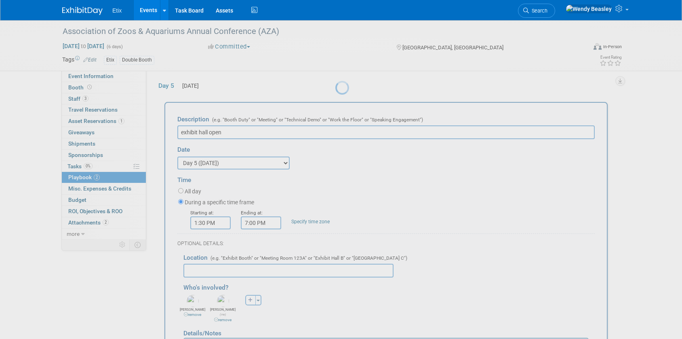
scroll to position [192, 0]
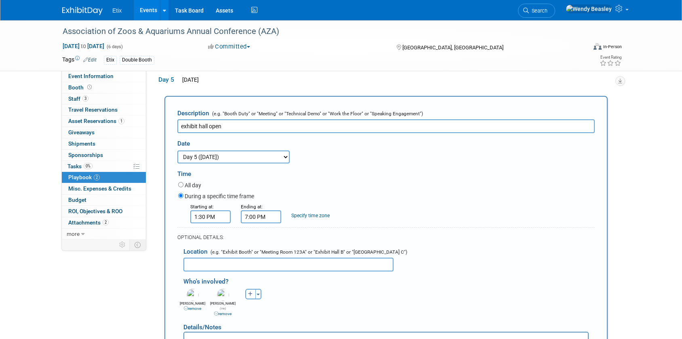
click at [405, 195] on div "During a specific time frame" at bounding box center [386, 196] width 416 height 11
click at [101, 187] on span "Misc. Expenses & Credits 0" at bounding box center [99, 188] width 63 height 6
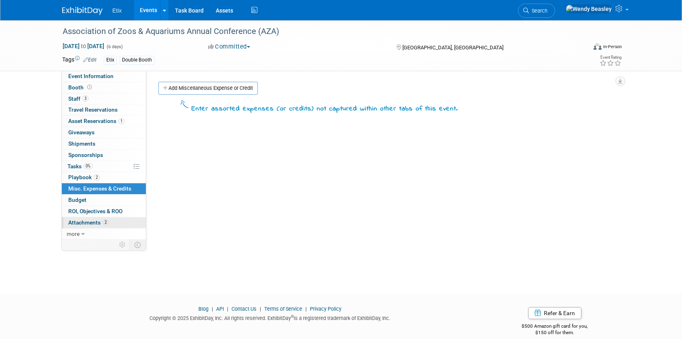
click at [88, 221] on span "Attachments 2" at bounding box center [88, 222] width 40 height 6
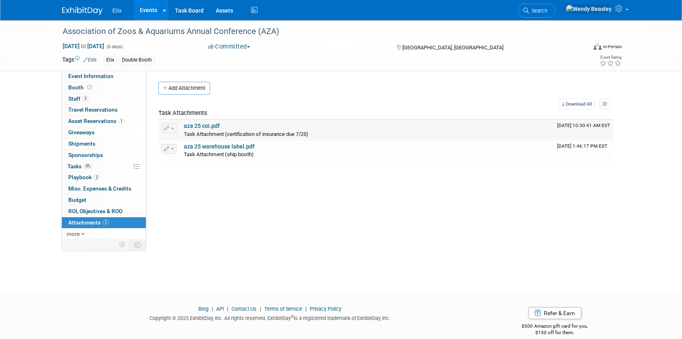
click at [171, 128] on span "button" at bounding box center [172, 129] width 3 height 2
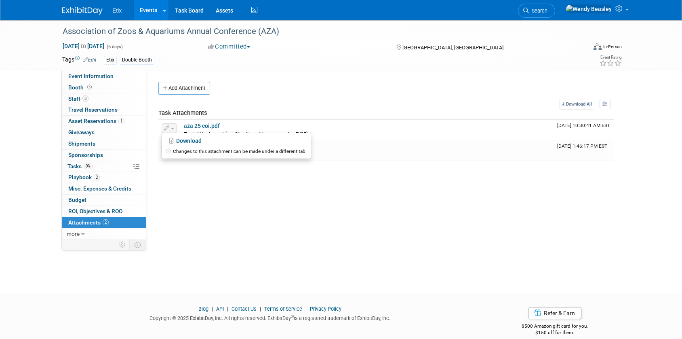
click at [217, 201] on div "Meeting Notes (Organize in ExhibitDay later): Edit add additional rep, possibly…" at bounding box center [382, 155] width 473 height 168
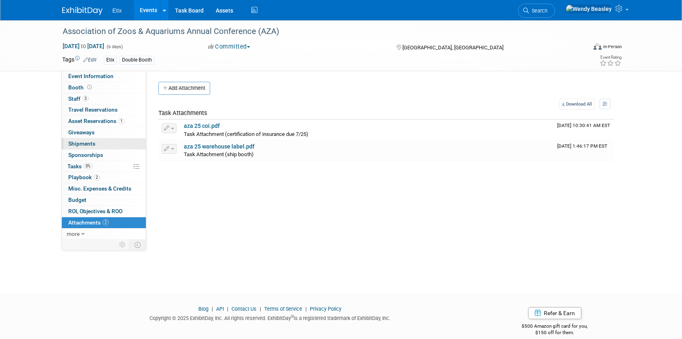
click at [85, 141] on span "Shipments 0" at bounding box center [81, 143] width 27 height 6
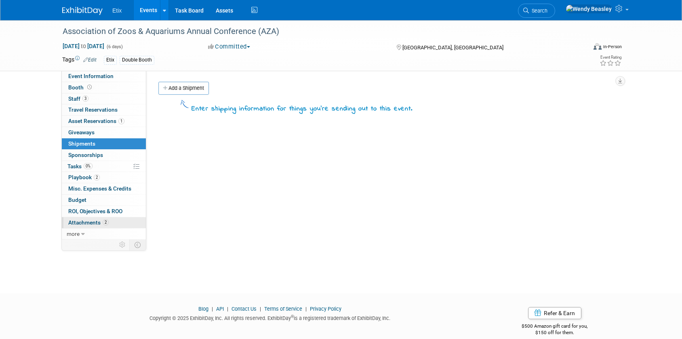
click at [90, 221] on span "Attachments 2" at bounding box center [88, 222] width 40 height 6
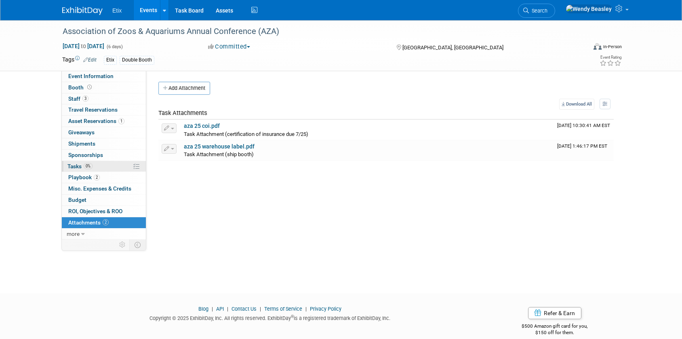
click at [75, 164] on span "Tasks 0%" at bounding box center [79, 166] width 25 height 6
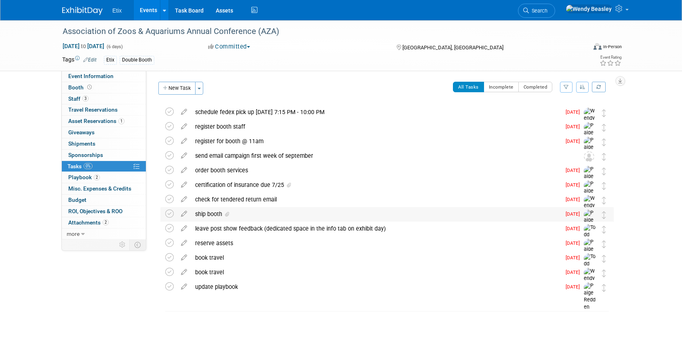
click at [213, 212] on div "ship booth" at bounding box center [376, 214] width 370 height 14
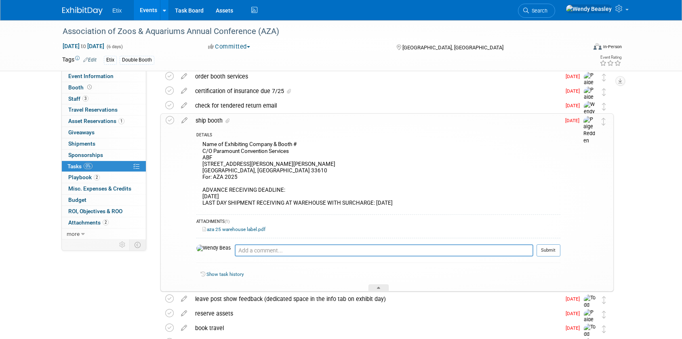
scroll to position [120, 0]
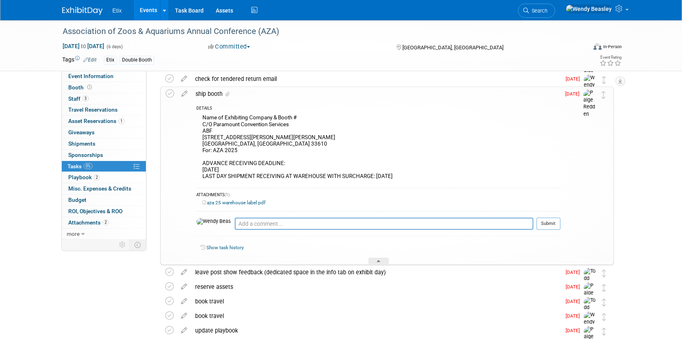
click at [184, 92] on icon at bounding box center [184, 92] width 14 height 10
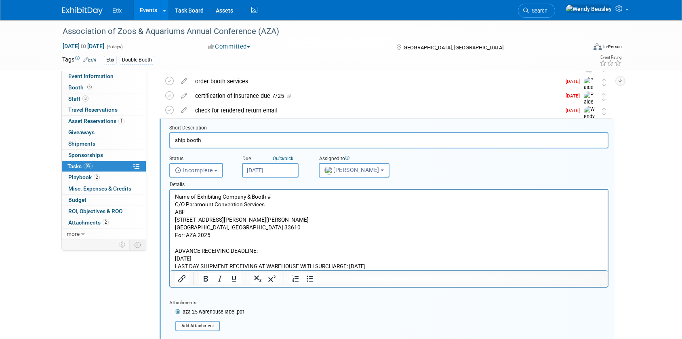
scroll to position [89, 0]
click at [340, 167] on span "Paige Redden" at bounding box center [351, 169] width 55 height 6
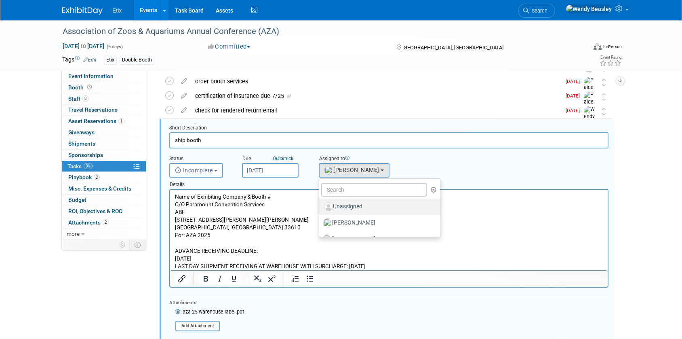
click at [345, 203] on label "Unassigned" at bounding box center [377, 206] width 109 height 13
click at [320, 203] on input "Unassigned" at bounding box center [317, 205] width 5 height 5
select select
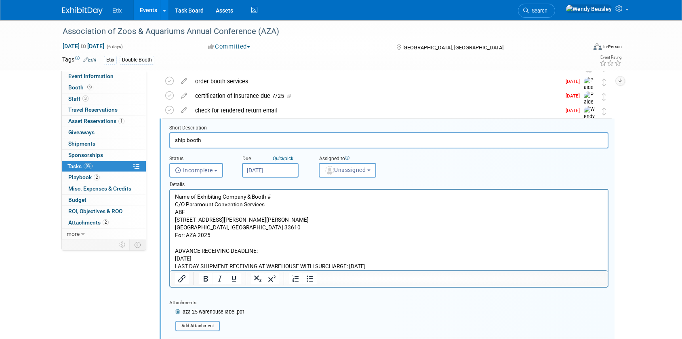
scroll to position [87, 0]
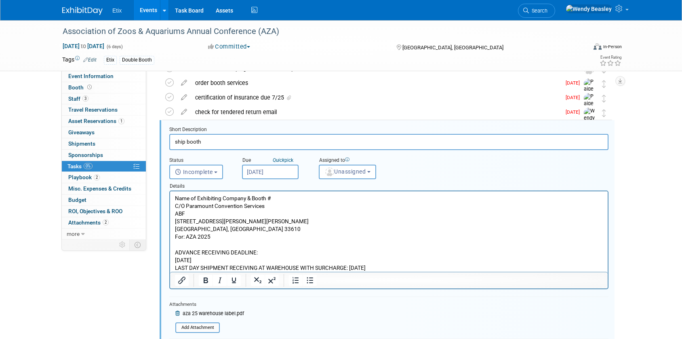
drag, startPoint x: 177, startPoint y: 197, endPoint x: 383, endPoint y: 293, distance: 227.7
click at [383, 271] on html "Name of Exhibiting Company & Booth # C/O Paramount Convention Services ABF 3725…" at bounding box center [388, 231] width 437 height 80
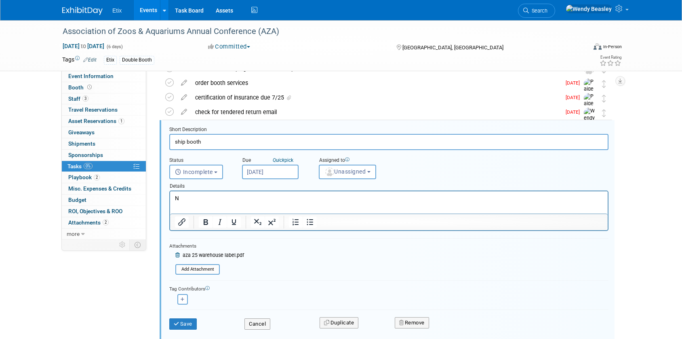
drag, startPoint x: 199, startPoint y: 208, endPoint x: 176, endPoint y: 200, distance: 24.7
click at [170, 202] on html "N" at bounding box center [388, 196] width 437 height 11
drag, startPoint x: 183, startPoint y: 200, endPoint x: 160, endPoint y: 196, distance: 23.4
click at [170, 196] on html "N" at bounding box center [388, 196] width 437 height 11
click at [177, 255] on icon at bounding box center [178, 254] width 6 height 5
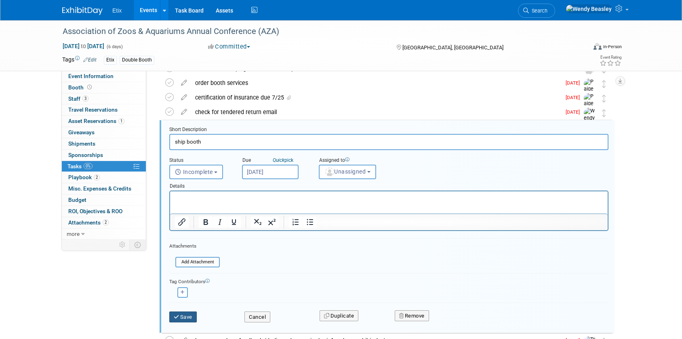
click at [188, 315] on button "Save" at bounding box center [182, 316] width 27 height 11
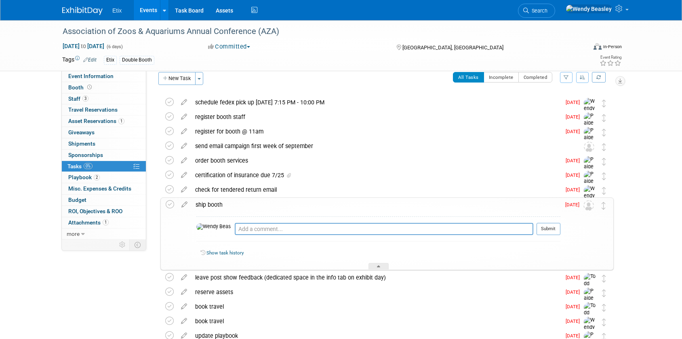
scroll to position [0, 0]
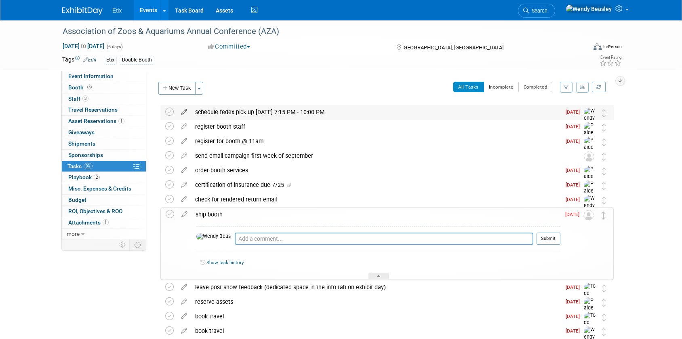
click at [184, 113] on icon at bounding box center [184, 110] width 14 height 10
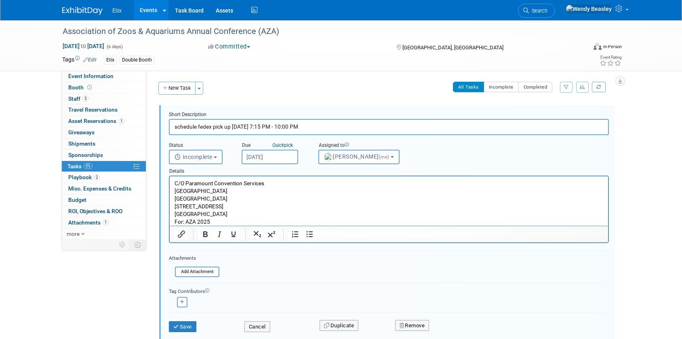
drag, startPoint x: 315, startPoint y: 127, endPoint x: 243, endPoint y: 126, distance: 71.9
click at [244, 126] on input "schedule fedex pick up 9/17 7:15 PM - 10:00 PM" at bounding box center [389, 127] width 440 height 16
drag, startPoint x: 235, startPoint y: 128, endPoint x: 328, endPoint y: 135, distance: 93.9
click at [328, 133] on input "schedule fedex pick up 9/17 7:15 PM - 10:00 PM" at bounding box center [389, 127] width 440 height 16
type input "schedule fedex pick up"
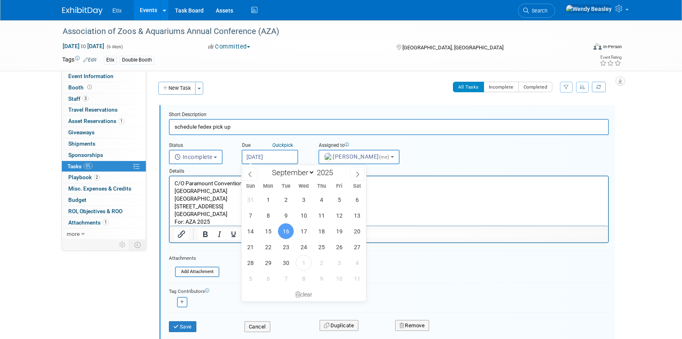
click at [281, 157] on input "Sep 16, 2025" at bounding box center [270, 156] width 57 height 15
click at [305, 261] on span "1" at bounding box center [304, 262] width 16 height 16
type input "Oct 1, 2025"
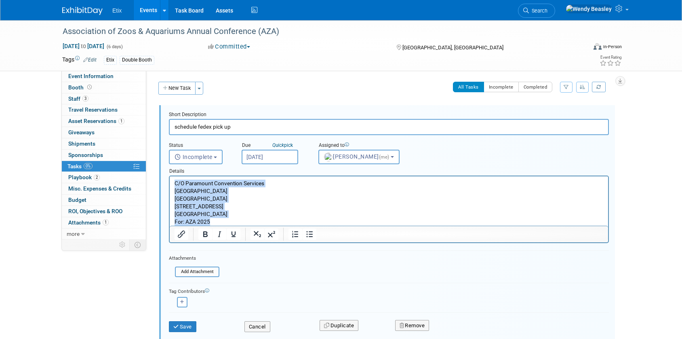
drag, startPoint x: 175, startPoint y: 182, endPoint x: 247, endPoint y: 233, distance: 89.2
click at [247, 225] on html "C/O Paramount Convention Services Tampa Convention Center East & Central Halls …" at bounding box center [389, 200] width 438 height 49
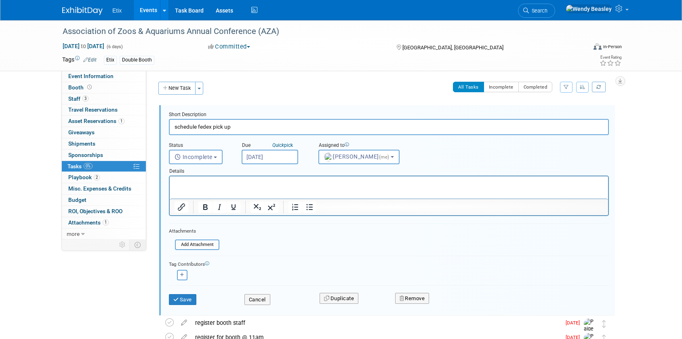
click at [185, 292] on div "Save" at bounding box center [201, 296] width 76 height 17
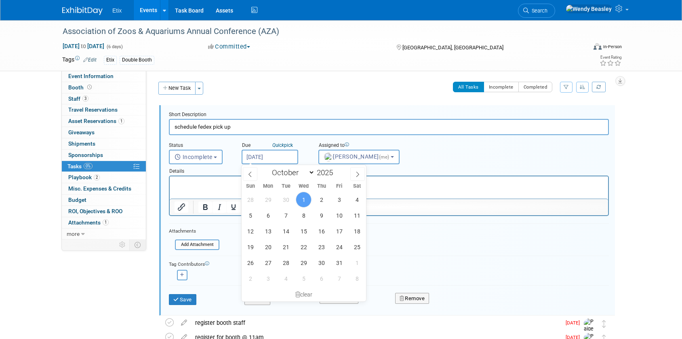
click at [277, 158] on input "Oct 1, 2025" at bounding box center [270, 156] width 57 height 15
click at [336, 169] on span at bounding box center [336, 170] width 6 height 5
type input "2026"
click at [325, 200] on span "1" at bounding box center [321, 199] width 16 height 16
type input "Oct 1, 2026"
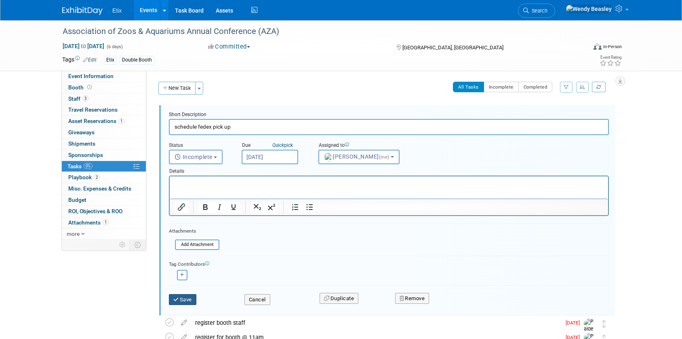
click at [191, 299] on button "Save" at bounding box center [182, 299] width 27 height 11
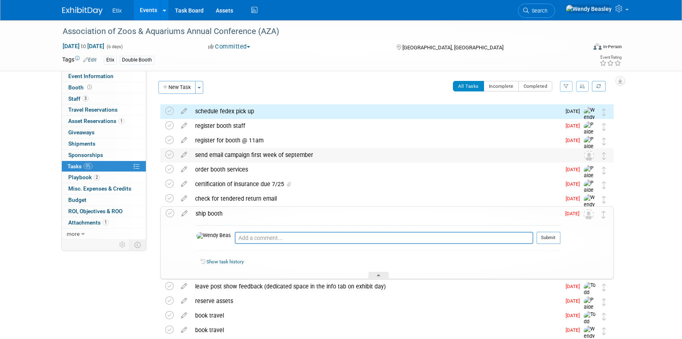
scroll to position [2, 0]
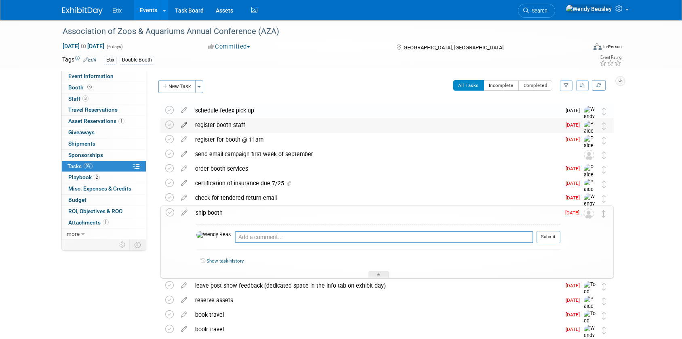
click at [182, 126] on icon at bounding box center [184, 123] width 14 height 10
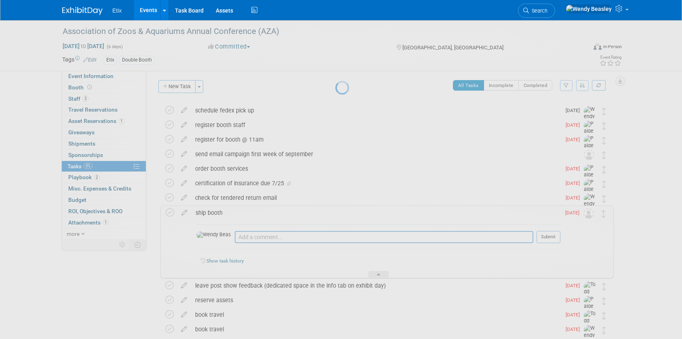
select select "5"
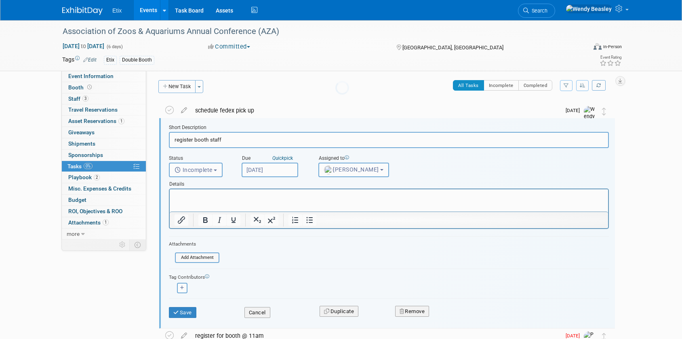
scroll to position [1, 0]
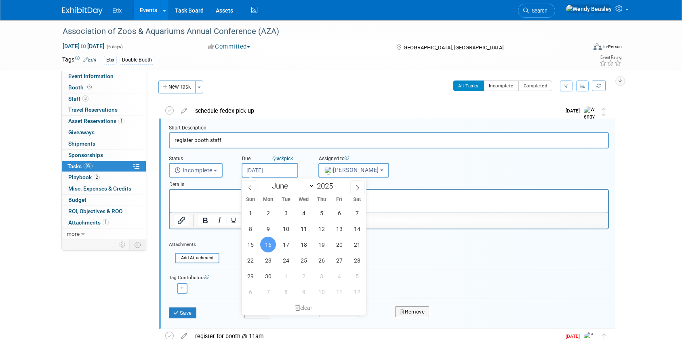
click at [284, 168] on input "Jun 16, 2025" at bounding box center [270, 170] width 57 height 15
click at [337, 183] on span at bounding box center [336, 183] width 6 height 5
type input "2026"
click at [272, 237] on div "31 1 2 3 4 5 6 7 8 9 10 11 12 13 14 15 16 17 18 19 20 21 22 23 24 25 26 27 28 2…" at bounding box center [304, 252] width 124 height 95
click at [269, 238] on span "15" at bounding box center [268, 244] width 16 height 16
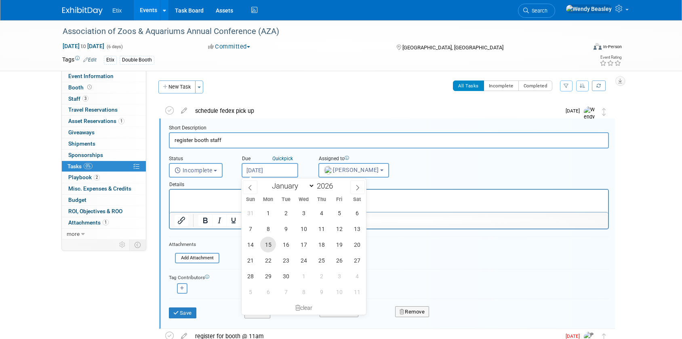
type input "Jun 15, 2026"
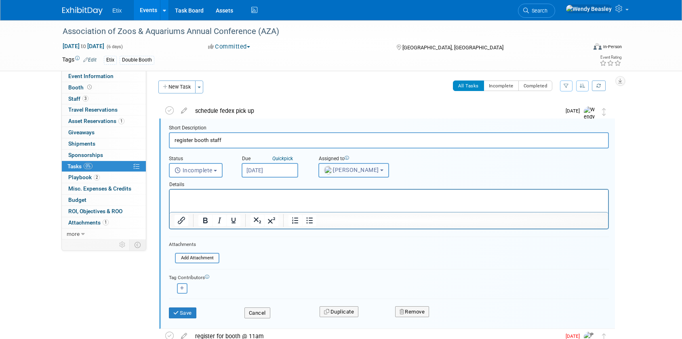
click at [359, 172] on span "Paige Redden" at bounding box center [351, 169] width 55 height 6
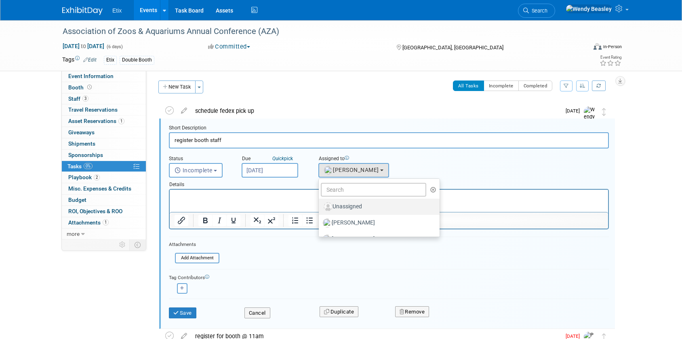
click at [349, 206] on label "Unassigned" at bounding box center [377, 206] width 109 height 13
click at [320, 206] on input "Unassigned" at bounding box center [317, 205] width 5 height 5
select select
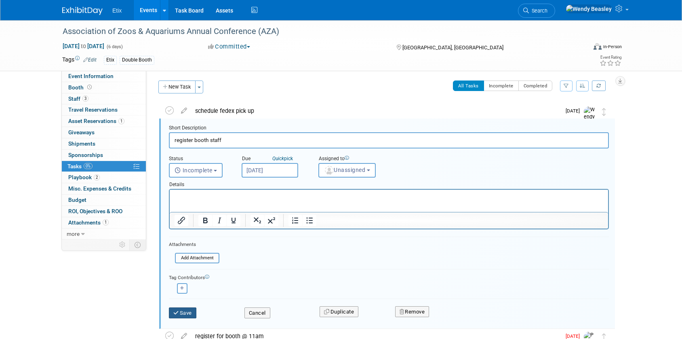
click at [183, 311] on button "Save" at bounding box center [182, 312] width 27 height 11
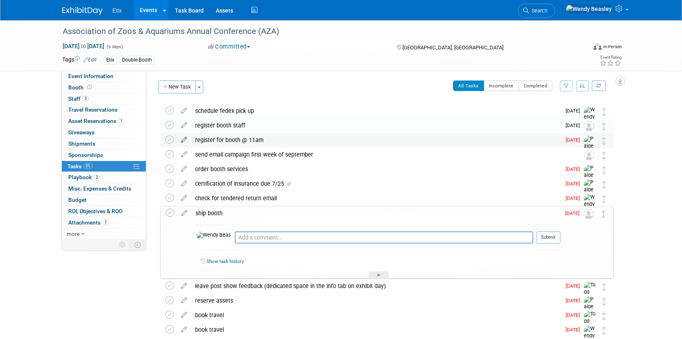
click at [181, 139] on icon at bounding box center [184, 138] width 14 height 10
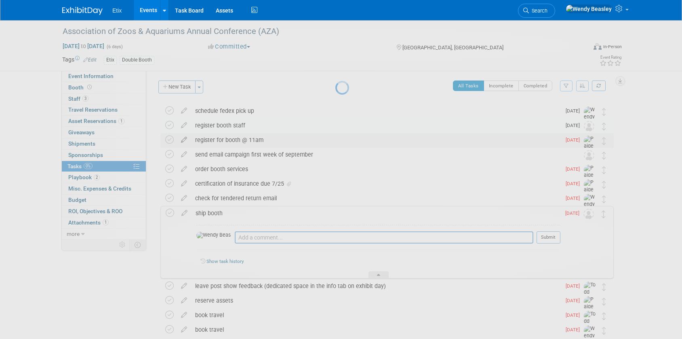
select select "4"
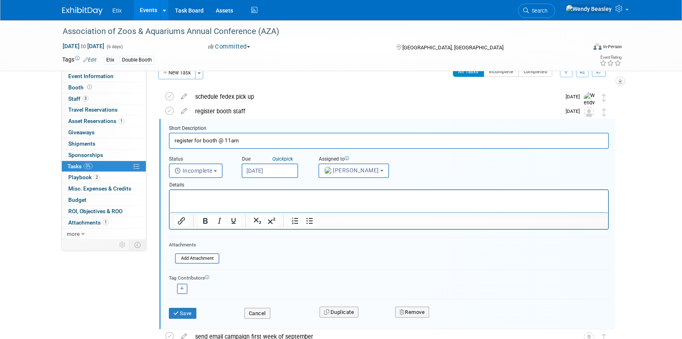
scroll to position [16, 0]
click at [269, 166] on input "May 30, 2025" at bounding box center [270, 170] width 57 height 15
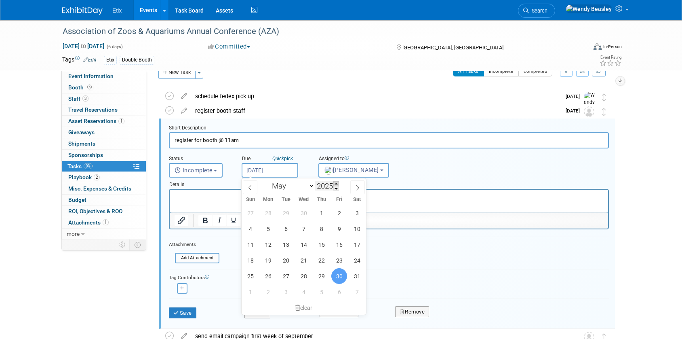
click at [337, 184] on span at bounding box center [336, 183] width 6 height 5
type input "2026"
click at [335, 277] on span "29" at bounding box center [339, 276] width 16 height 16
type input "May 29, 2026"
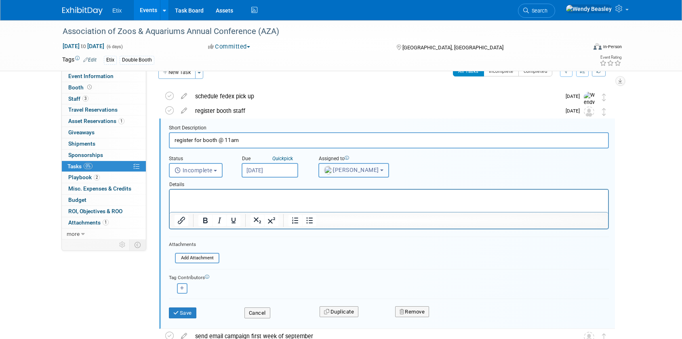
click at [365, 171] on button "Paige Redden" at bounding box center [353, 170] width 71 height 15
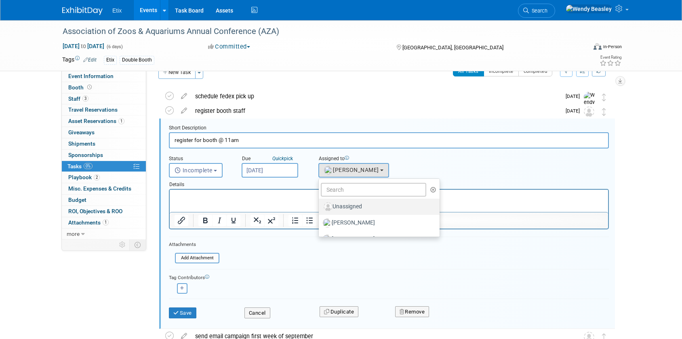
click at [350, 207] on label "Unassigned" at bounding box center [377, 206] width 109 height 13
click at [320, 207] on input "Unassigned" at bounding box center [317, 205] width 5 height 5
select select
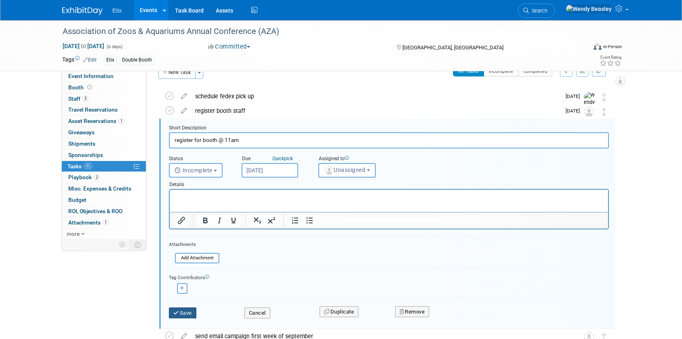
click at [183, 315] on button "Save" at bounding box center [182, 312] width 27 height 11
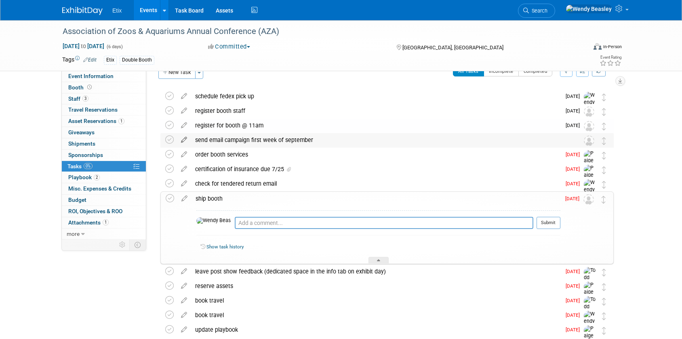
click at [183, 139] on icon at bounding box center [184, 138] width 14 height 10
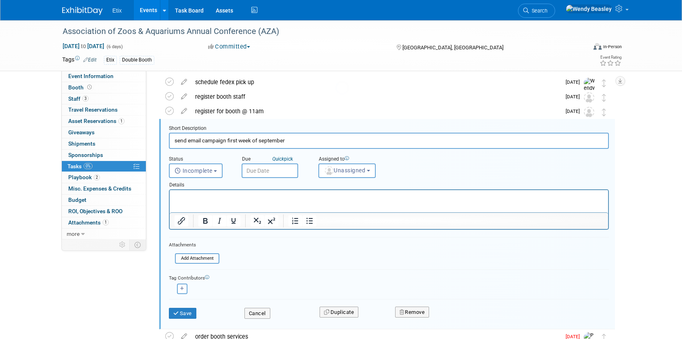
scroll to position [30, 0]
click at [344, 166] on button "Unassigned" at bounding box center [346, 170] width 57 height 15
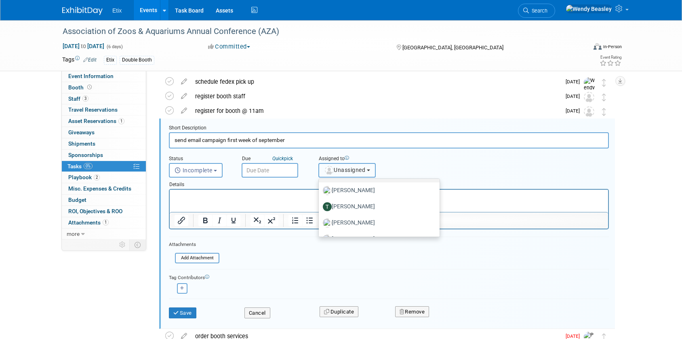
scroll to position [853, 0]
click at [364, 226] on label "Wendy Beasley (me)" at bounding box center [377, 226] width 109 height 13
click at [320, 226] on input "Wendy Beasley (me)" at bounding box center [317, 225] width 5 height 5
select select "67d77b69-99bf-450c-bf82-adffa46a8a34"
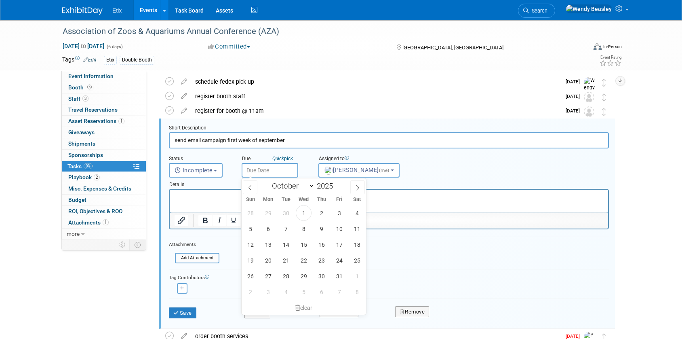
click at [269, 168] on input "text" at bounding box center [270, 170] width 57 height 15
click at [253, 187] on span at bounding box center [250, 187] width 15 height 14
select select "8"
click at [273, 261] on span "22" at bounding box center [268, 260] width 16 height 16
type input "Sep 22, 2025"
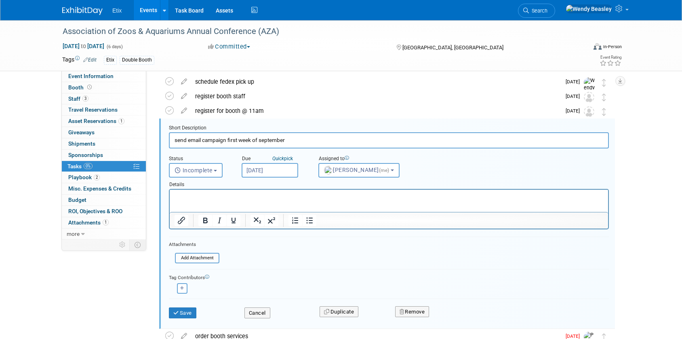
drag, startPoint x: 228, startPoint y: 140, endPoint x: 239, endPoint y: 141, distance: 11.3
click at [239, 141] on input "send email campaign first week of september" at bounding box center [389, 140] width 440 height 16
type input "send email campaign third week of september"
click at [187, 310] on button "Save" at bounding box center [182, 312] width 27 height 11
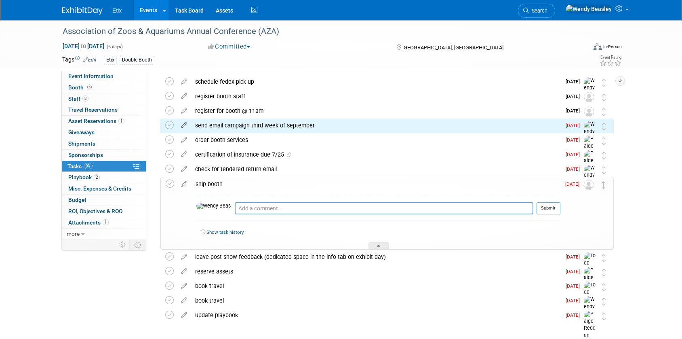
click at [181, 126] on icon at bounding box center [184, 123] width 14 height 10
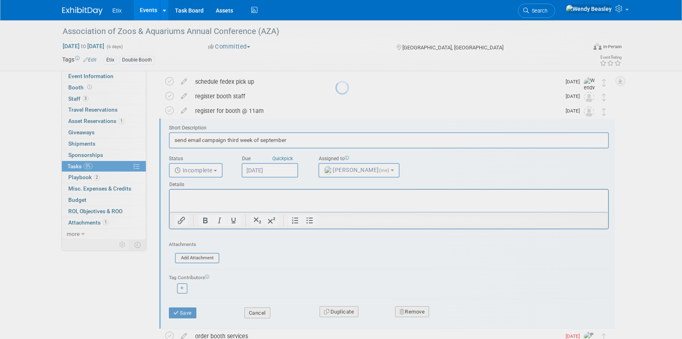
scroll to position [0, 0]
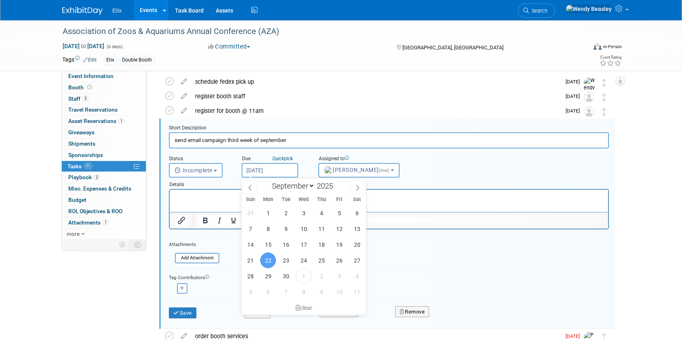
click at [273, 168] on input "Sep 22, 2025" at bounding box center [270, 170] width 57 height 15
click at [337, 184] on span at bounding box center [336, 183] width 6 height 5
type input "2026"
click at [268, 256] on span "21" at bounding box center [268, 260] width 16 height 16
type input "Sep 21, 2026"
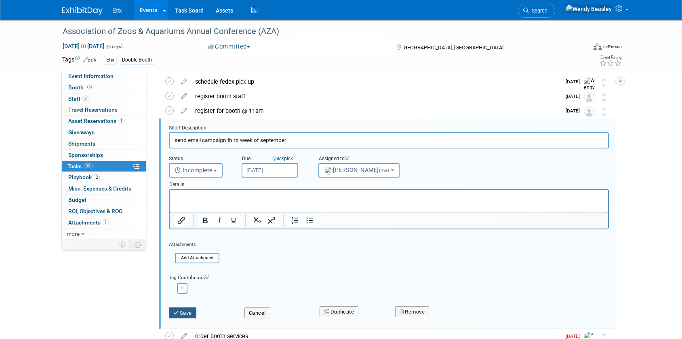
click at [191, 312] on button "Save" at bounding box center [182, 312] width 27 height 11
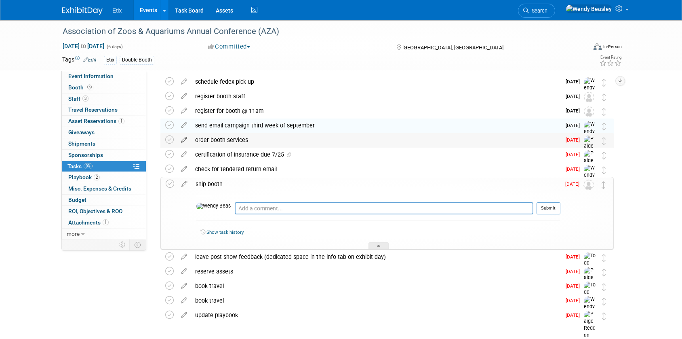
click at [183, 139] on icon at bounding box center [184, 138] width 14 height 10
select select "6"
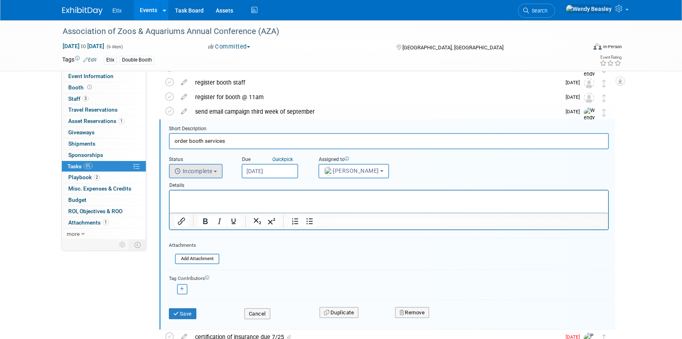
scroll to position [45, 0]
click at [284, 172] on input "Jul 14, 2025" at bounding box center [270, 170] width 57 height 15
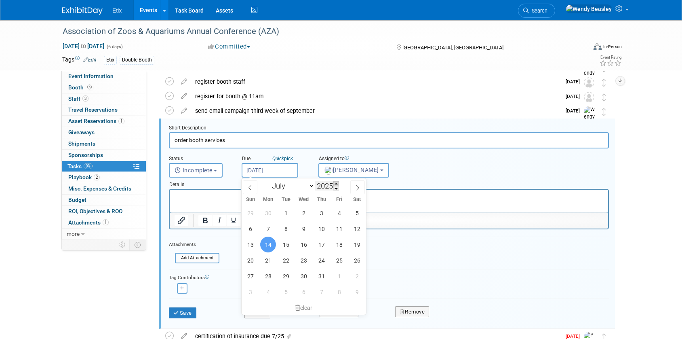
click at [337, 183] on span at bounding box center [336, 183] width 6 height 5
type input "2026"
click at [267, 244] on span "13" at bounding box center [268, 244] width 16 height 16
type input "Jul 13, 2026"
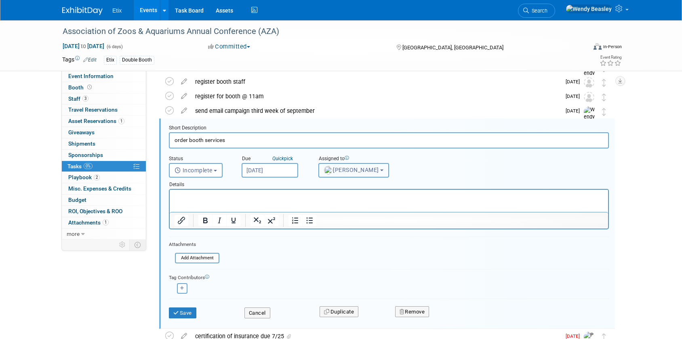
click at [363, 172] on span "Paige Redden" at bounding box center [351, 169] width 55 height 6
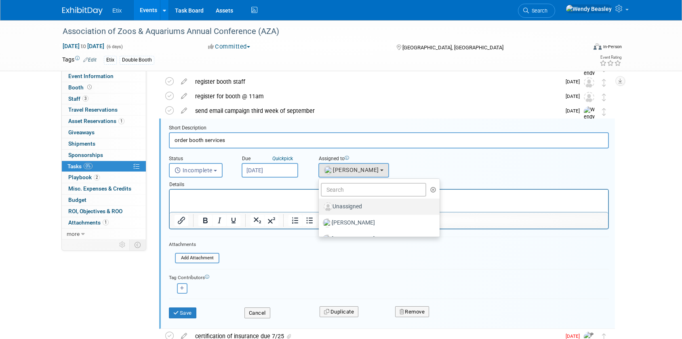
click at [354, 203] on label "Unassigned" at bounding box center [377, 206] width 109 height 13
click at [320, 203] on input "Unassigned" at bounding box center [317, 205] width 5 height 5
select select
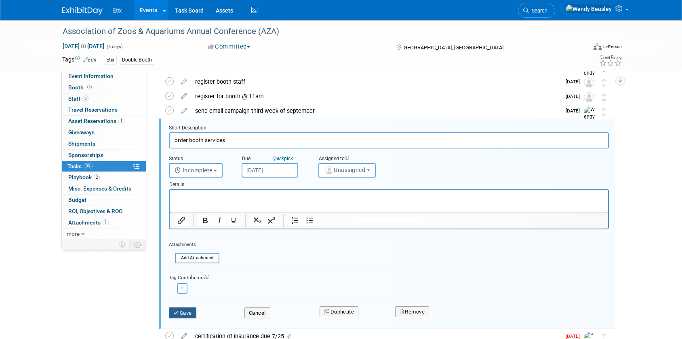
click at [185, 313] on button "Save" at bounding box center [182, 312] width 27 height 11
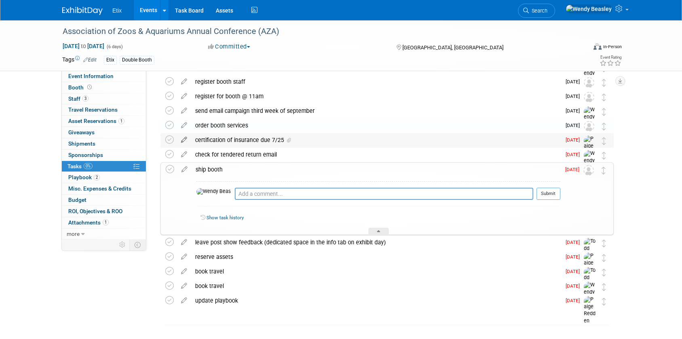
click at [183, 142] on icon at bounding box center [184, 138] width 14 height 10
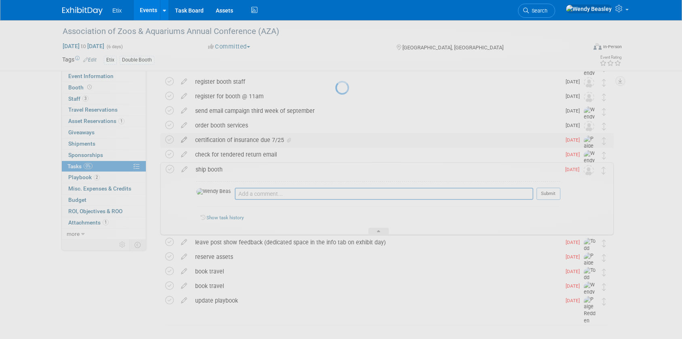
select select "6"
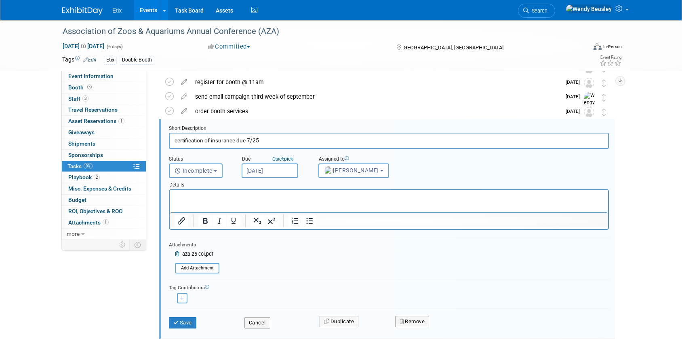
scroll to position [59, 0]
click at [282, 167] on input "Jul 7, 2025" at bounding box center [270, 170] width 57 height 15
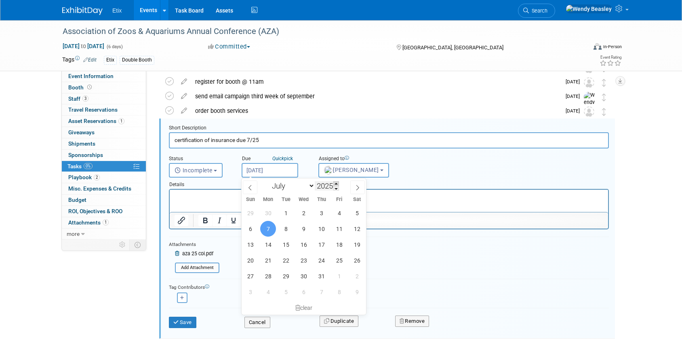
click at [336, 183] on span at bounding box center [336, 183] width 6 height 5
type input "2026"
click at [274, 231] on span "6" at bounding box center [268, 229] width 16 height 16
type input "Jul 6, 2026"
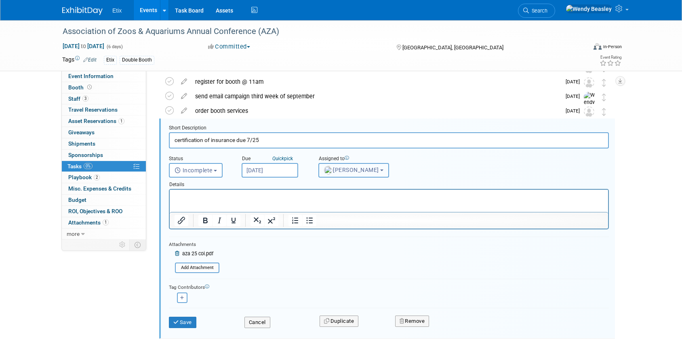
click at [372, 172] on span "Paige Redden" at bounding box center [351, 169] width 55 height 6
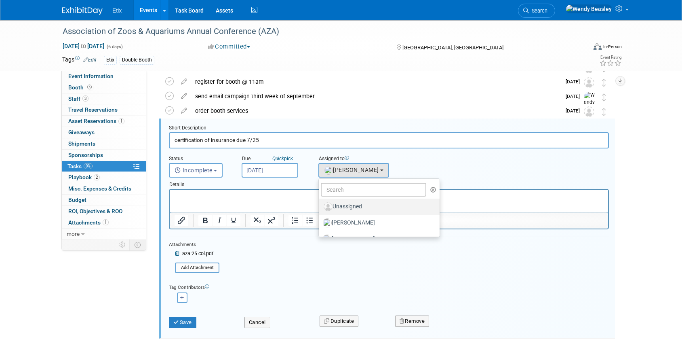
click at [359, 207] on label "Unassigned" at bounding box center [377, 206] width 109 height 13
click at [320, 207] on input "Unassigned" at bounding box center [317, 205] width 5 height 5
select select
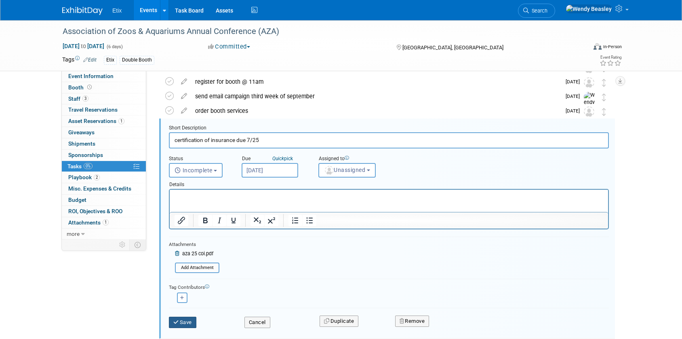
click at [185, 322] on button "Save" at bounding box center [182, 321] width 27 height 11
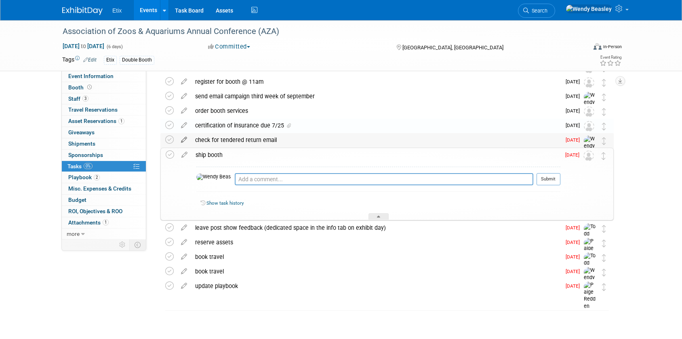
click at [182, 139] on icon at bounding box center [184, 138] width 14 height 10
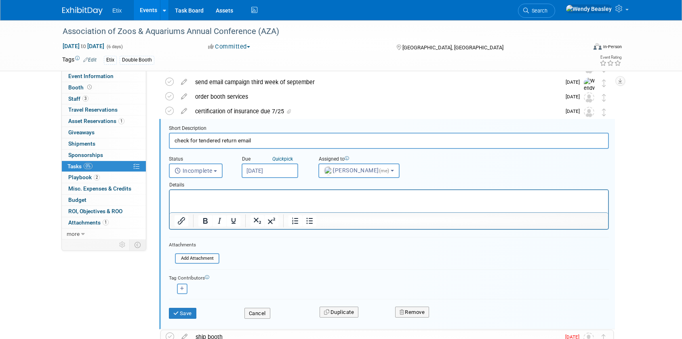
scroll to position [74, 0]
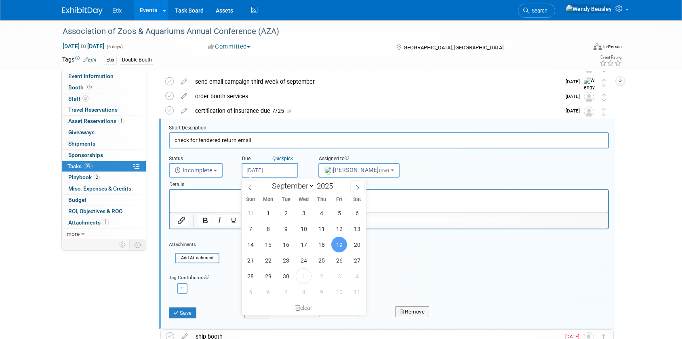
click at [282, 168] on input "Sep 19, 2025" at bounding box center [270, 170] width 57 height 15
click at [316, 276] on span "2" at bounding box center [321, 276] width 16 height 16
type input "[DATE]"
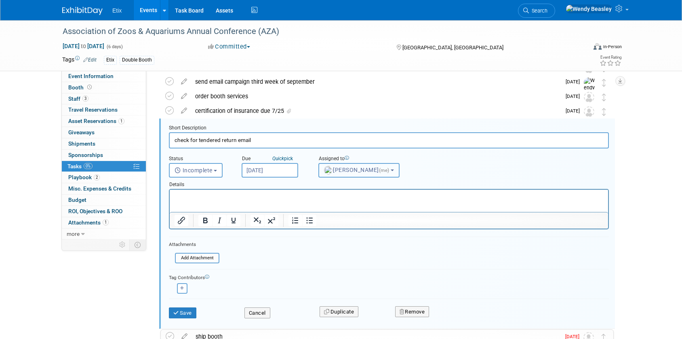
click at [365, 174] on button "Wendy Beasley (me)" at bounding box center [358, 170] width 81 height 15
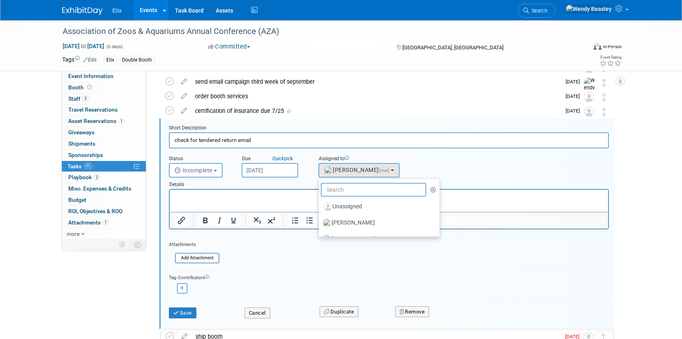
click at [361, 189] on input "text" at bounding box center [373, 190] width 105 height 14
click at [288, 170] on input "[DATE]" at bounding box center [270, 170] width 57 height 15
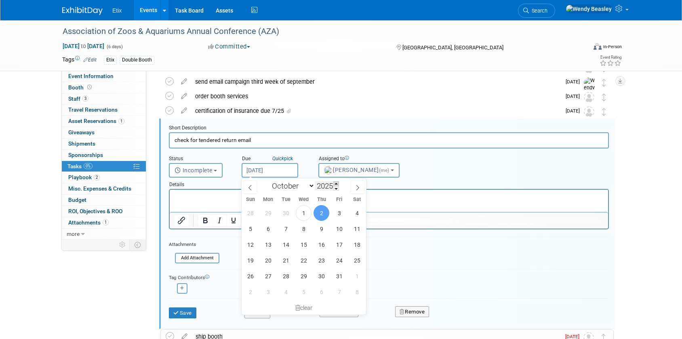
click at [337, 184] on span at bounding box center [336, 183] width 6 height 5
type input "2026"
click at [337, 215] on span "2" at bounding box center [339, 213] width 16 height 16
type input "Oct 2, 2026"
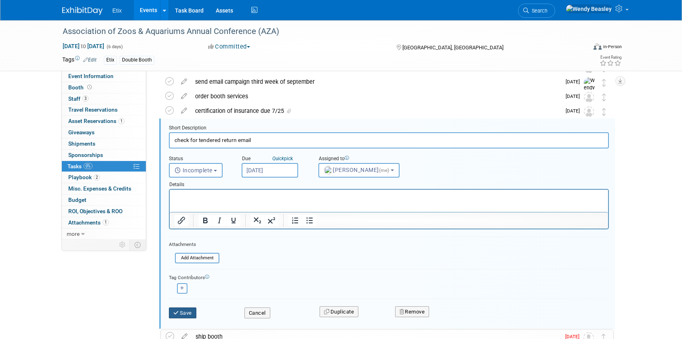
click at [187, 313] on button "Save" at bounding box center [182, 312] width 27 height 11
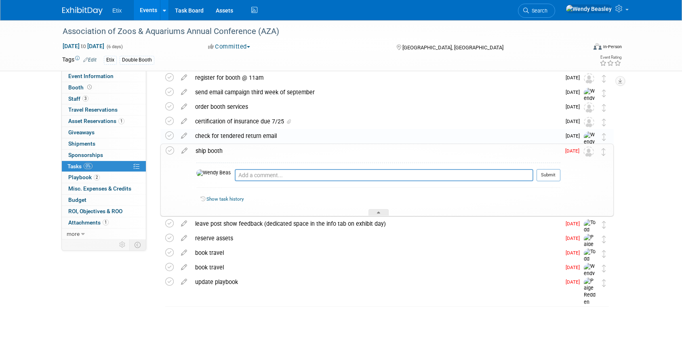
scroll to position [63, 0]
click at [185, 149] on icon at bounding box center [184, 149] width 14 height 10
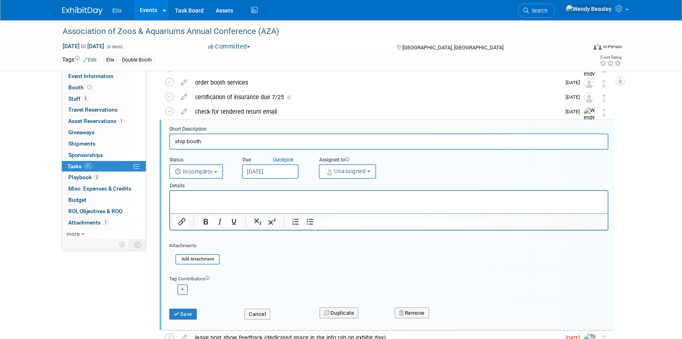
scroll to position [89, 0]
click at [278, 169] on input "Aug 19, 2025" at bounding box center [270, 170] width 57 height 15
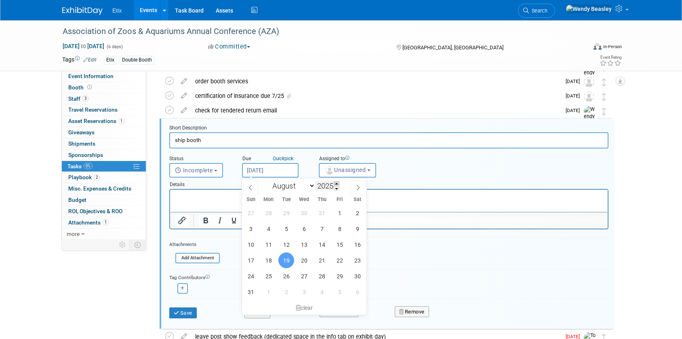
click at [339, 183] on span at bounding box center [337, 183] width 6 height 5
type input "2026"
click at [357, 188] on icon at bounding box center [358, 188] width 6 height 6
select select "8"
click at [283, 244] on span "15" at bounding box center [286, 244] width 16 height 16
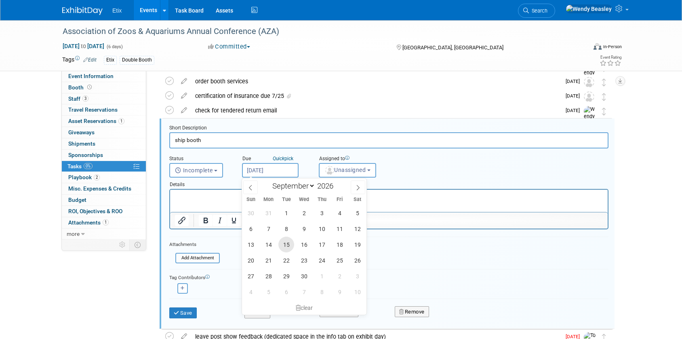
type input "[DATE]"
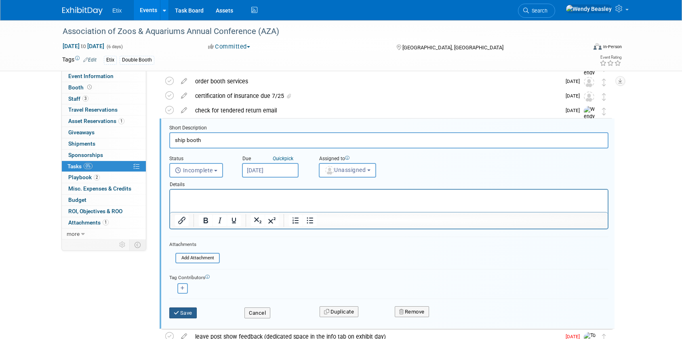
click at [188, 311] on button "Save" at bounding box center [182, 312] width 27 height 11
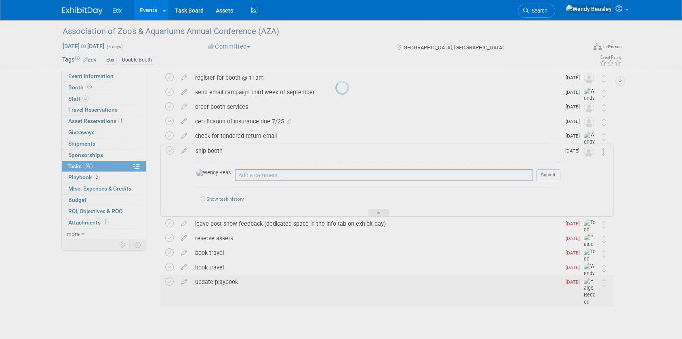
scroll to position [63, 0]
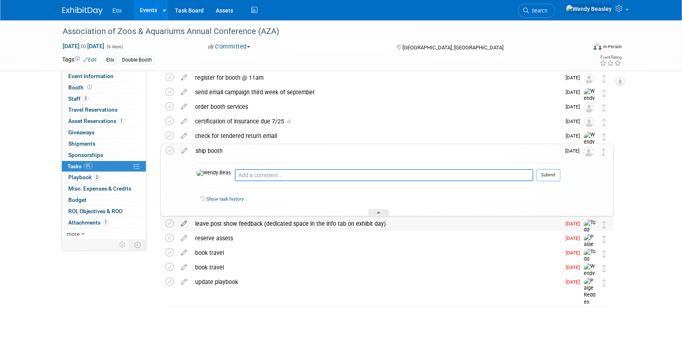
click at [184, 222] on icon at bounding box center [184, 222] width 14 height 10
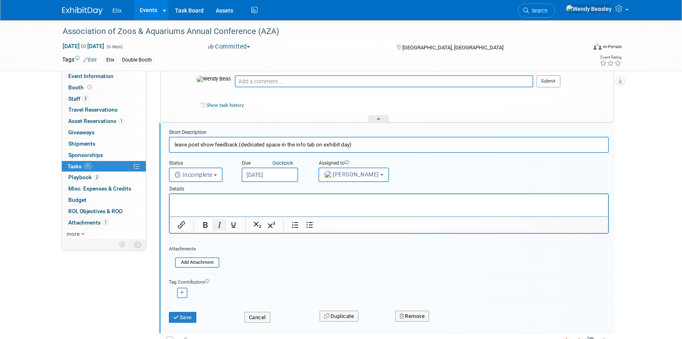
scroll to position [162, 0]
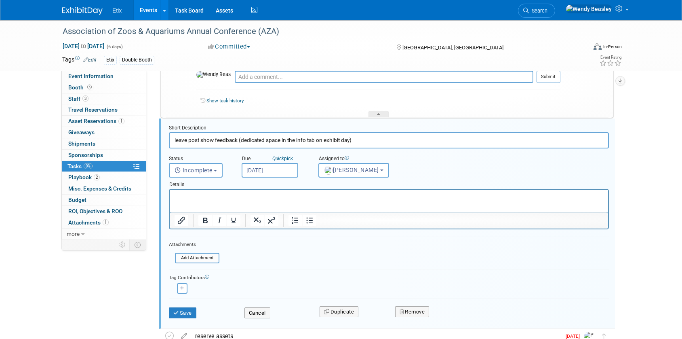
click at [278, 167] on input "Sep 19, 2025" at bounding box center [270, 170] width 57 height 15
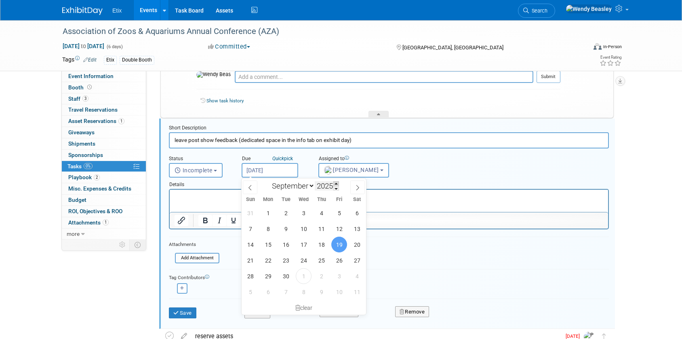
click at [337, 184] on span at bounding box center [336, 183] width 6 height 5
type input "2026"
click at [307, 293] on span "7" at bounding box center [304, 292] width 16 height 16
type input "Oct 7, 2026"
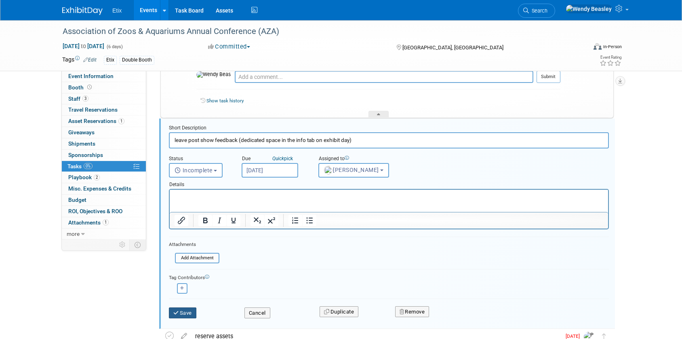
click at [182, 312] on button "Save" at bounding box center [182, 312] width 27 height 11
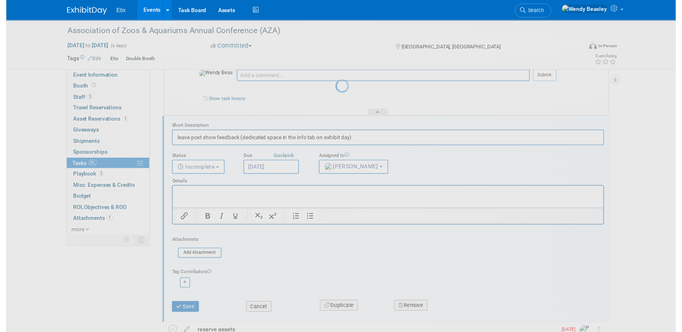
scroll to position [63, 0]
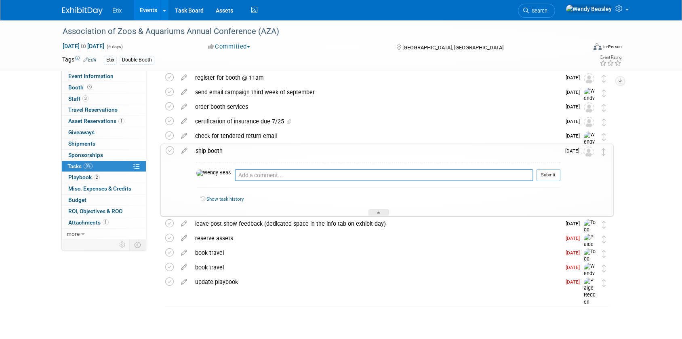
click at [181, 237] on icon at bounding box center [184, 236] width 14 height 10
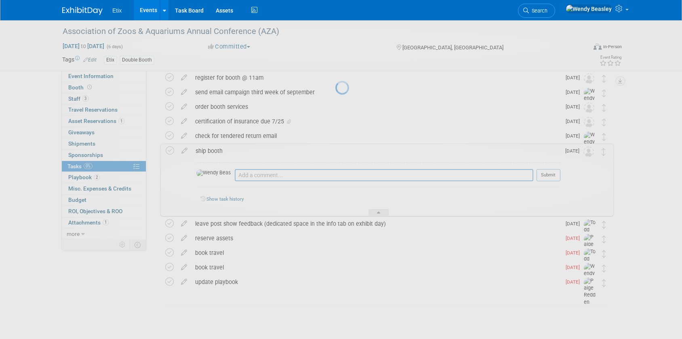
select select "6"
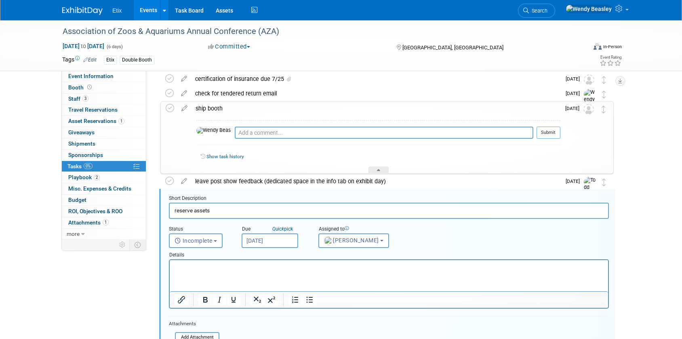
scroll to position [176, 0]
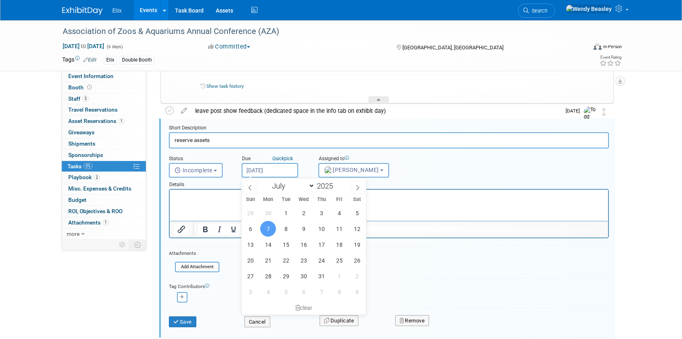
click at [277, 169] on input "Jul 7, 2025" at bounding box center [270, 170] width 57 height 15
click at [337, 183] on span at bounding box center [336, 183] width 6 height 5
type input "2026"
click at [264, 246] on span "13" at bounding box center [268, 244] width 16 height 16
type input "Jul 13, 2026"
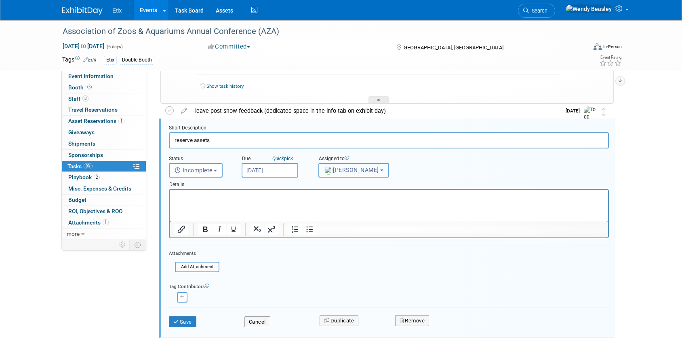
click at [362, 173] on button "Paige Redden" at bounding box center [353, 170] width 71 height 15
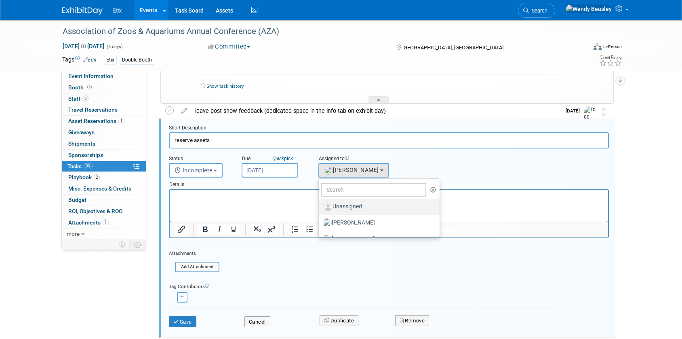
click at [355, 205] on label "Unassigned" at bounding box center [377, 206] width 109 height 13
click at [320, 205] on input "Unassigned" at bounding box center [317, 205] width 5 height 5
select select
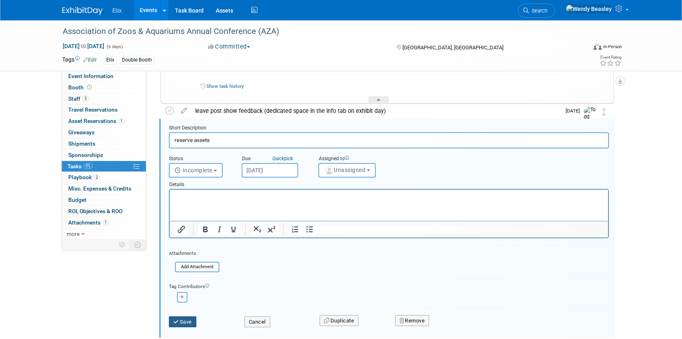
click at [189, 321] on button "Save" at bounding box center [182, 321] width 27 height 11
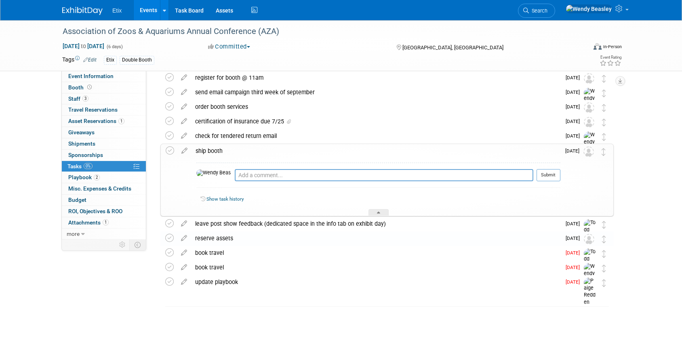
scroll to position [63, 0]
click at [183, 252] on icon at bounding box center [184, 251] width 14 height 10
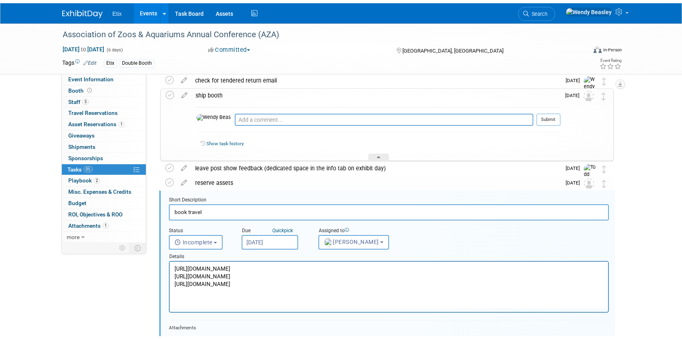
scroll to position [191, 0]
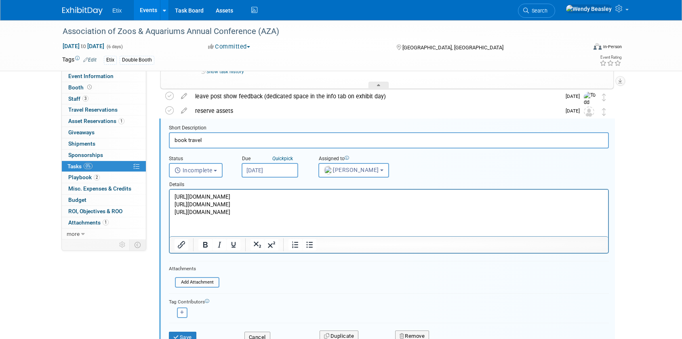
drag, startPoint x: 283, startPoint y: 214, endPoint x: 335, endPoint y: 385, distance: 178.6
click at [170, 193] on html "https://book.passkey.com/event/50823566/owner/50054043/landing https://book.pas…" at bounding box center [389, 202] width 438 height 26
drag, startPoint x: 175, startPoint y: 195, endPoint x: 574, endPoint y: 414, distance: 455.9
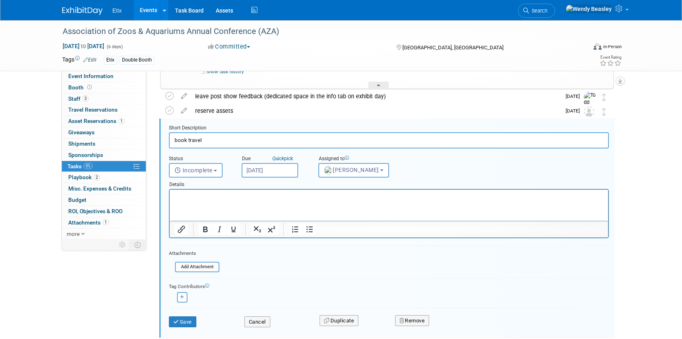
click at [288, 168] on input "Jul 14, 2025" at bounding box center [270, 170] width 57 height 15
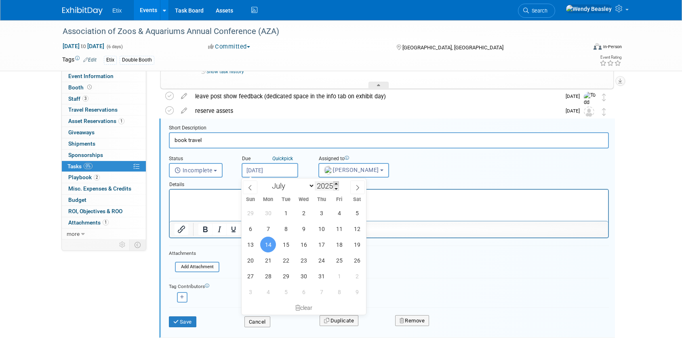
click at [339, 184] on span at bounding box center [336, 183] width 6 height 5
type input "2026"
click at [282, 244] on span "14" at bounding box center [286, 244] width 16 height 16
type input "Jul 14, 2026"
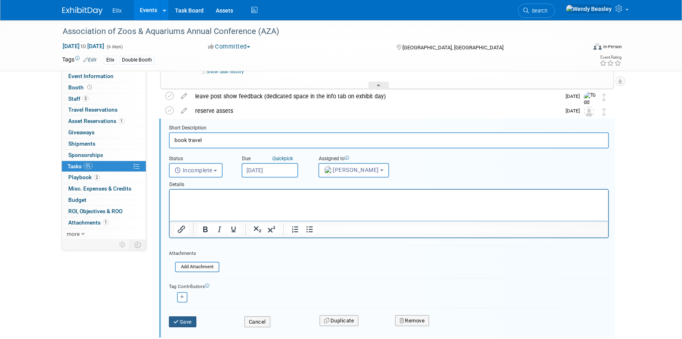
click at [189, 322] on button "Save" at bounding box center [182, 321] width 27 height 11
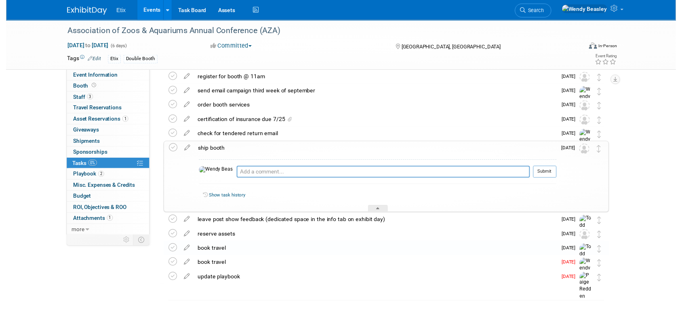
scroll to position [63, 0]
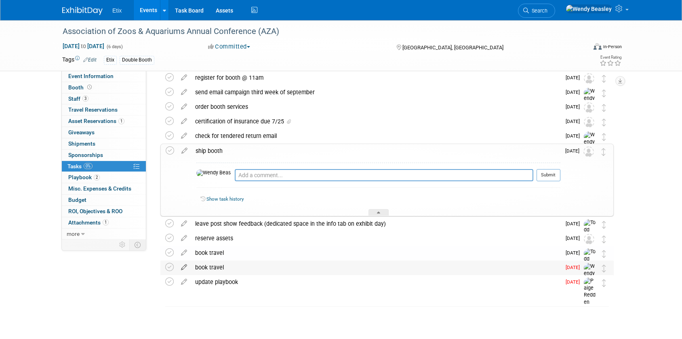
click at [183, 267] on icon at bounding box center [184, 265] width 14 height 10
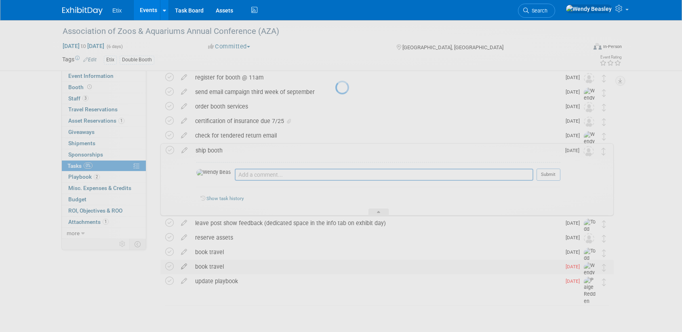
select select "6"
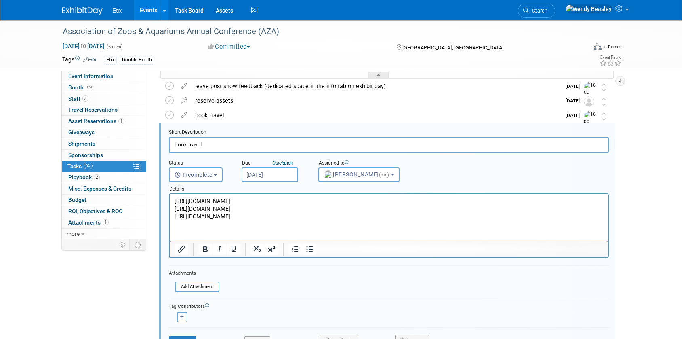
scroll to position [205, 0]
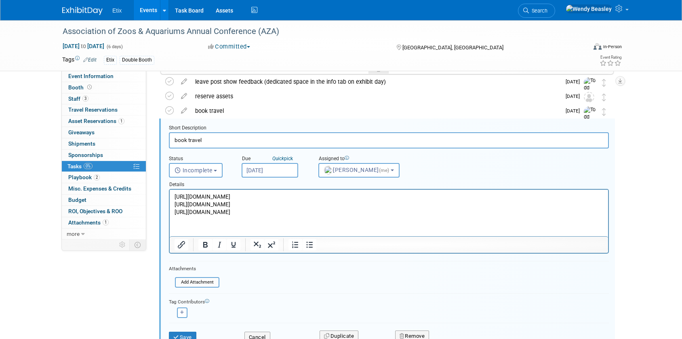
drag, startPoint x: 339, startPoint y: 212, endPoint x: 130, endPoint y: 197, distance: 209.4
click at [170, 197] on html "https://book.passkey.com/event/50823566/owner/50054043/landing https://book.pas…" at bounding box center [389, 202] width 438 height 26
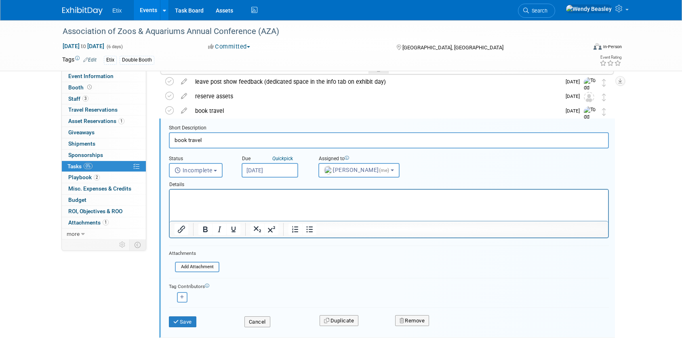
click at [277, 168] on input "Jul 14, 2025" at bounding box center [270, 170] width 57 height 15
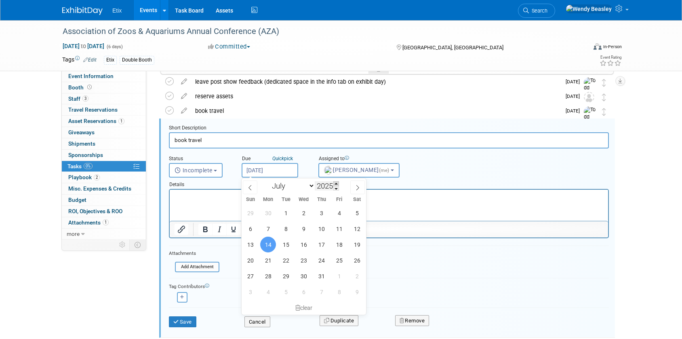
click at [335, 183] on span at bounding box center [336, 183] width 6 height 5
type input "2026"
click at [266, 243] on span "13" at bounding box center [268, 244] width 16 height 16
type input "Jul 13, 2026"
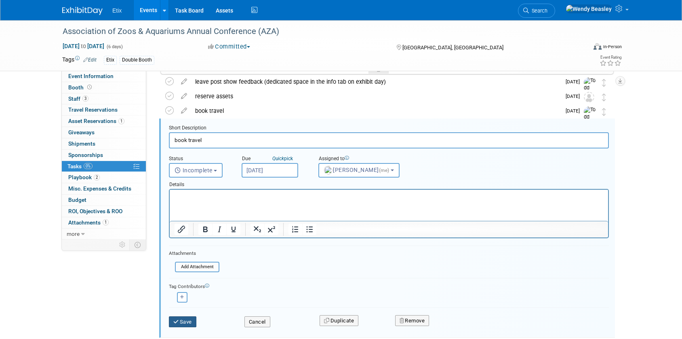
click at [182, 321] on button "Save" at bounding box center [182, 321] width 27 height 11
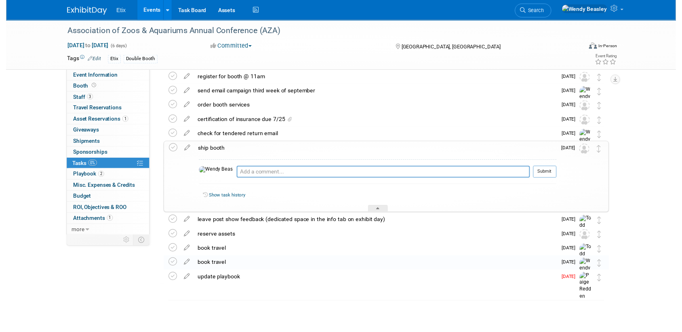
scroll to position [63, 0]
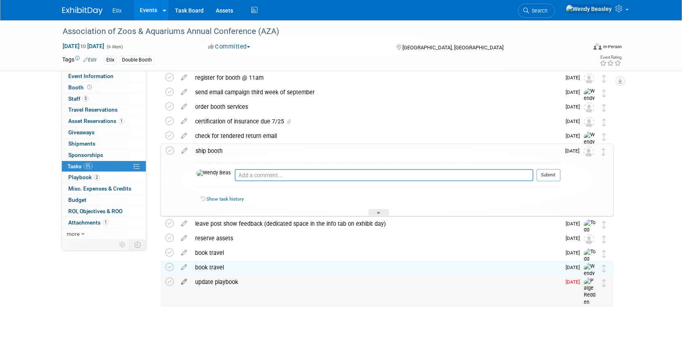
click at [183, 283] on icon at bounding box center [184, 280] width 14 height 10
select select "6"
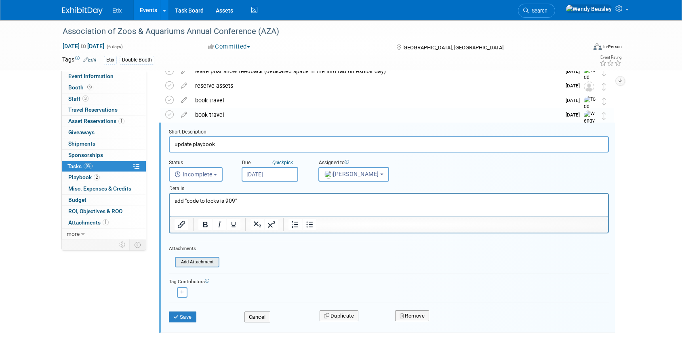
scroll to position [220, 0]
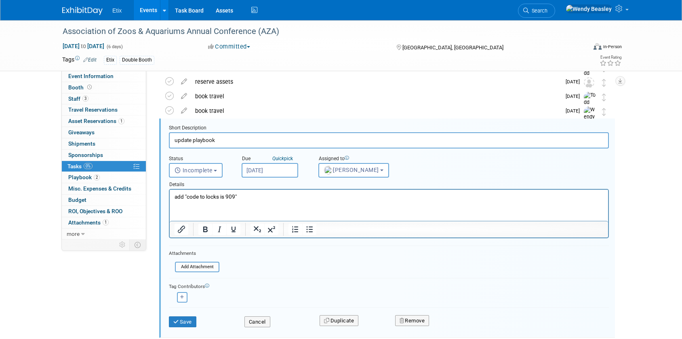
click at [281, 167] on input "Jul 7, 2025" at bounding box center [270, 170] width 57 height 15
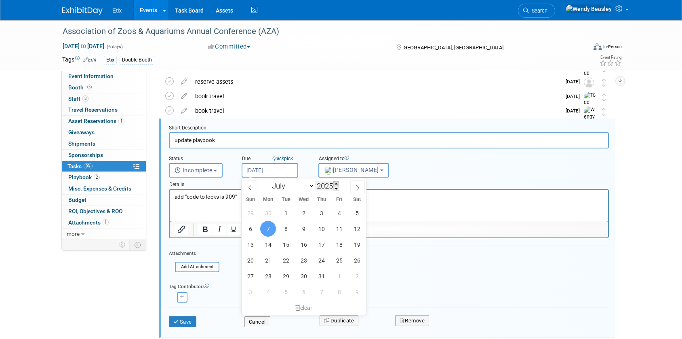
click at [337, 183] on span at bounding box center [336, 183] width 6 height 5
type input "2026"
click at [358, 187] on icon at bounding box center [357, 187] width 3 height 5
click at [358, 187] on icon at bounding box center [358, 188] width 6 height 6
select select "8"
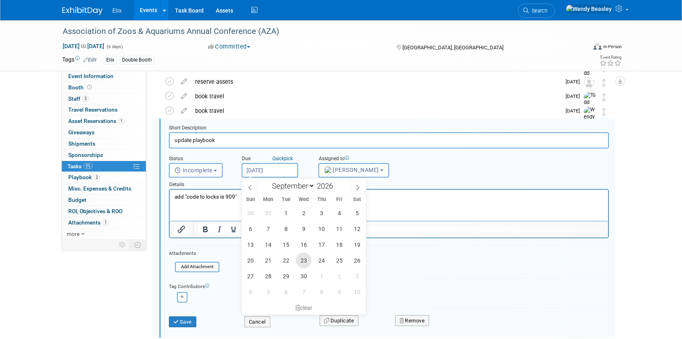
click at [304, 259] on span "23" at bounding box center [304, 260] width 16 height 16
type input "Sep 23, 2026"
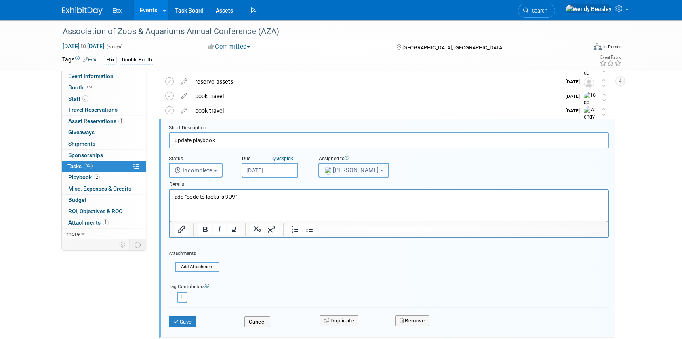
click at [371, 172] on span "Paige Redden" at bounding box center [351, 169] width 55 height 6
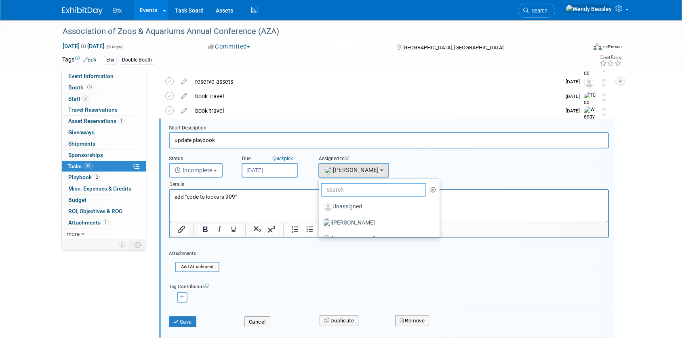
click at [360, 192] on input "text" at bounding box center [373, 190] width 105 height 14
click at [355, 204] on label "Unassigned" at bounding box center [377, 206] width 109 height 13
click at [320, 204] on input "Unassigned" at bounding box center [317, 205] width 5 height 5
select select
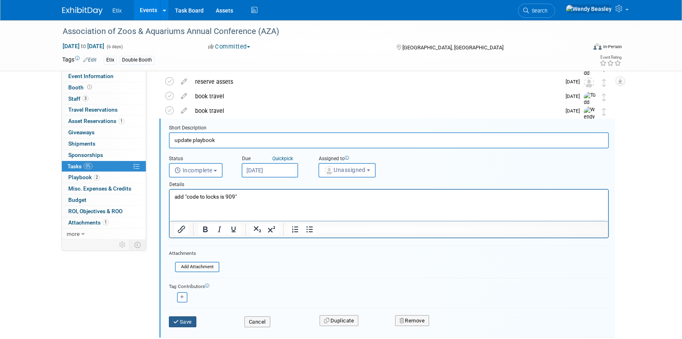
drag, startPoint x: 186, startPoint y: 321, endPoint x: 191, endPoint y: 320, distance: 5.4
click at [186, 321] on button "Save" at bounding box center [182, 321] width 27 height 11
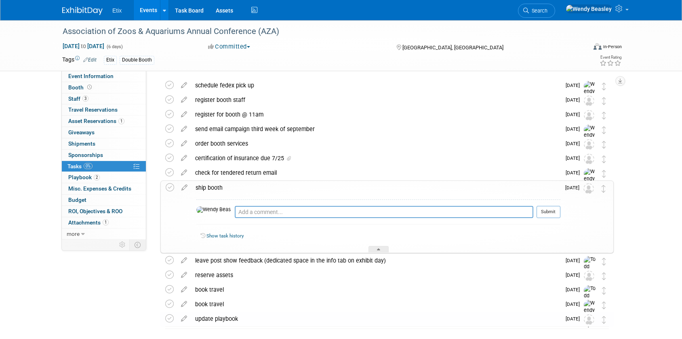
scroll to position [0, 0]
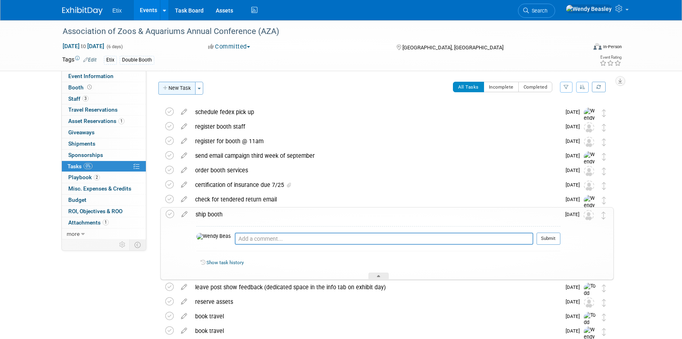
click at [185, 87] on button "New Task" at bounding box center [176, 88] width 37 height 13
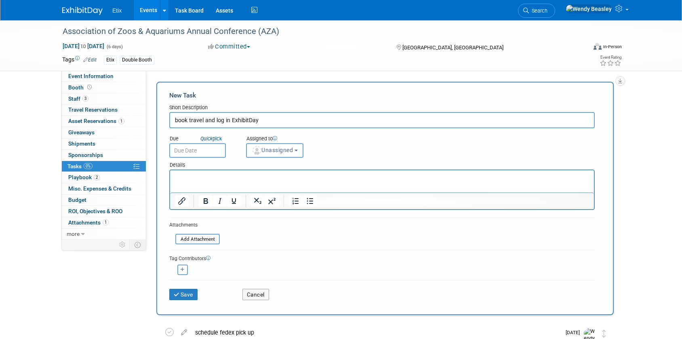
click at [223, 117] on input "book travel and log in ExhibitDay" at bounding box center [381, 120] width 425 height 16
type input "book travel and log in ExhibitDay"
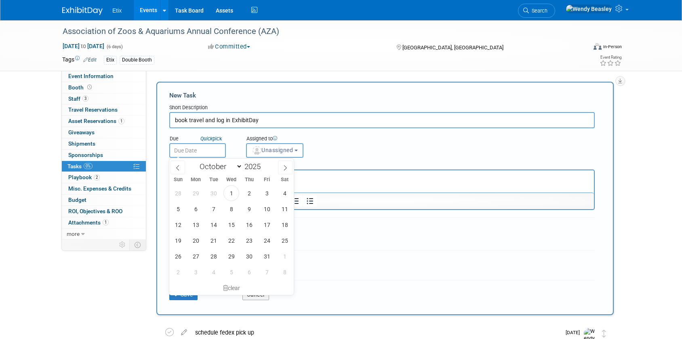
click at [201, 151] on input "text" at bounding box center [197, 150] width 57 height 15
click at [265, 164] on span at bounding box center [264, 164] width 6 height 5
type input "2026"
click at [178, 168] on icon at bounding box center [178, 168] width 6 height 6
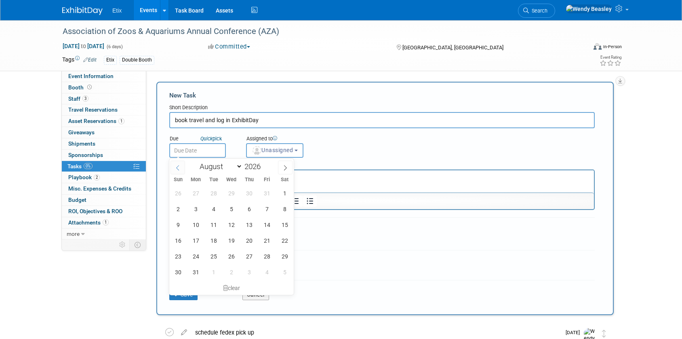
click at [178, 168] on icon at bounding box center [178, 168] width 6 height 6
select select "6"
drag, startPoint x: 194, startPoint y: 224, endPoint x: 233, endPoint y: 206, distance: 43.2
click at [194, 224] on span "13" at bounding box center [196, 225] width 16 height 16
type input "Jul 13, 2026"
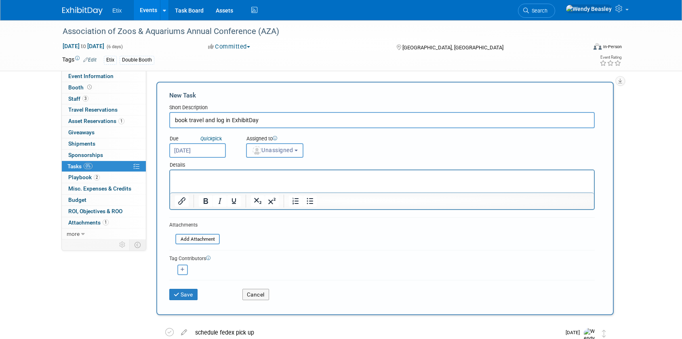
click at [290, 149] on span "Unassigned" at bounding box center [272, 150] width 41 height 6
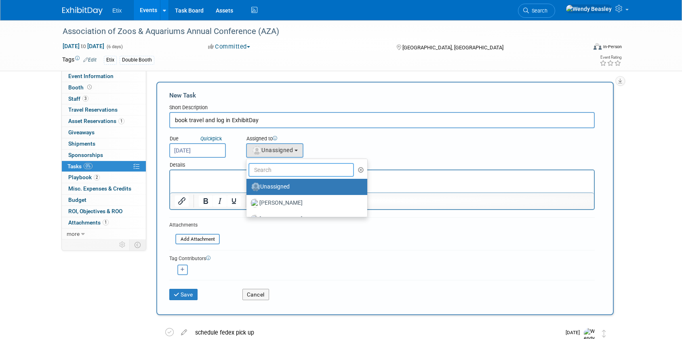
click at [293, 170] on input "text" at bounding box center [300, 170] width 105 height 14
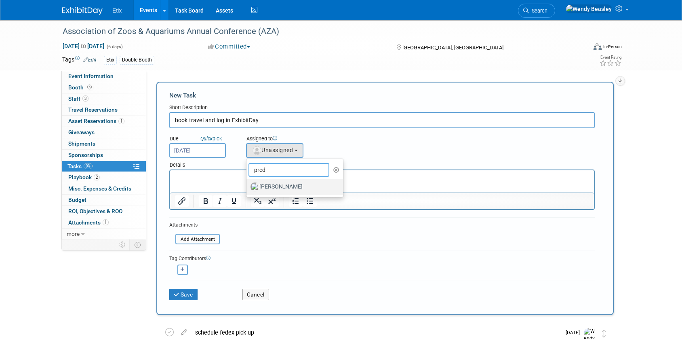
type input "pred"
click at [290, 189] on label "Marshall Pred" at bounding box center [292, 186] width 84 height 13
click at [248, 188] on input "Marshall Pred" at bounding box center [244, 185] width 5 height 5
select select "6de4c46f-07e8-477f-9095-4d3d78134f4e"
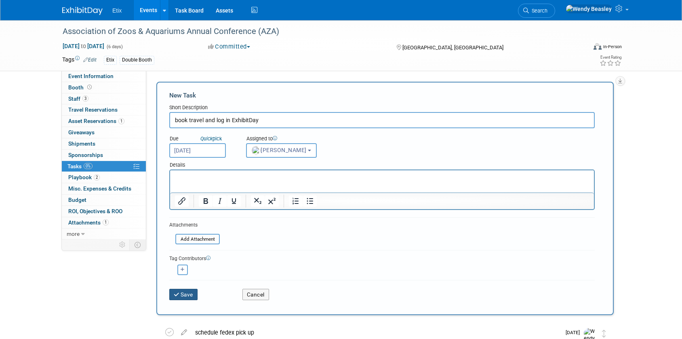
click at [191, 293] on button "Save" at bounding box center [183, 293] width 28 height 11
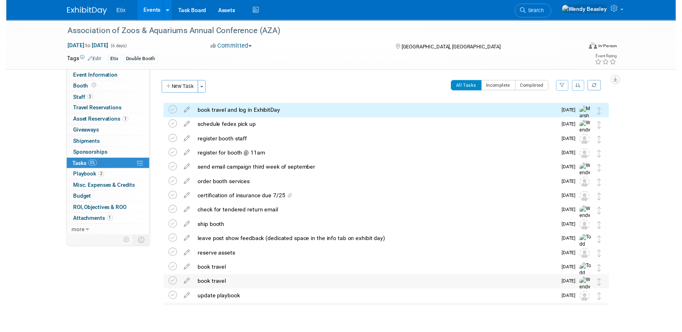
scroll to position [2, 0]
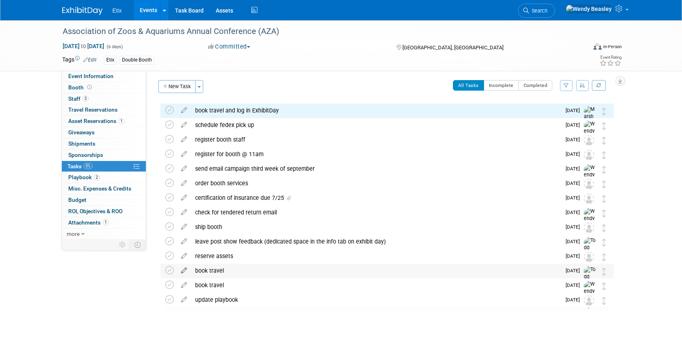
click at [182, 271] on icon at bounding box center [184, 268] width 14 height 10
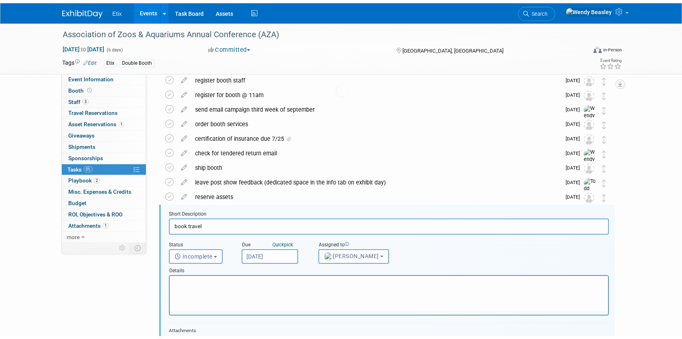
scroll to position [147, 0]
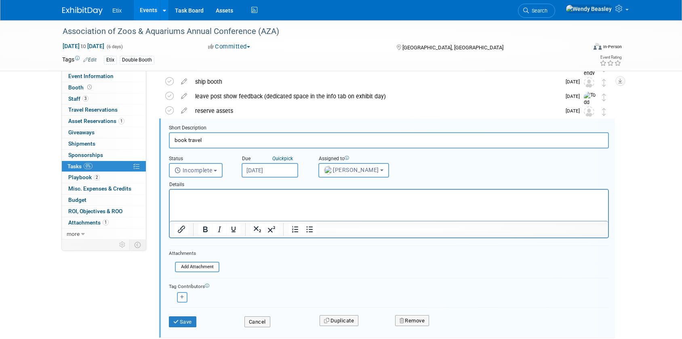
click at [207, 139] on input "book travel" at bounding box center [389, 140] width 440 height 16
click at [207, 140] on input "book travel" at bounding box center [389, 140] width 440 height 16
click at [207, 139] on input "book travel" at bounding box center [389, 140] width 440 height 16
type input "book travel and log in ExhibitDay"
click at [188, 322] on button "Save" at bounding box center [182, 321] width 27 height 11
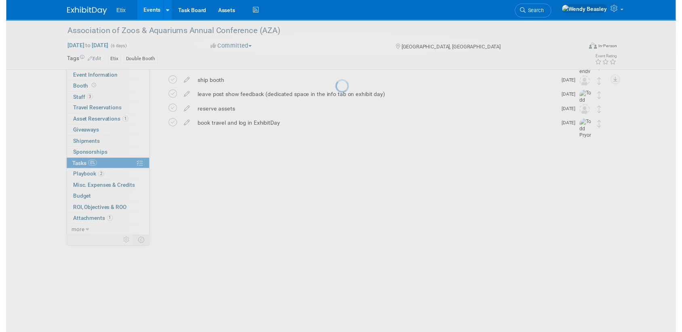
scroll to position [19, 0]
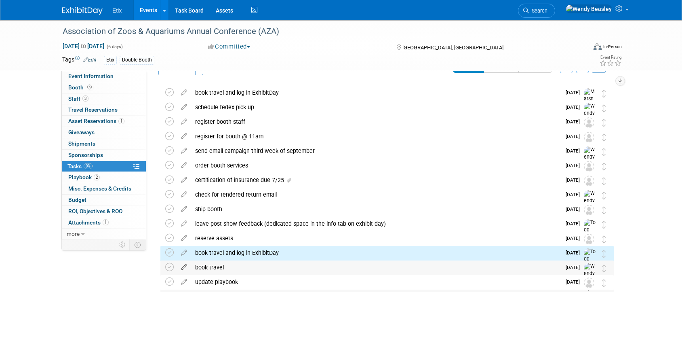
click at [186, 265] on icon at bounding box center [184, 265] width 14 height 10
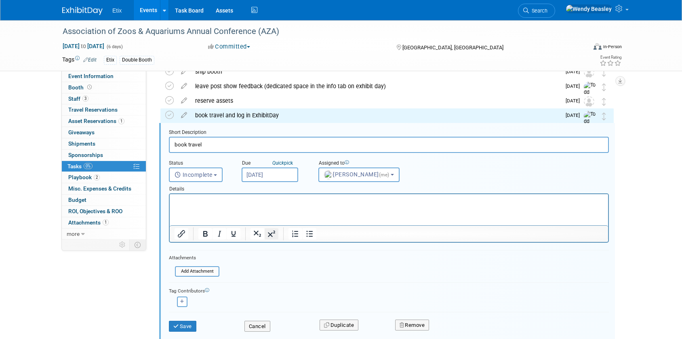
scroll to position [161, 0]
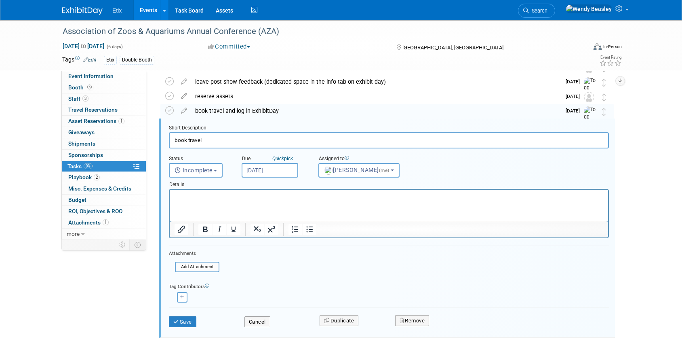
click at [219, 140] on input "book travel" at bounding box center [389, 140] width 440 height 16
paste input "and log in ExhibitDay"
type input "book travel and log in ExhibitDay"
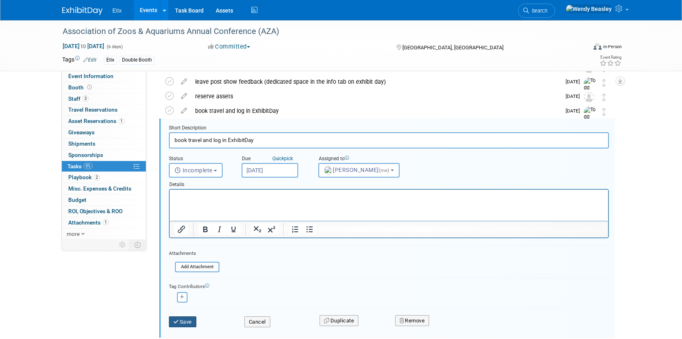
click at [187, 323] on button "Save" at bounding box center [182, 321] width 27 height 11
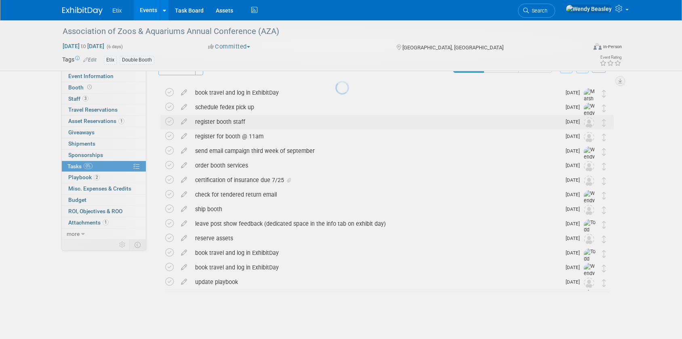
scroll to position [19, 0]
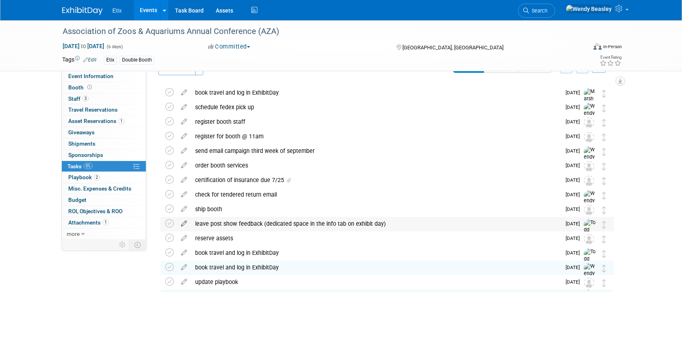
click at [185, 223] on icon at bounding box center [184, 222] width 14 height 10
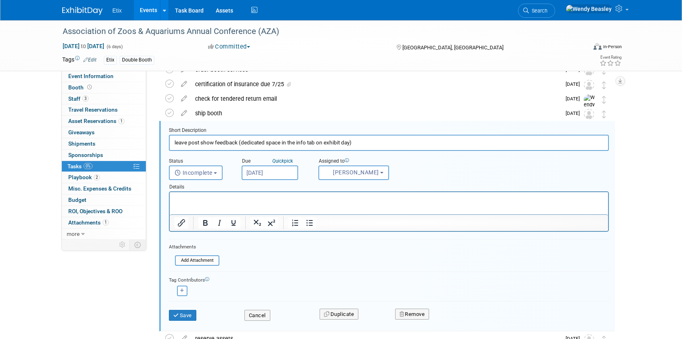
scroll to position [118, 0]
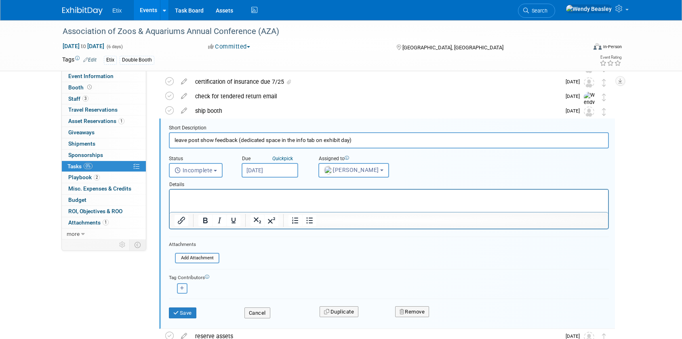
click at [180, 286] on icon "button" at bounding box center [182, 288] width 4 height 4
select select
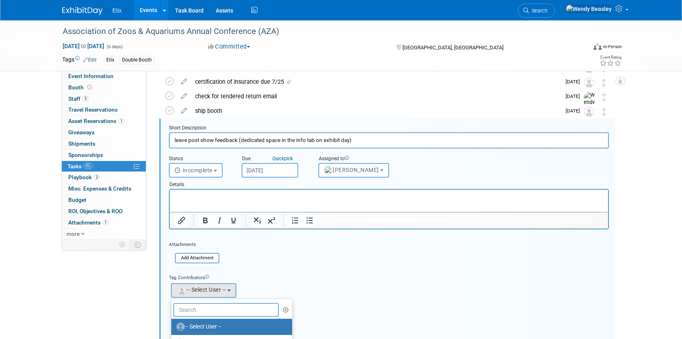
click at [200, 306] on input "text" at bounding box center [225, 310] width 105 height 14
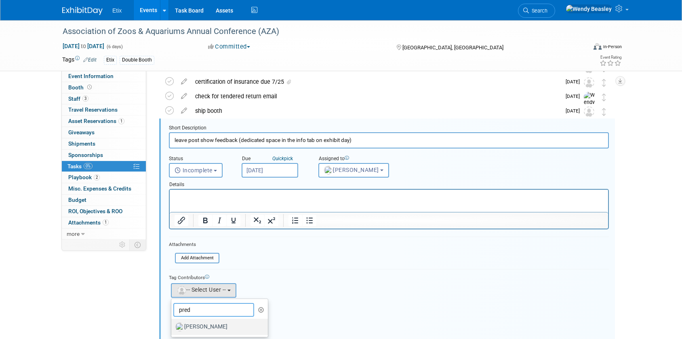
type input "pred"
click at [206, 326] on label "Marshall Pred" at bounding box center [217, 326] width 84 height 13
click at [172, 326] on input "Marshall Pred" at bounding box center [169, 325] width 5 height 5
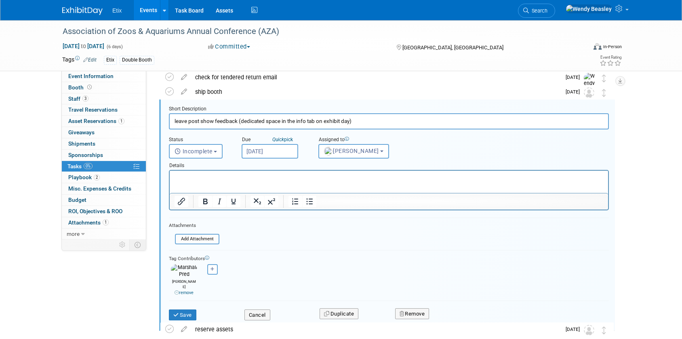
scroll to position [203, 0]
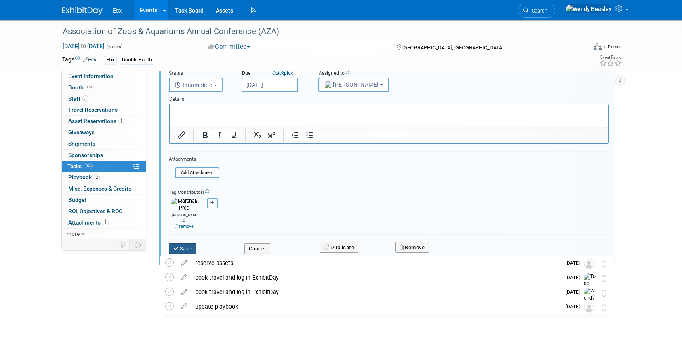
click at [189, 243] on button "Save" at bounding box center [182, 248] width 27 height 11
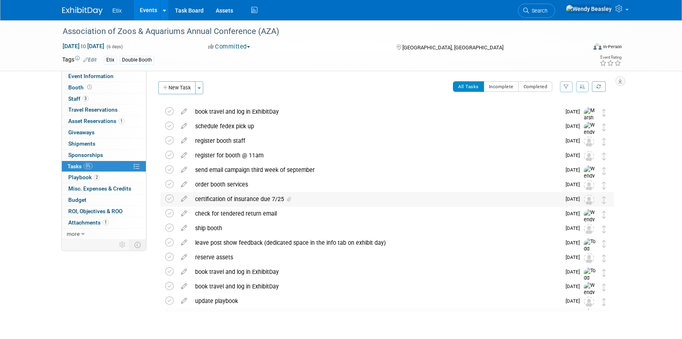
scroll to position [0, 0]
click at [176, 91] on button "New Task" at bounding box center [176, 88] width 37 height 13
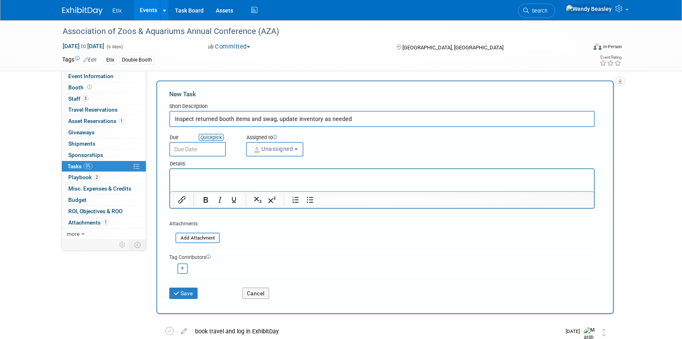
scroll to position [2, 0]
type input "Inspect returned booth items and swag, update inventory as needed"
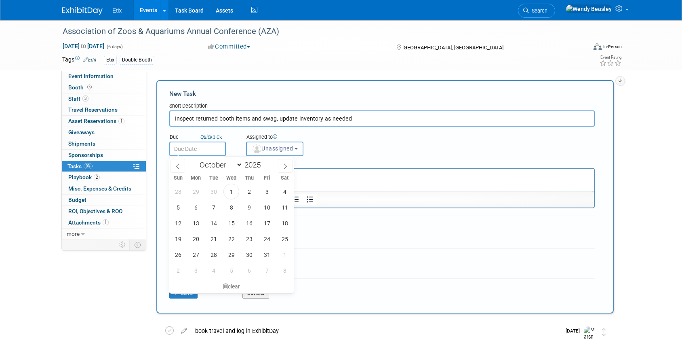
click at [205, 147] on input "text" at bounding box center [197, 148] width 57 height 15
click at [231, 224] on span "15" at bounding box center [231, 223] width 16 height 16
type input "Oct 15, 2025"
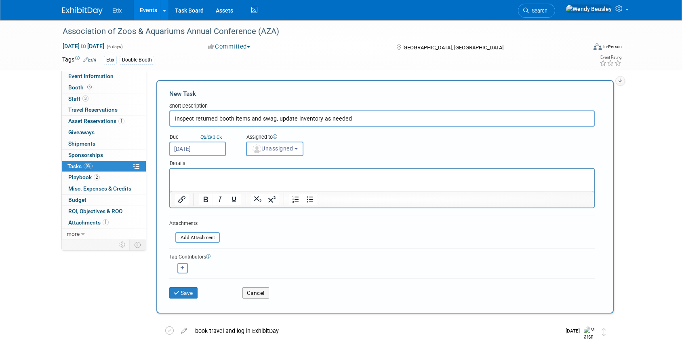
click at [215, 147] on input "Oct 15, 2025" at bounding box center [197, 148] width 57 height 15
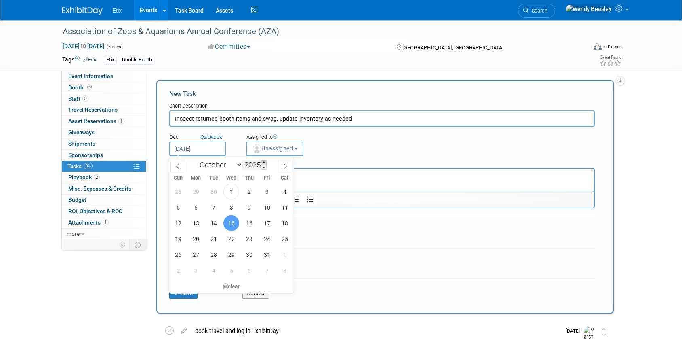
click at [265, 162] on span at bounding box center [264, 162] width 6 height 5
type input "2026"
click at [351, 162] on div "Details" at bounding box center [381, 162] width 425 height 12
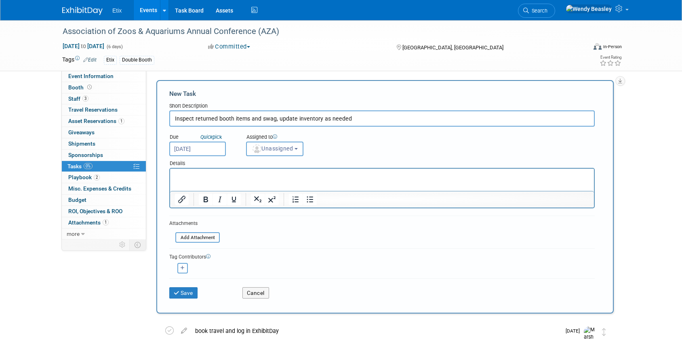
click at [204, 148] on input "Oct 15, 2025" at bounding box center [197, 148] width 57 height 15
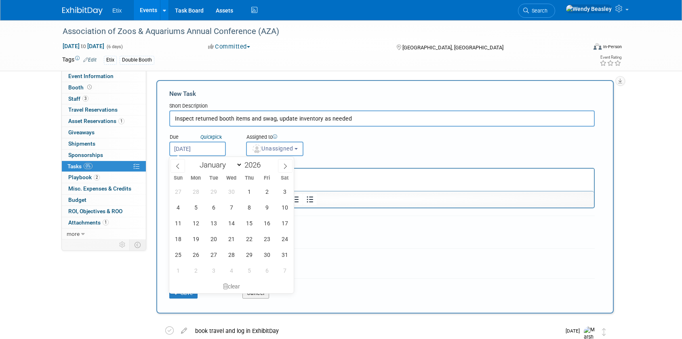
click at [353, 243] on form "New Task Short Description Inspect returned booth items and swag, update invent…" at bounding box center [384, 196] width 431 height 215
click at [202, 145] on input "Oct 15, 2025" at bounding box center [197, 148] width 57 height 15
click at [212, 222] on span "13" at bounding box center [214, 223] width 16 height 16
type input "Oct 13, 2026"
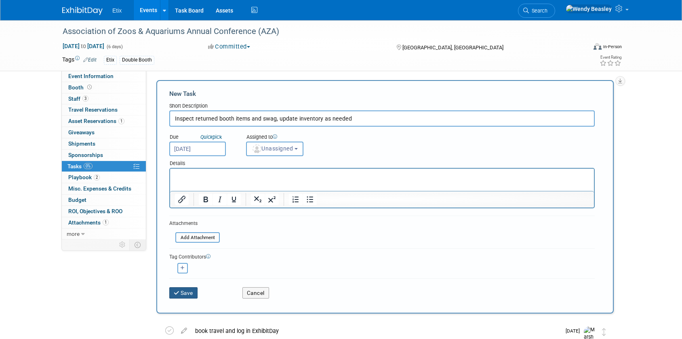
click at [185, 292] on button "Save" at bounding box center [183, 292] width 28 height 11
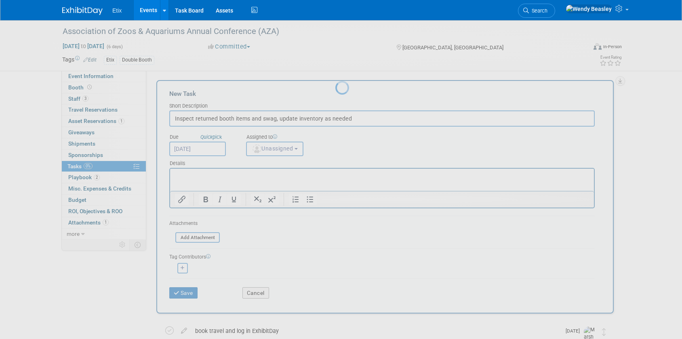
scroll to position [0, 0]
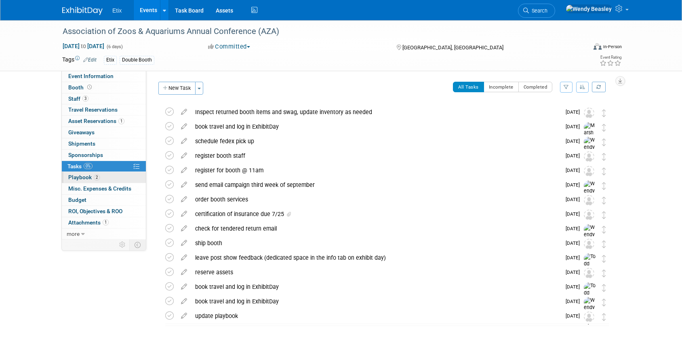
click at [82, 178] on span "Playbook 2" at bounding box center [84, 177] width 32 height 6
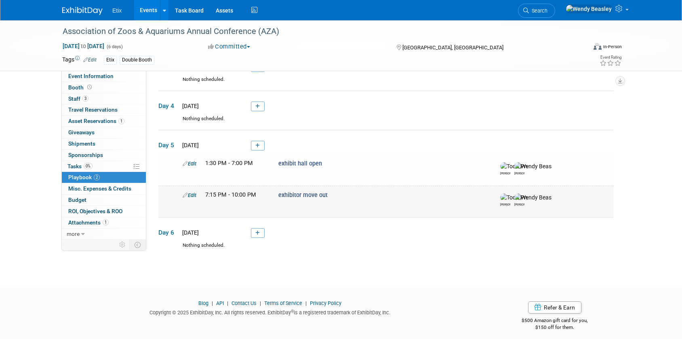
scroll to position [129, 0]
click at [186, 163] on icon at bounding box center [185, 164] width 5 height 5
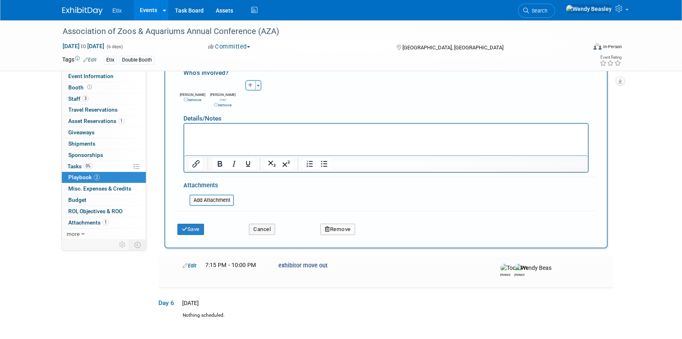
scroll to position [427, 0]
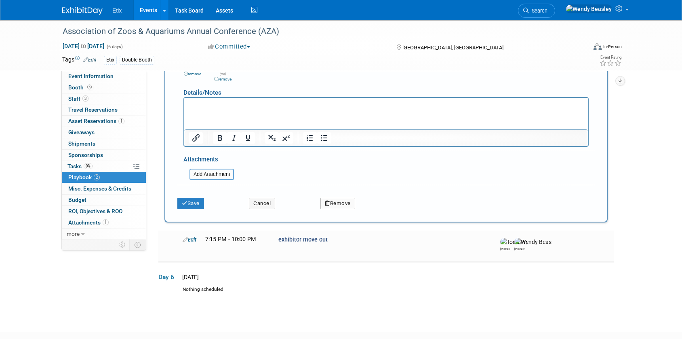
click at [344, 200] on button "Remove" at bounding box center [337, 203] width 35 height 11
click at [383, 204] on link "Yes" at bounding box center [382, 210] width 23 height 13
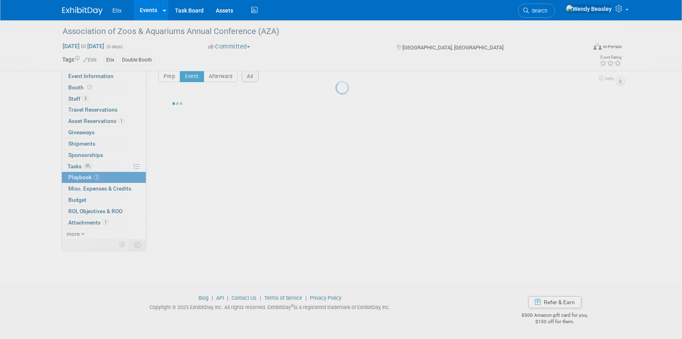
scroll to position [106, 0]
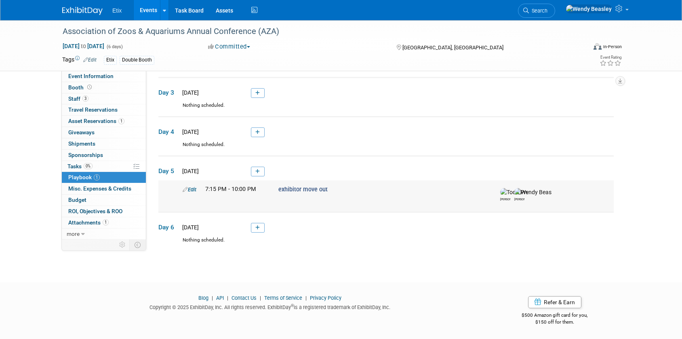
click at [186, 189] on link "Edit" at bounding box center [190, 189] width 14 height 6
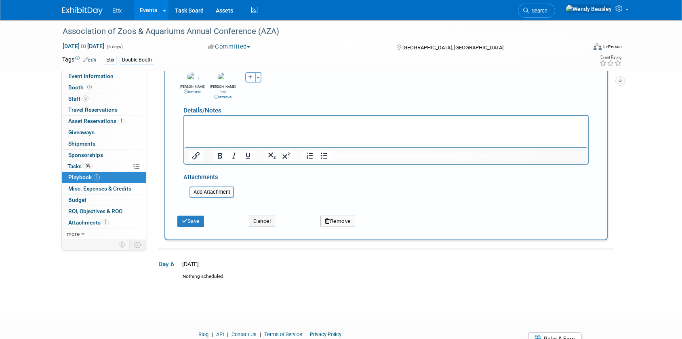
scroll to position [437, 0]
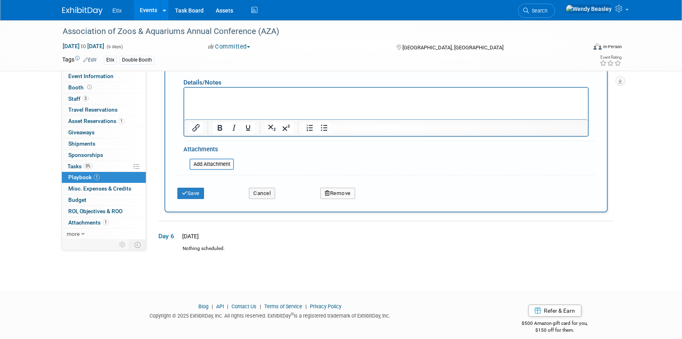
click at [331, 189] on button "Remove" at bounding box center [337, 192] width 35 height 11
click at [382, 197] on link "Yes" at bounding box center [382, 199] width 23 height 13
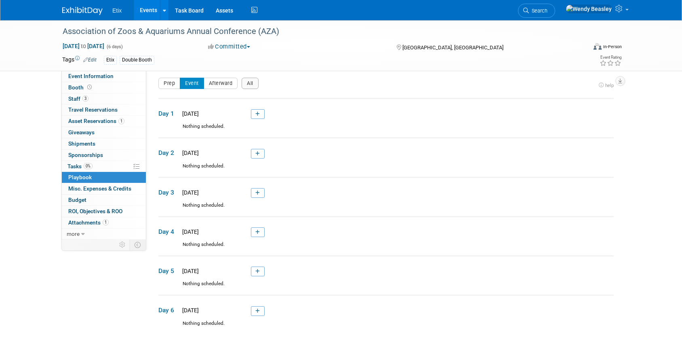
scroll to position [0, 0]
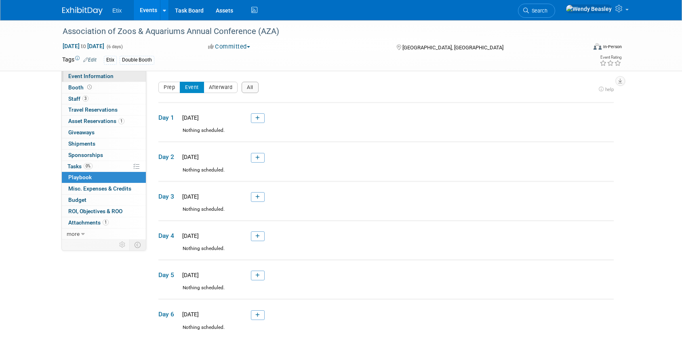
click at [86, 76] on span "Event Information" at bounding box center [90, 76] width 45 height 6
select select "Yes"
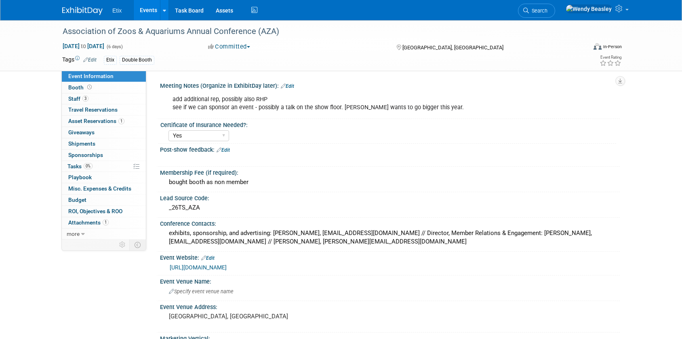
click at [312, 107] on div "add additional rep, possibly also RHP see if we can sponsor an event - possibly…" at bounding box center [349, 103] width 364 height 24
click at [329, 105] on div "add additional rep, possibly also RHP see if we can sponsor an event - possibly…" at bounding box center [349, 103] width 364 height 24
click at [225, 183] on div "bought booth as non member" at bounding box center [390, 182] width 448 height 13
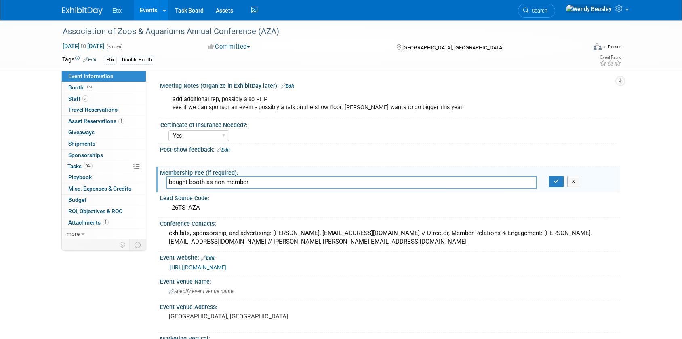
click at [145, 13] on link "Events" at bounding box center [148, 10] width 29 height 20
